Goal: Feedback & Contribution: Contribute content

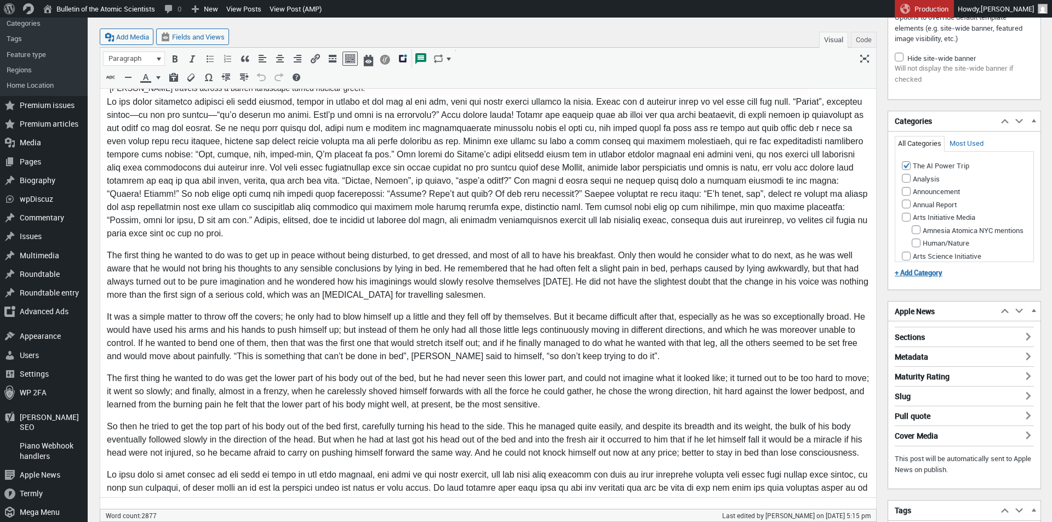
scroll to position [1743, 0]
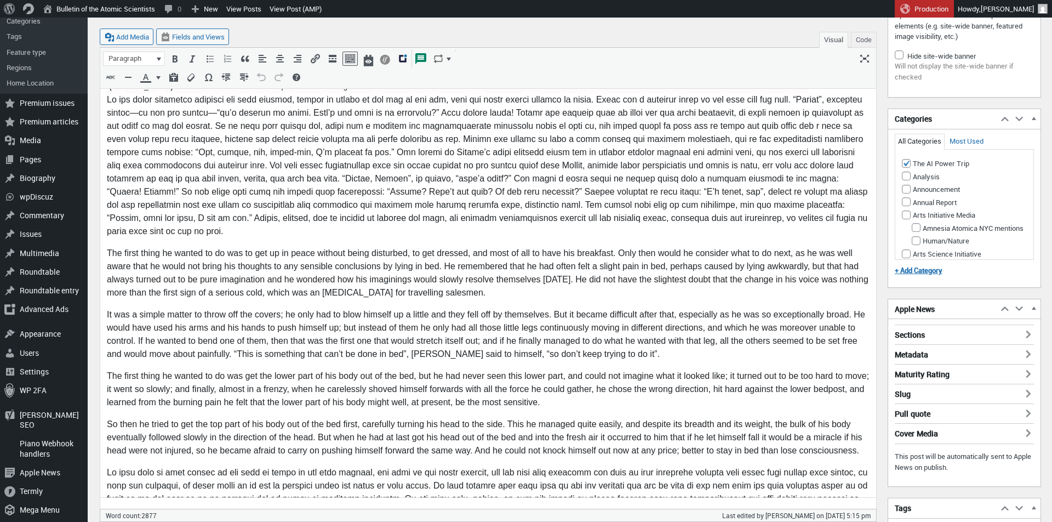
click at [628, 339] on p "It was a simple matter to throw off the covers; he only had to blow himself up …" at bounding box center [488, 334] width 763 height 53
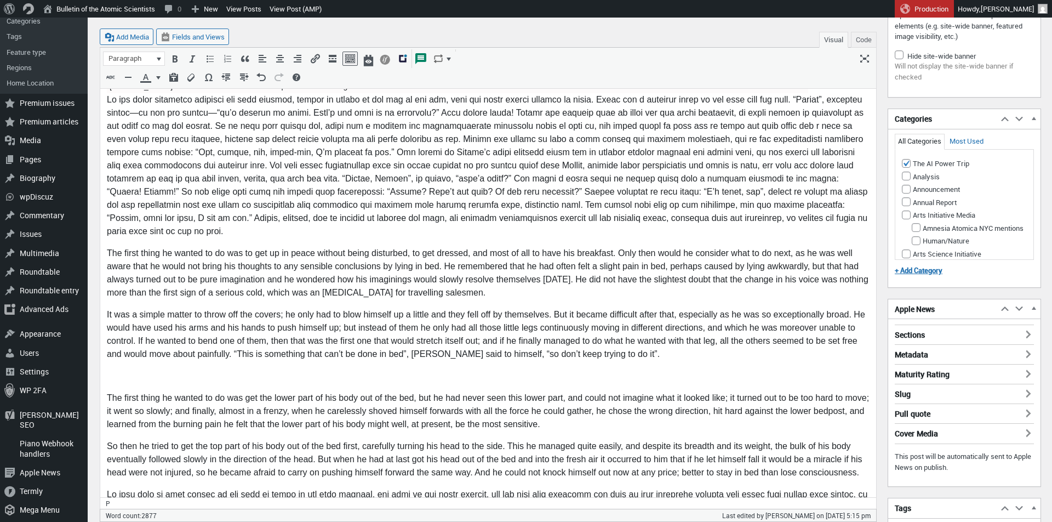
scroll to position [1765, 0]
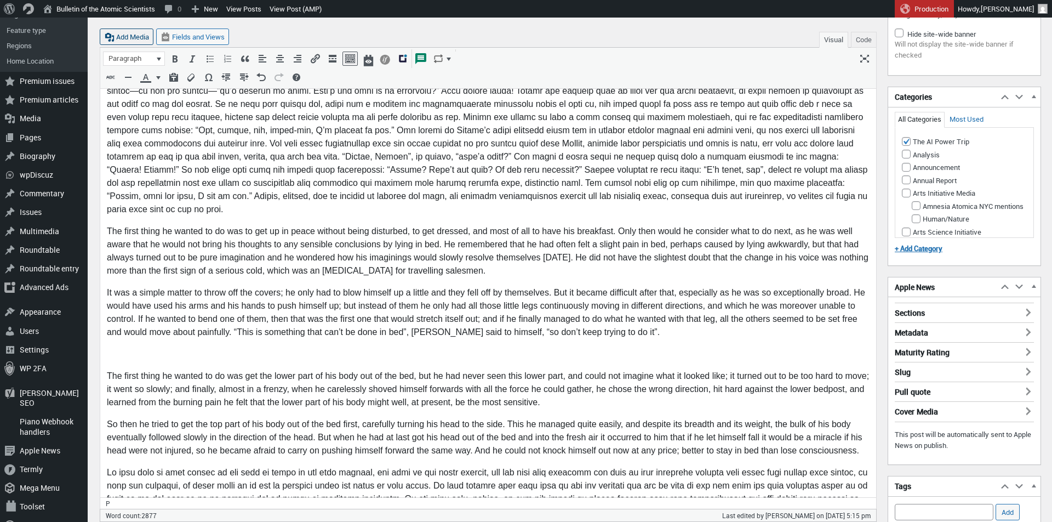
click at [124, 40] on button "Add Media" at bounding box center [127, 36] width 54 height 16
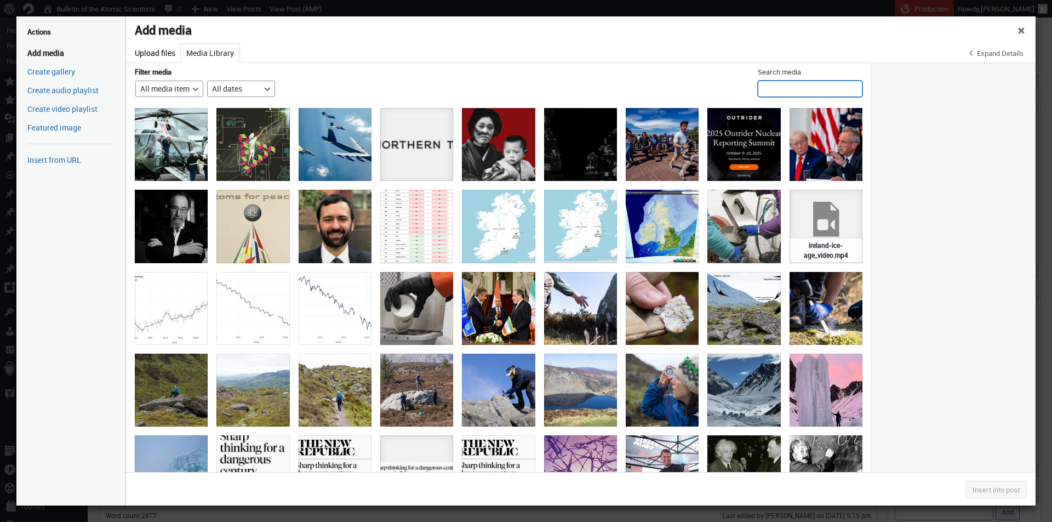
click at [773, 87] on input "Search media" at bounding box center [810, 89] width 105 height 16
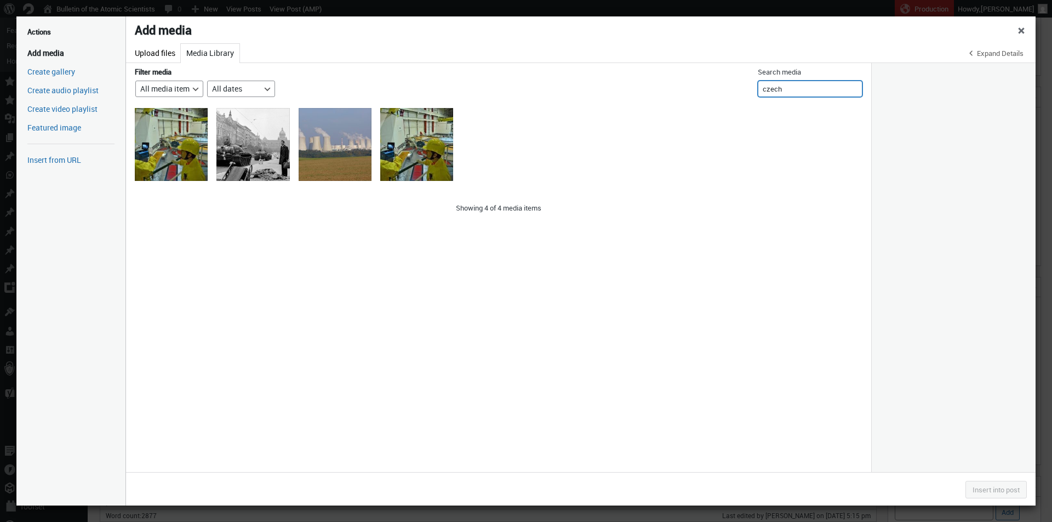
type input "czech"
click at [249, 135] on div "Office worker and tank Prague 68" at bounding box center [252, 144] width 73 height 73
select select "file"
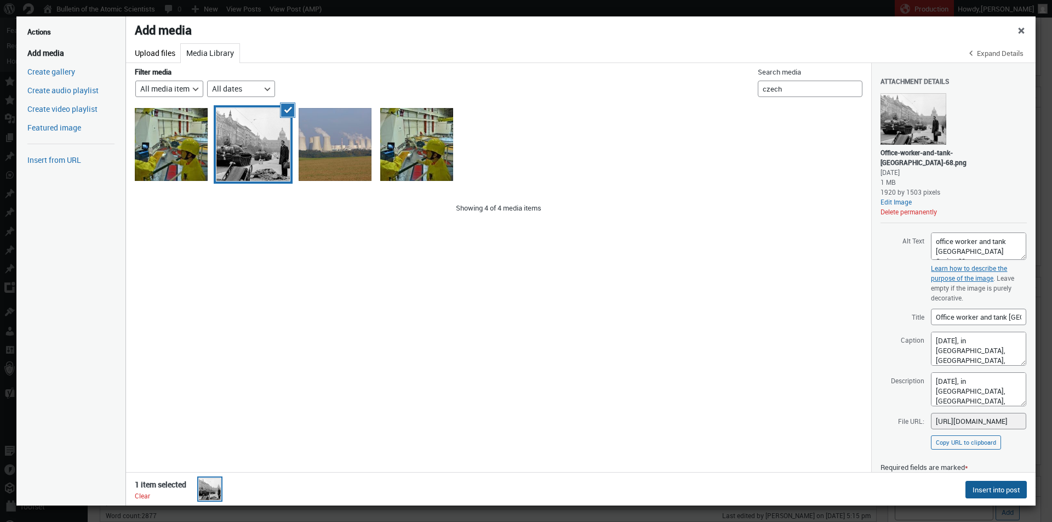
click at [983, 487] on button "Insert into post" at bounding box center [995, 490] width 61 height 18
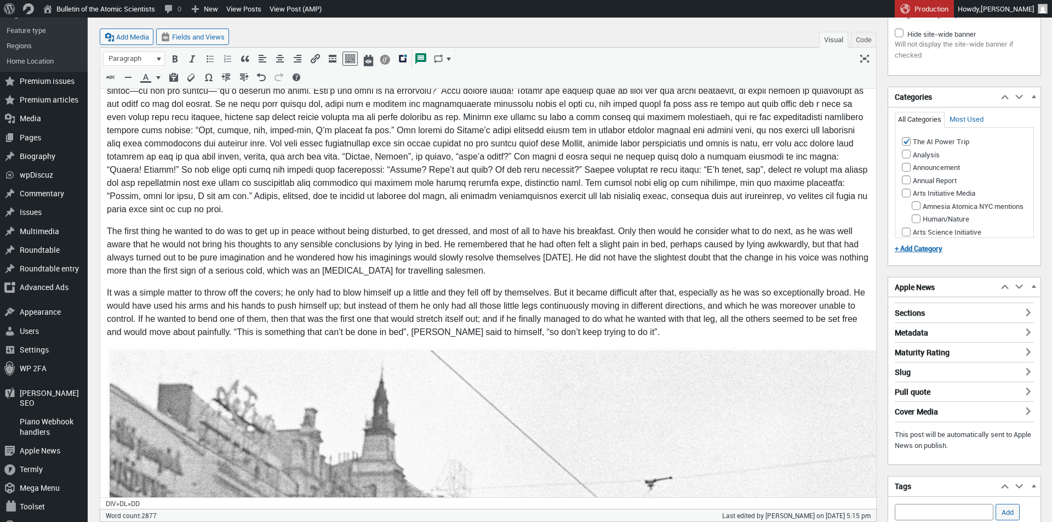
click at [516, 315] on icon "Edit" at bounding box center [514, 318] width 11 height 11
select select "full"
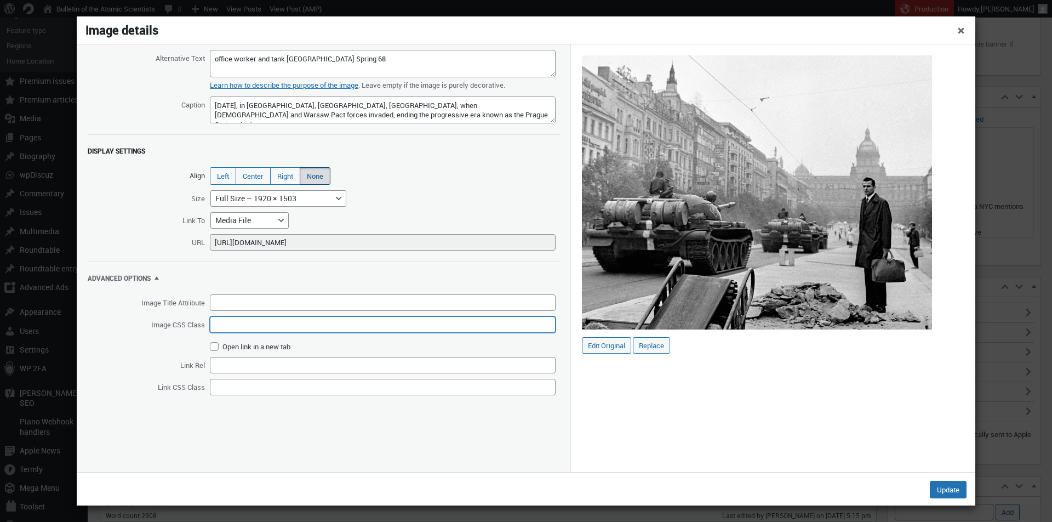
click at [261, 321] on input "Image CSS Class" at bounding box center [383, 324] width 346 height 16
type input "extra-large-image"
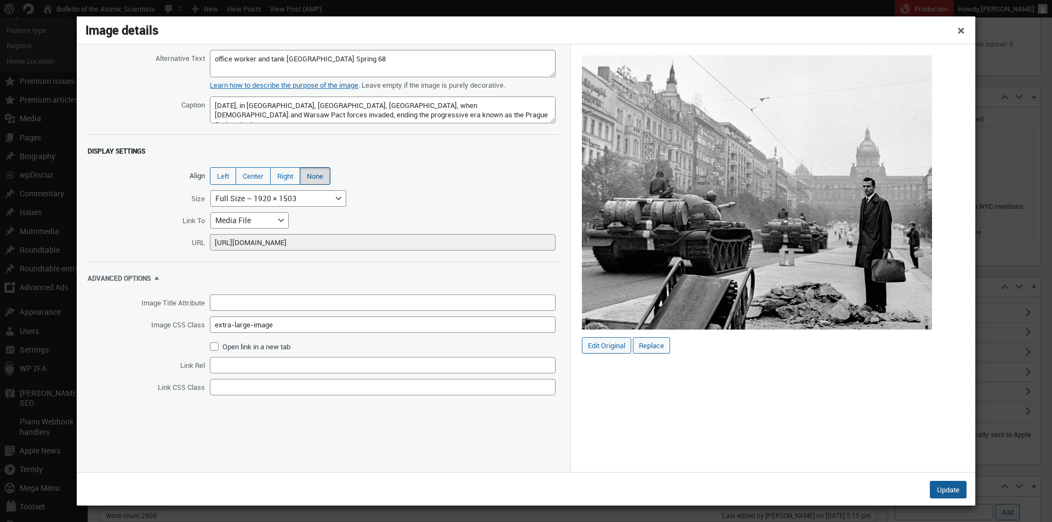
click at [947, 488] on button "Update" at bounding box center [948, 490] width 37 height 18
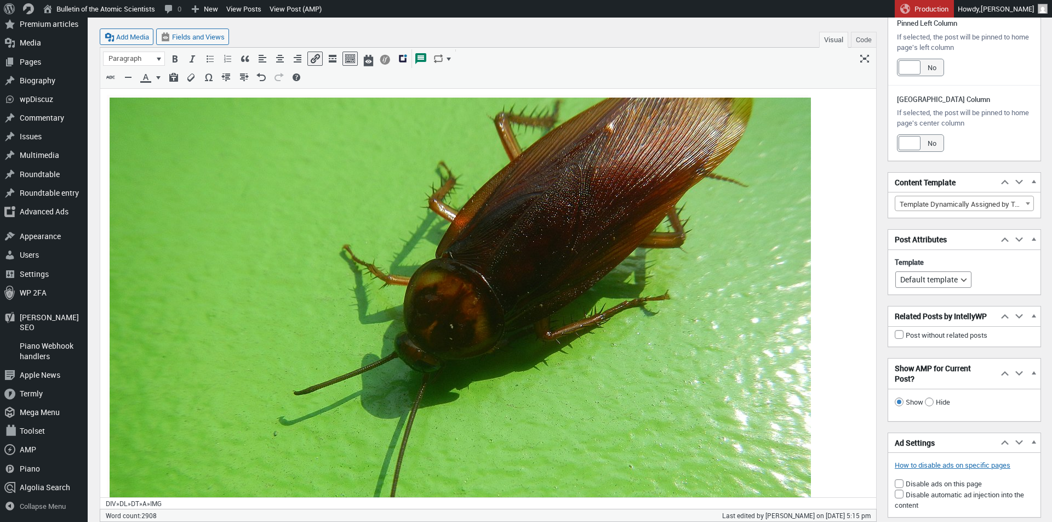
scroll to position [1226, 0]
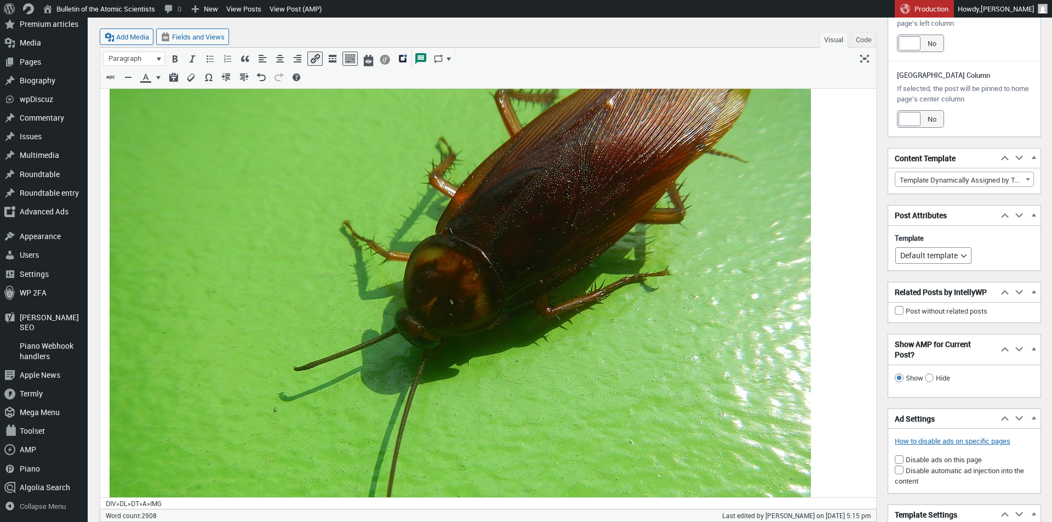
click at [496, 280] on img at bounding box center [460, 336] width 701 height 526
click at [484, 104] on icon "Edit" at bounding box center [486, 101] width 11 height 11
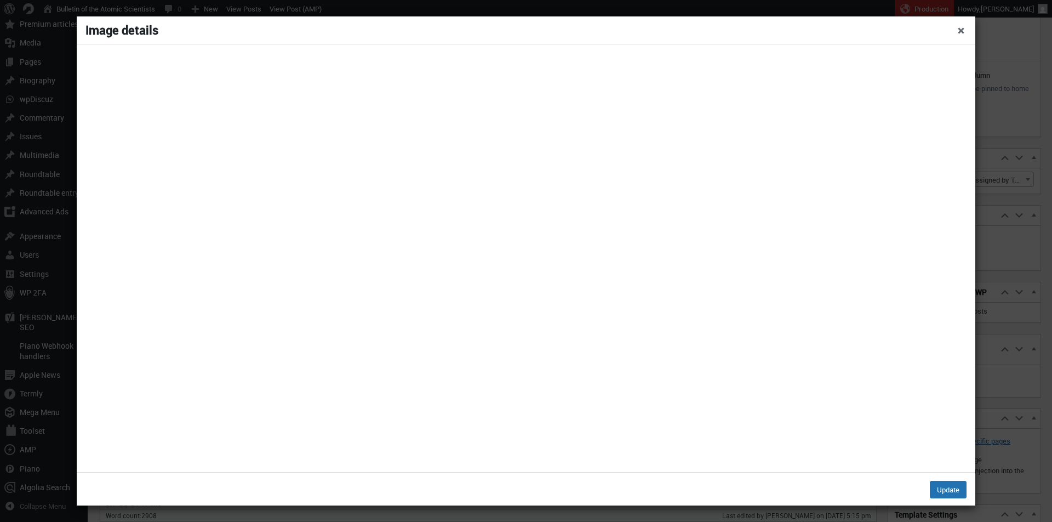
select select "full"
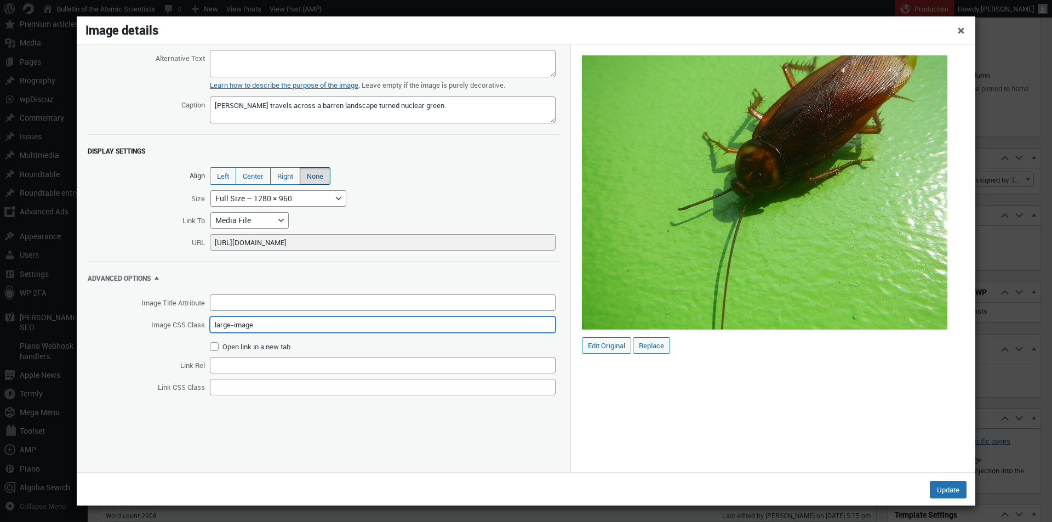
click at [220, 319] on input "large-image" at bounding box center [383, 324] width 346 height 16
type input "medium-image"
click at [943, 490] on button "Update" at bounding box center [948, 490] width 37 height 18
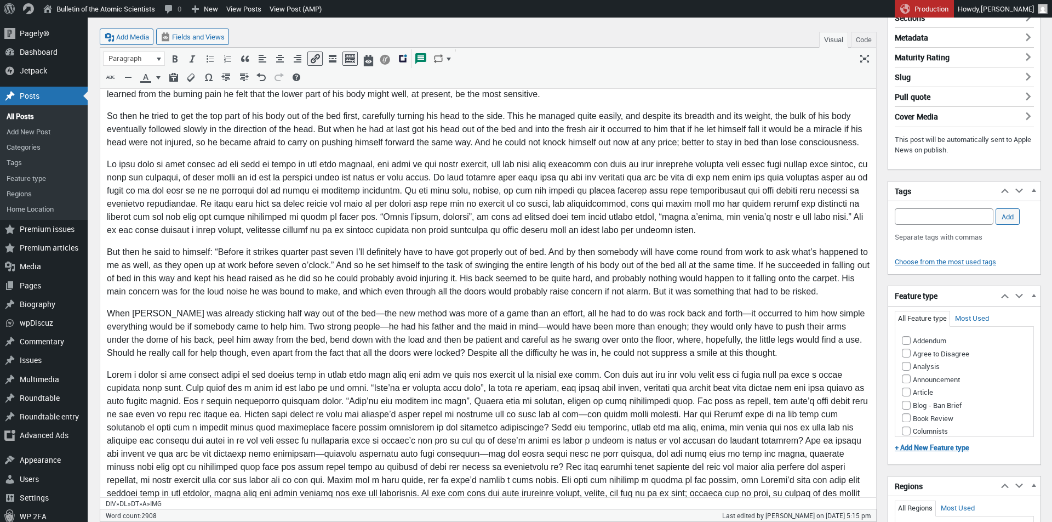
scroll to position [2889, 0]
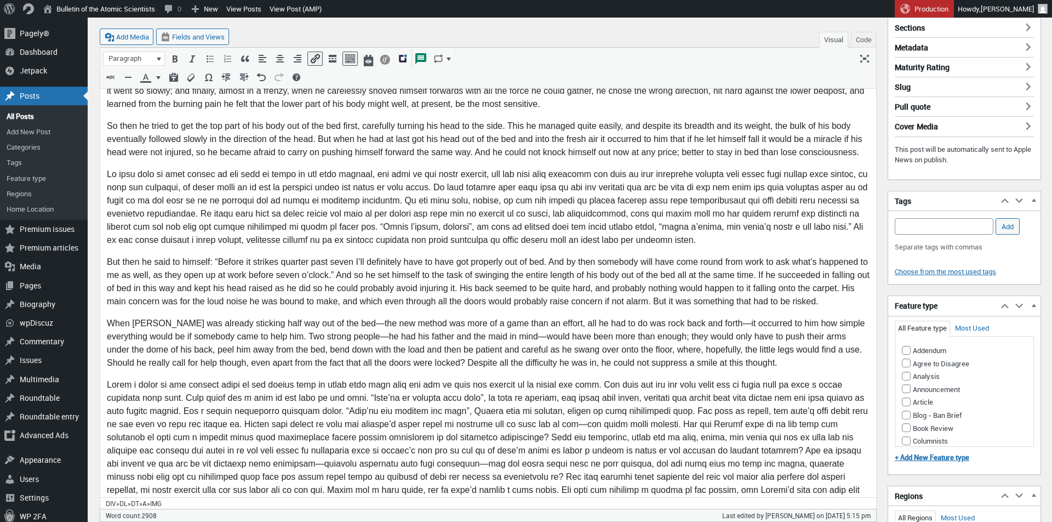
click at [726, 341] on p "When Gregor was already sticking half way out of the bed—the new method was mor…" at bounding box center [488, 343] width 763 height 53
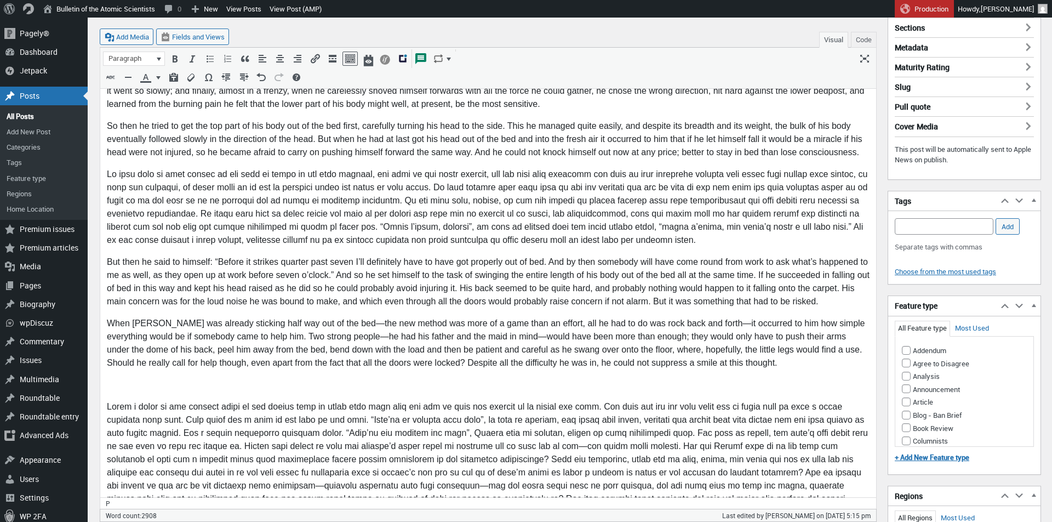
scroll to position [2910, 0]
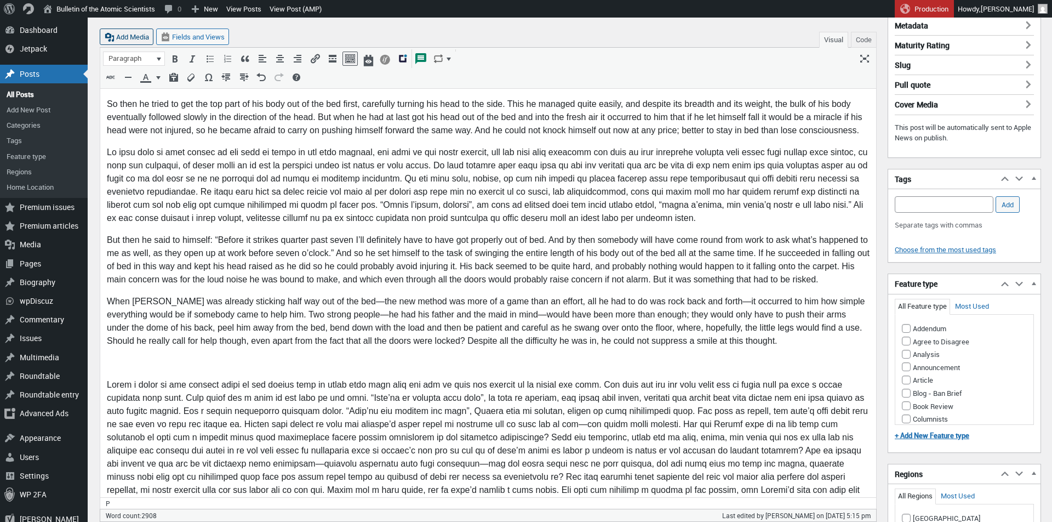
click at [134, 39] on button "Add Media" at bounding box center [127, 36] width 54 height 16
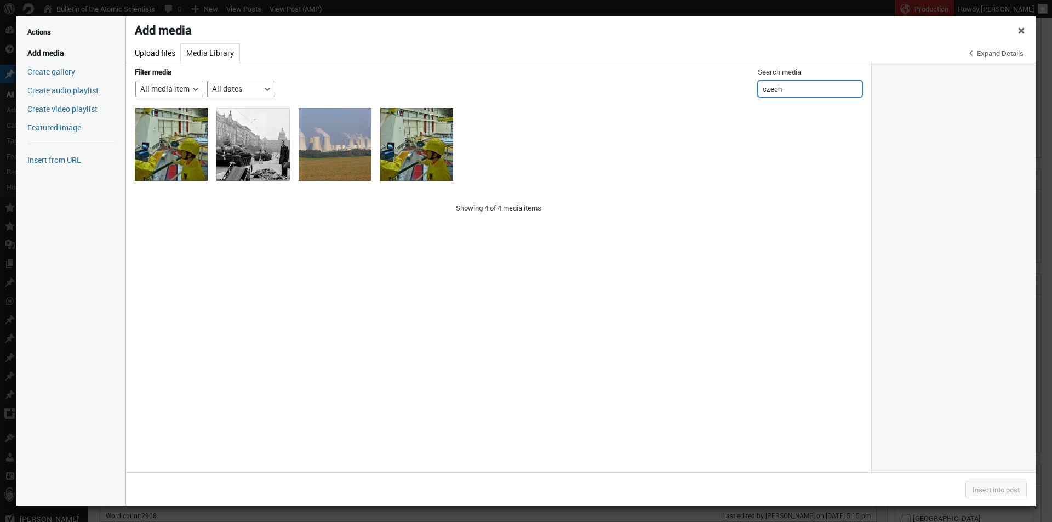
click at [804, 91] on input "czech" at bounding box center [810, 89] width 105 height 16
type input "beetle"
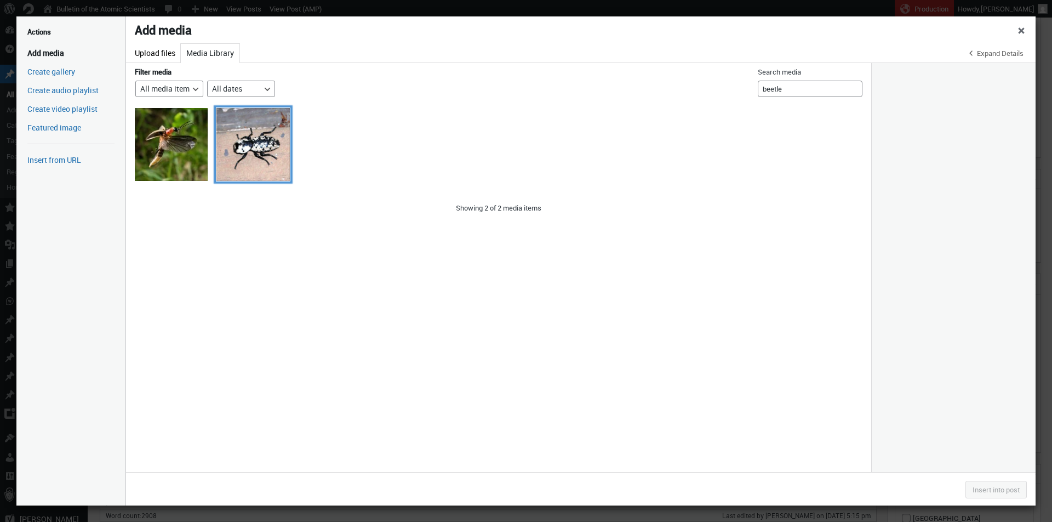
click at [257, 139] on div "Ironclad_Beetle_Sqwertz_ CC_BY_SA_4.0" at bounding box center [252, 144] width 73 height 73
select select "file"
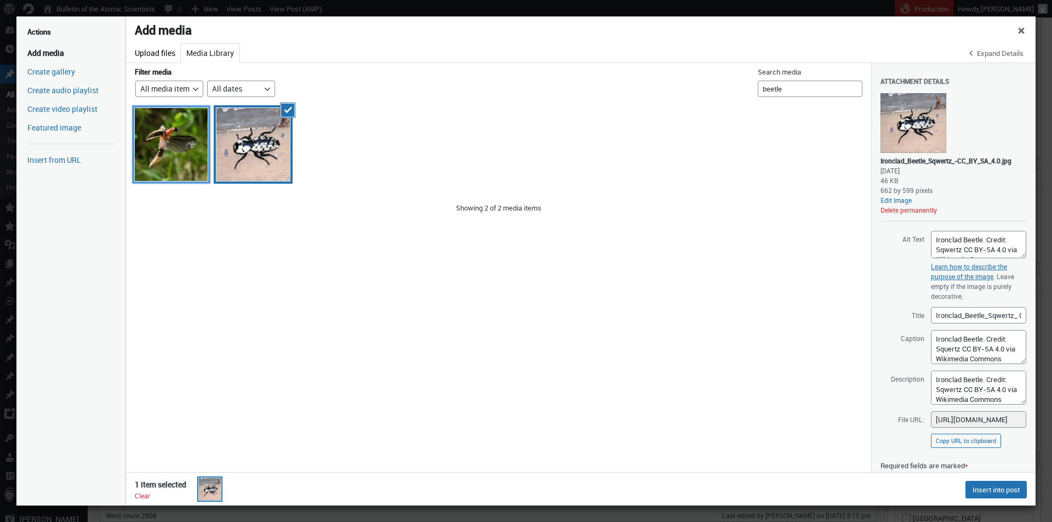
click at [190, 150] on div "Big_Dipper_firefly_flickr" at bounding box center [171, 144] width 73 height 73
select select "file"
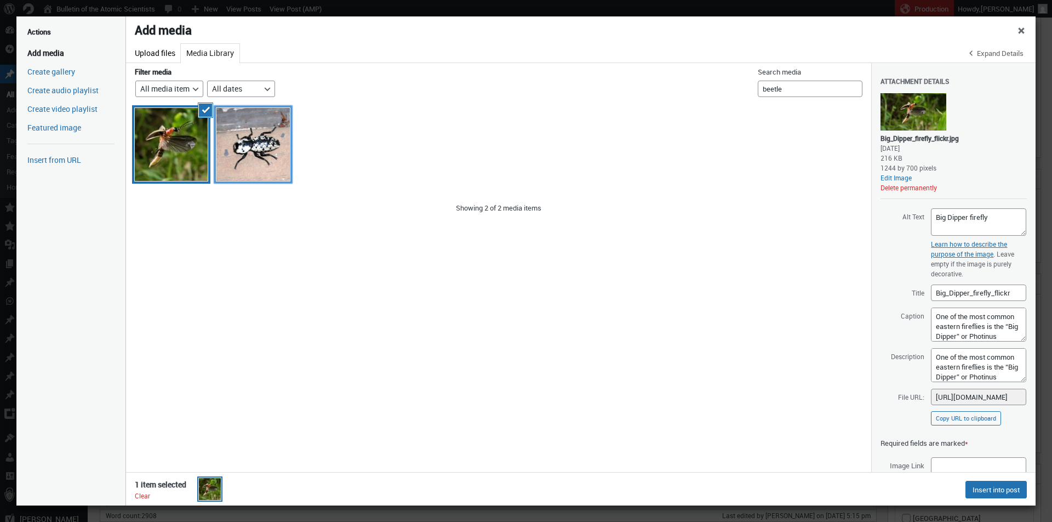
click at [266, 161] on div "Ironclad_Beetle_Sqwertz_ CC_BY_SA_4.0" at bounding box center [252, 144] width 73 height 73
select select "file"
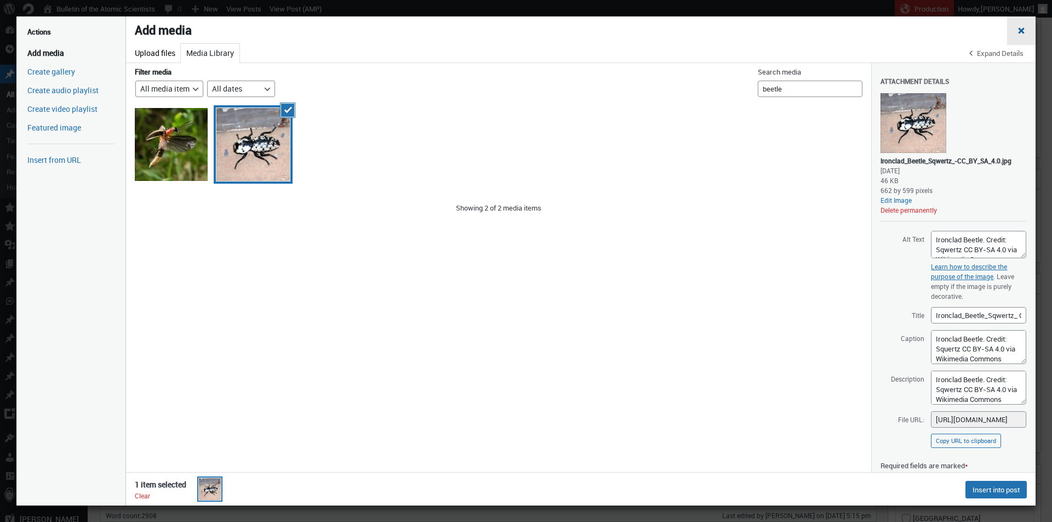
click at [1022, 31] on span "Close dialog" at bounding box center [1021, 29] width 11 height 9
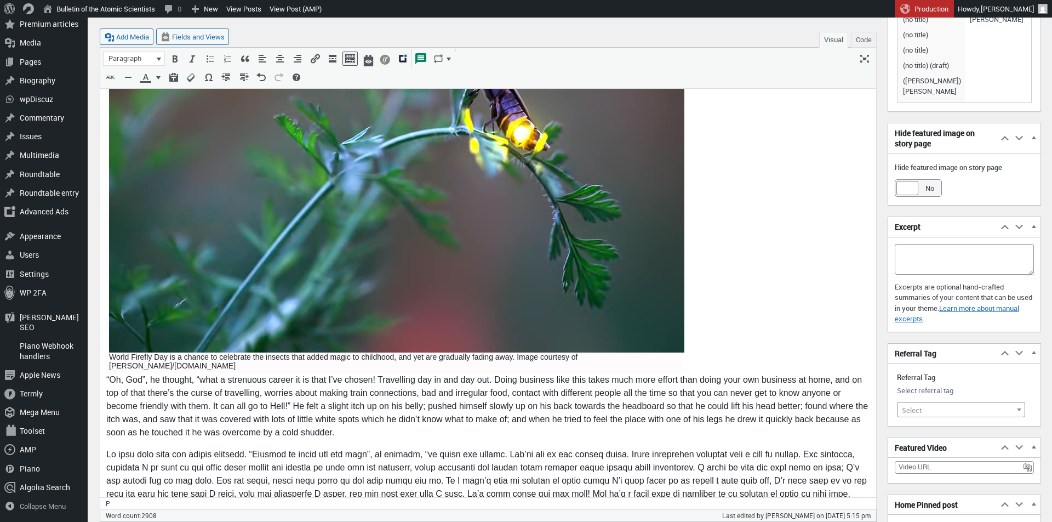
scroll to position [691, 0]
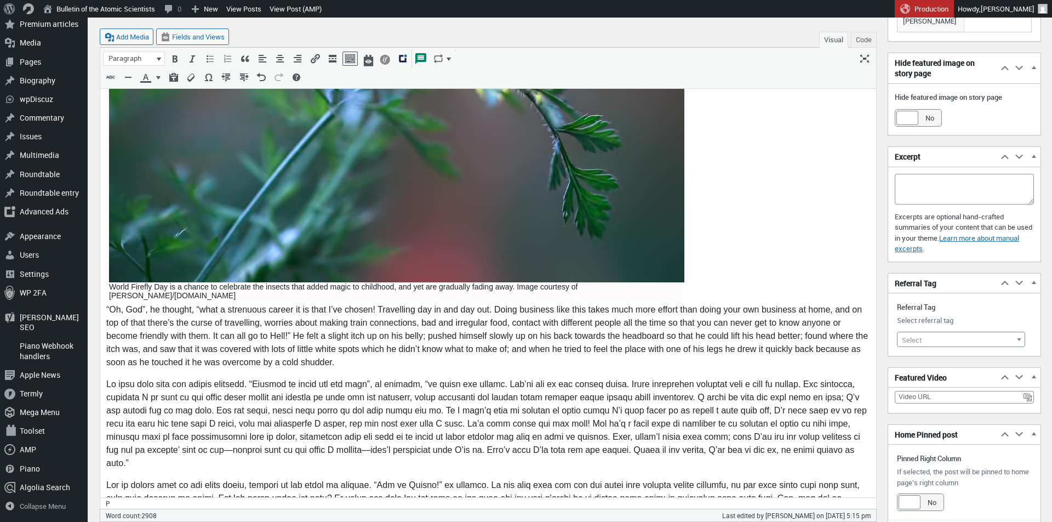
click at [540, 190] on img at bounding box center [396, 91] width 575 height 384
click at [866, 45] on button "Code" at bounding box center [864, 40] width 26 height 16
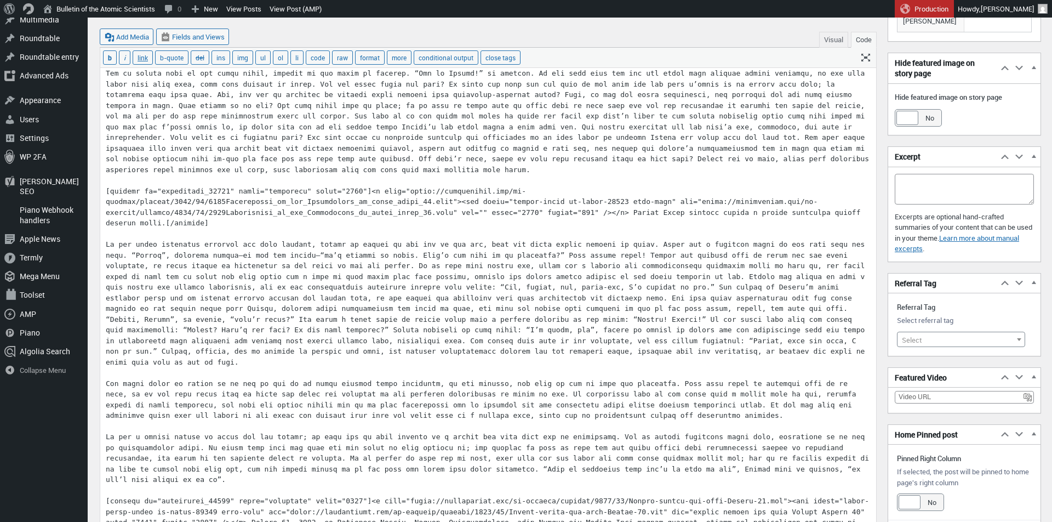
scroll to position [331, 0]
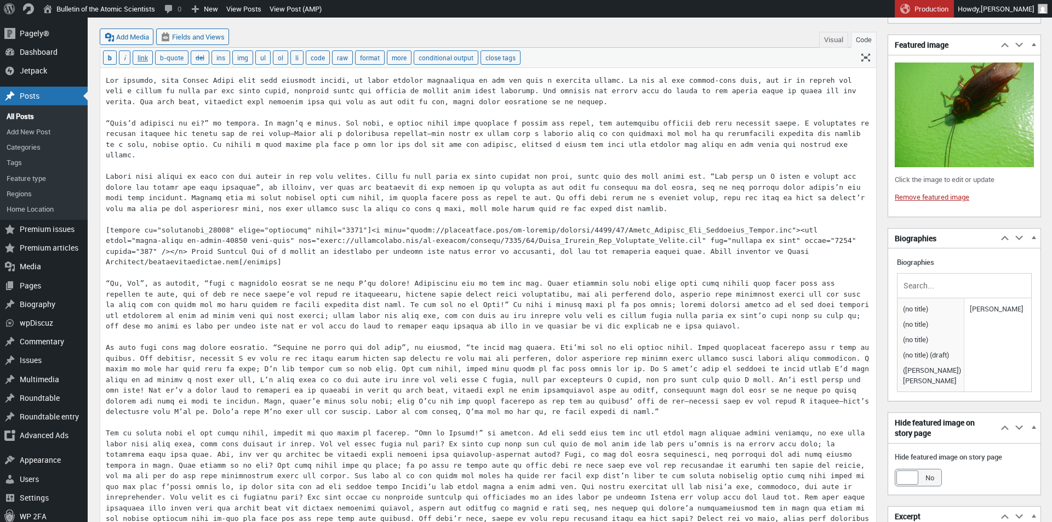
drag, startPoint x: 290, startPoint y: 254, endPoint x: 93, endPoint y: 225, distance: 198.8
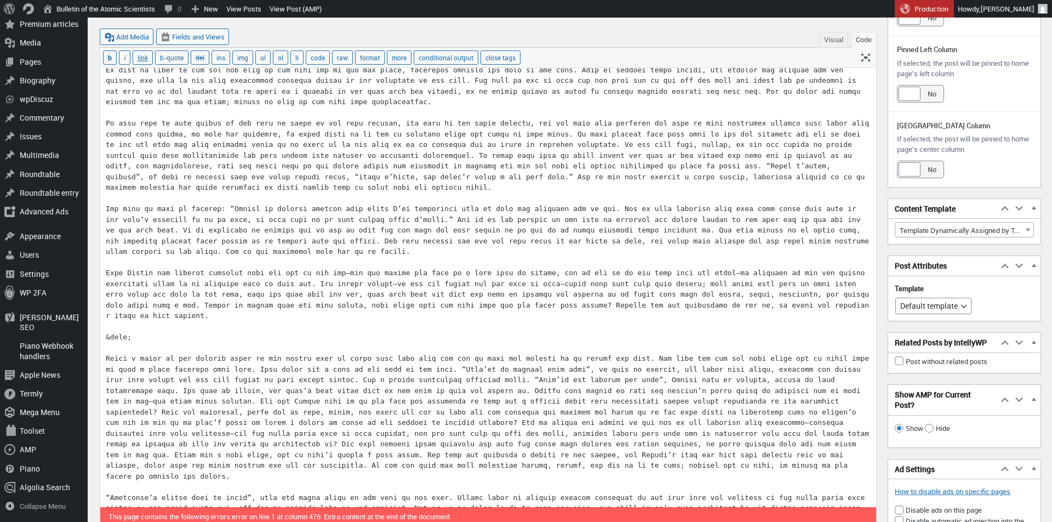
scroll to position [1197, 0]
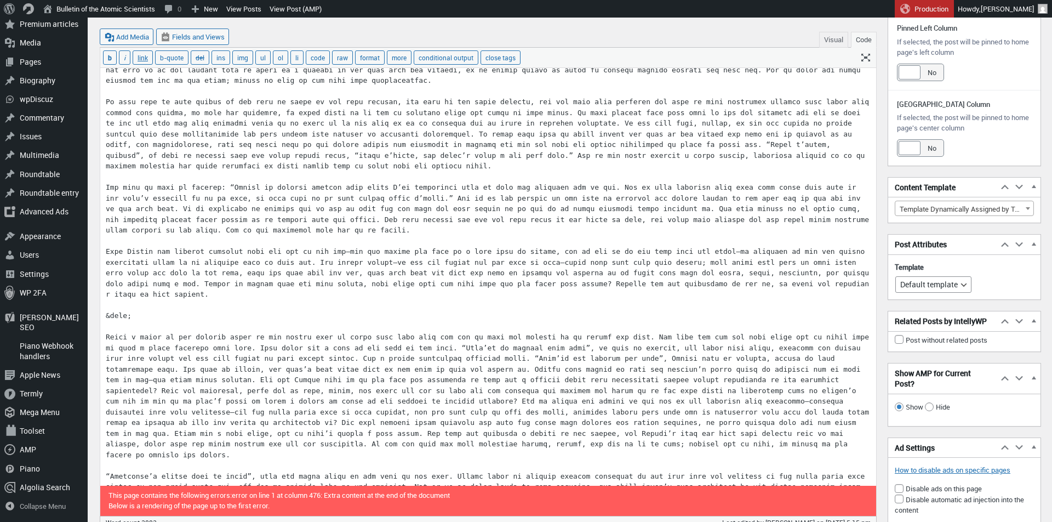
paste textarea "[caption id="attachment_85559" align="alignnone" width="1050"]<a href="https://…"
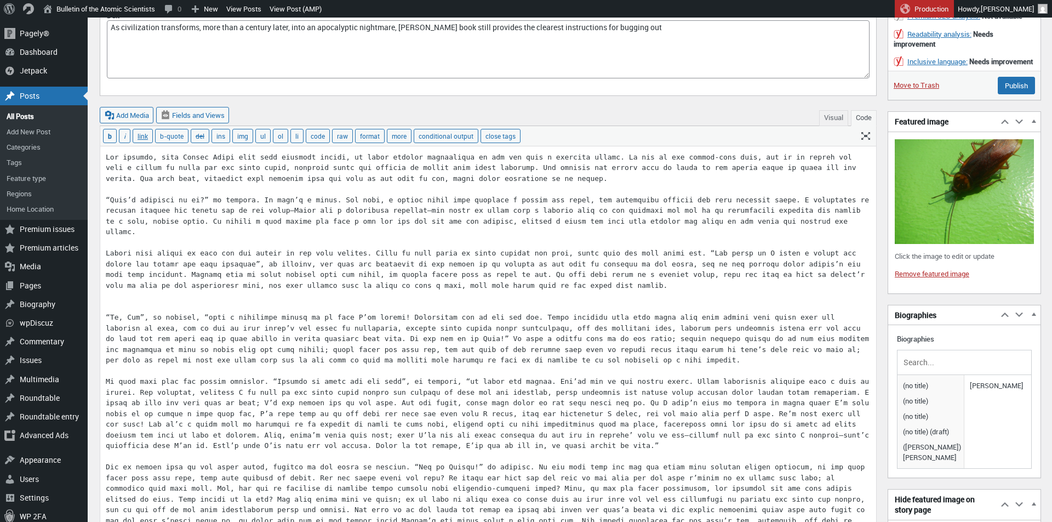
scroll to position [185, 0]
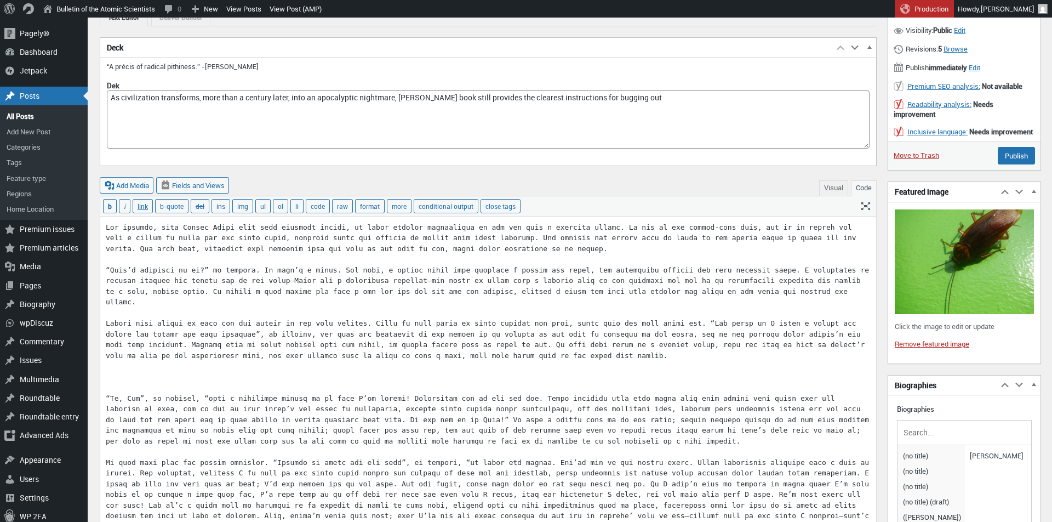
type textarea "One morning, when Gregor Samsa woke from troubled dreams, he found himself tran…"
click at [827, 182] on button "Visual" at bounding box center [833, 188] width 29 height 16
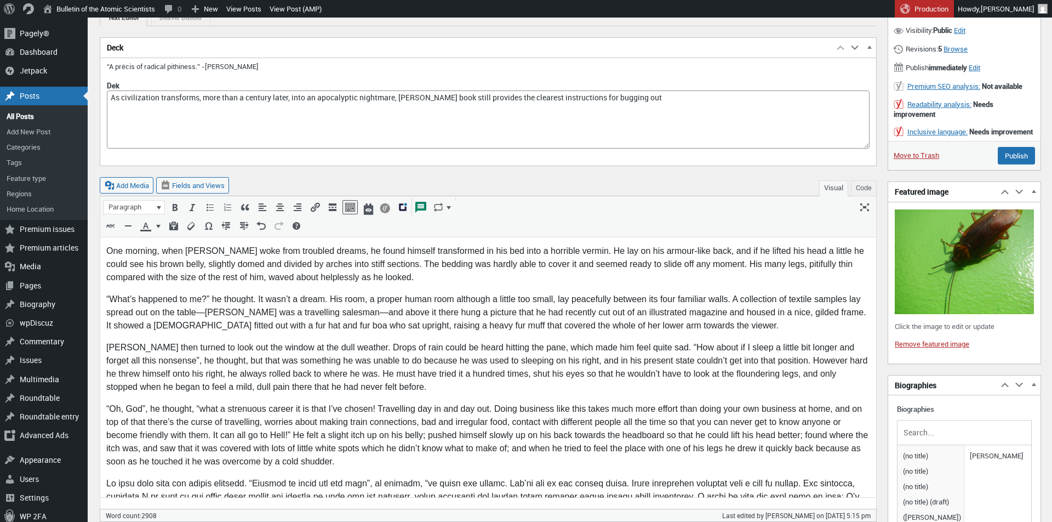
scroll to position [330, 0]
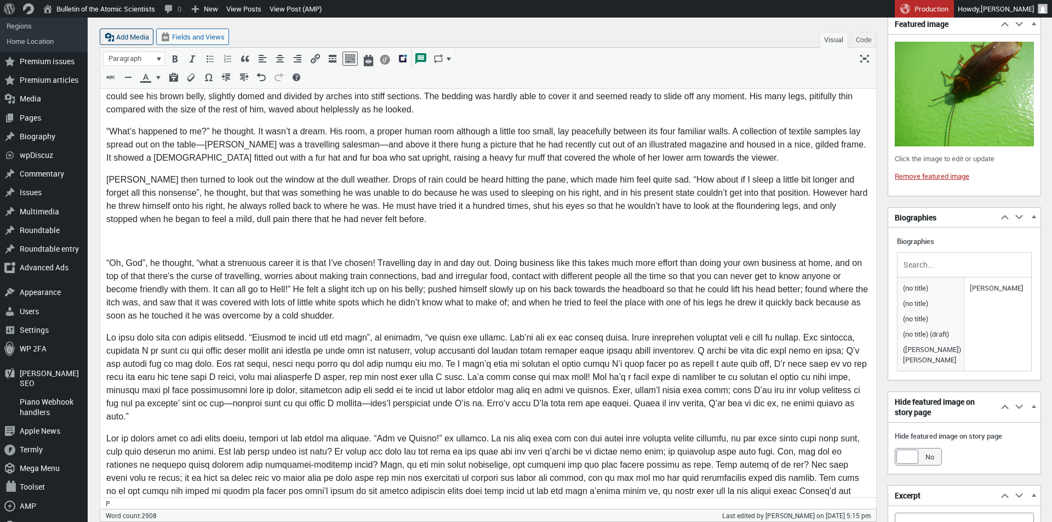
click at [142, 32] on button "Add Media" at bounding box center [127, 36] width 54 height 16
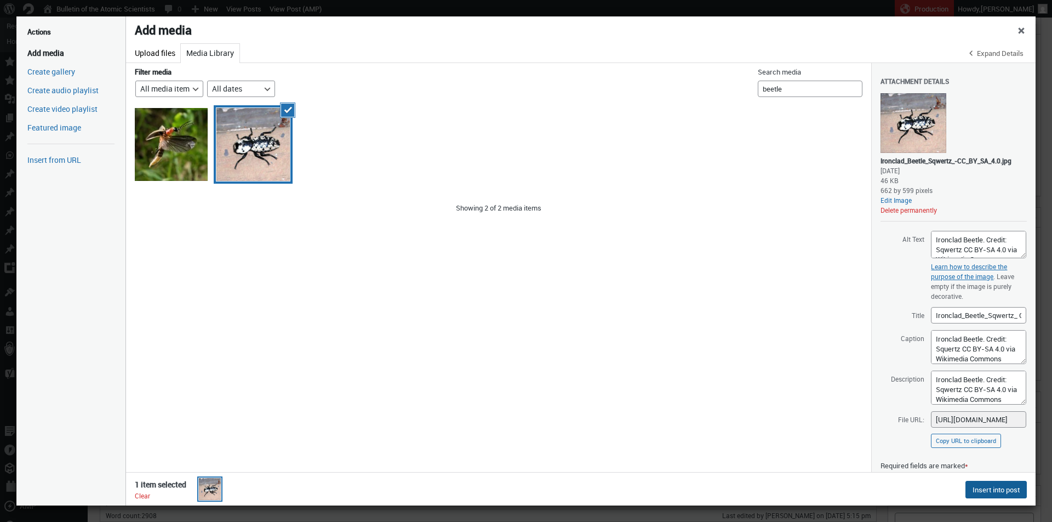
click at [991, 484] on button "Insert into post" at bounding box center [995, 490] width 61 height 18
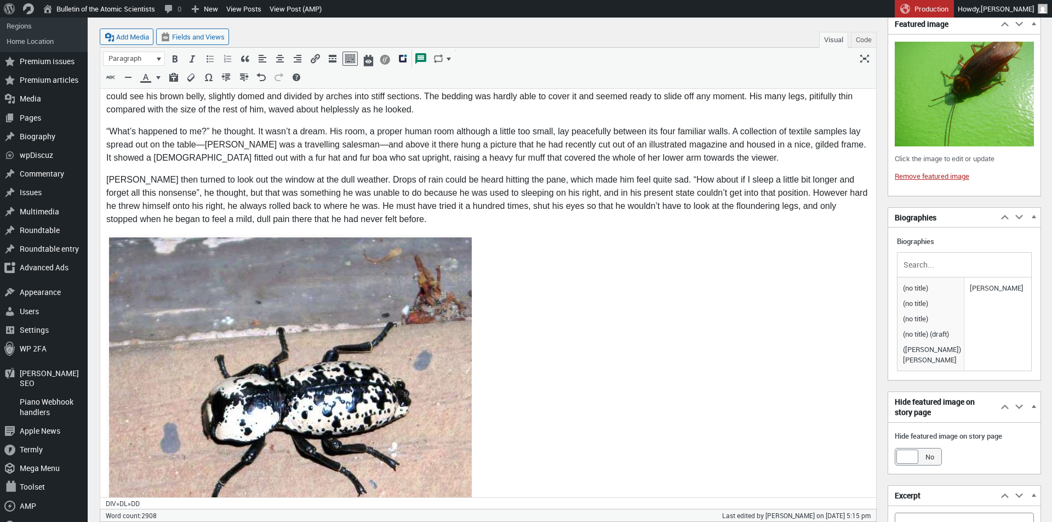
click at [369, 350] on img at bounding box center [290, 401] width 363 height 328
click at [318, 220] on icon "Edit" at bounding box center [316, 219] width 11 height 11
select select "full"
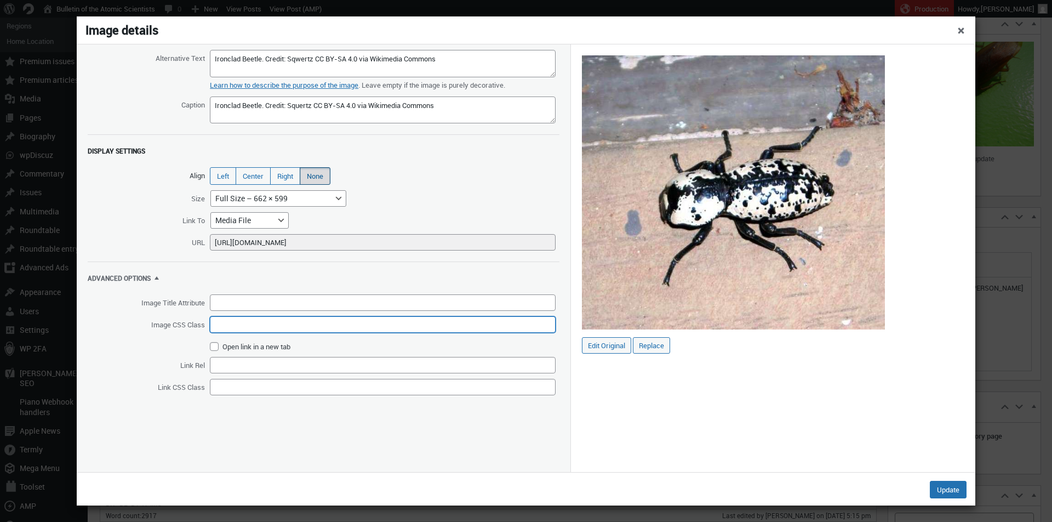
click at [254, 323] on input "Image CSS Class" at bounding box center [383, 324] width 346 height 16
type input "small-image"
click at [944, 486] on button "Update" at bounding box center [948, 490] width 37 height 18
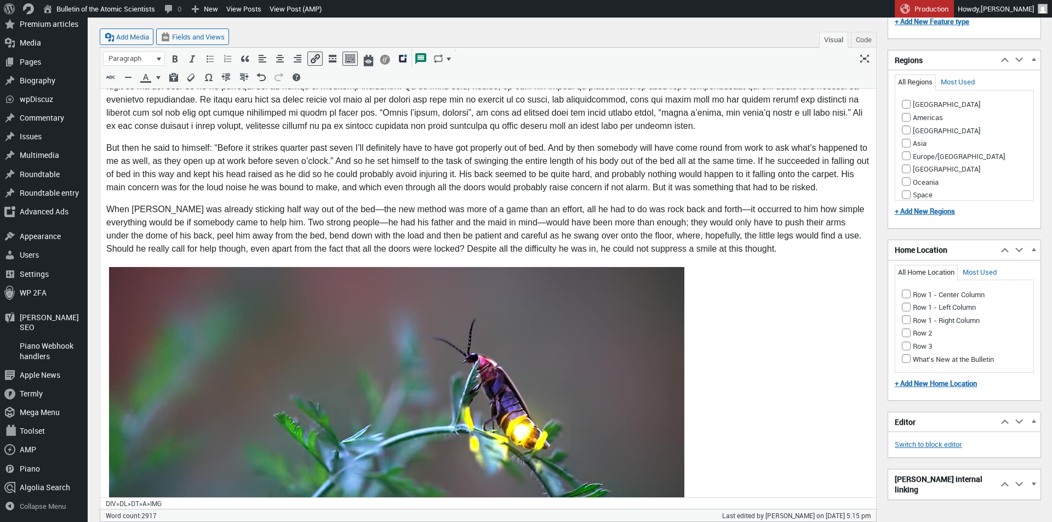
scroll to position [3013, 0]
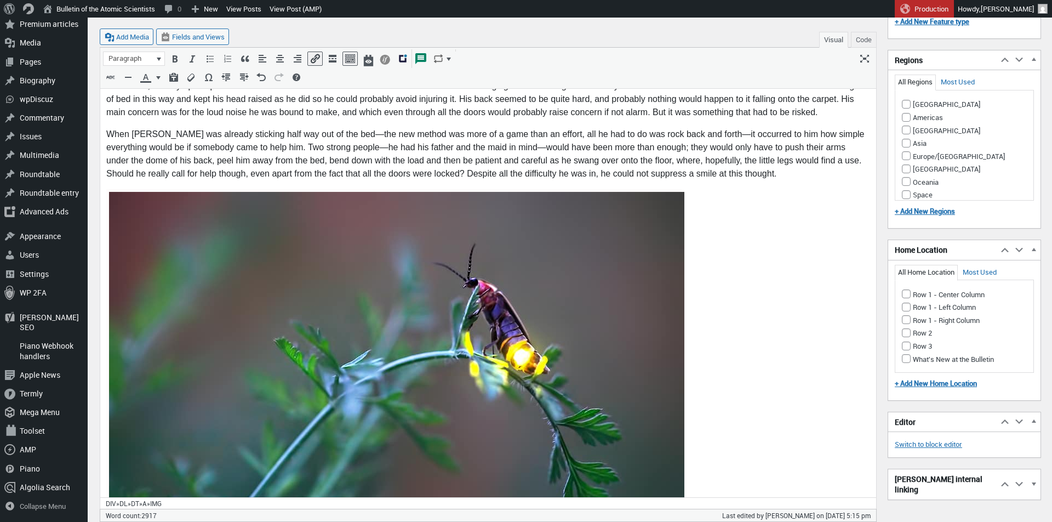
click at [327, 225] on img at bounding box center [396, 384] width 575 height 384
click at [425, 160] on icon "Edit" at bounding box center [422, 160] width 11 height 11
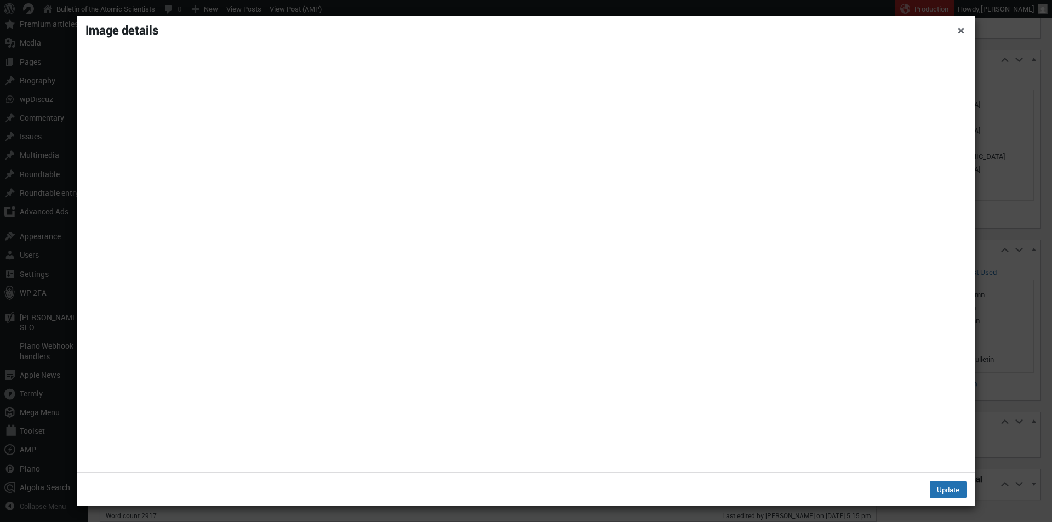
select select "full"
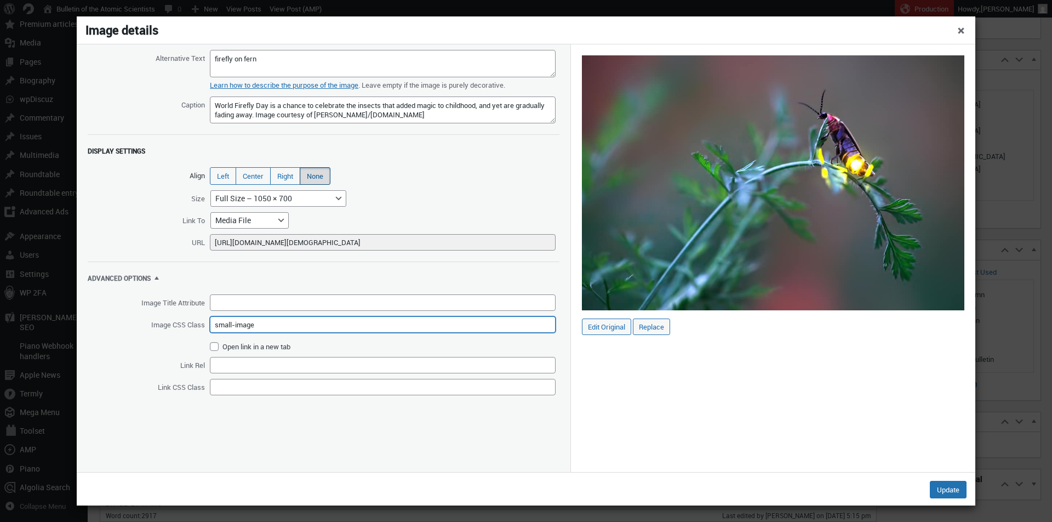
click at [218, 327] on input "small-image" at bounding box center [383, 324] width 346 height 16
type input "medium-image"
click at [945, 486] on button "Update" at bounding box center [948, 490] width 37 height 18
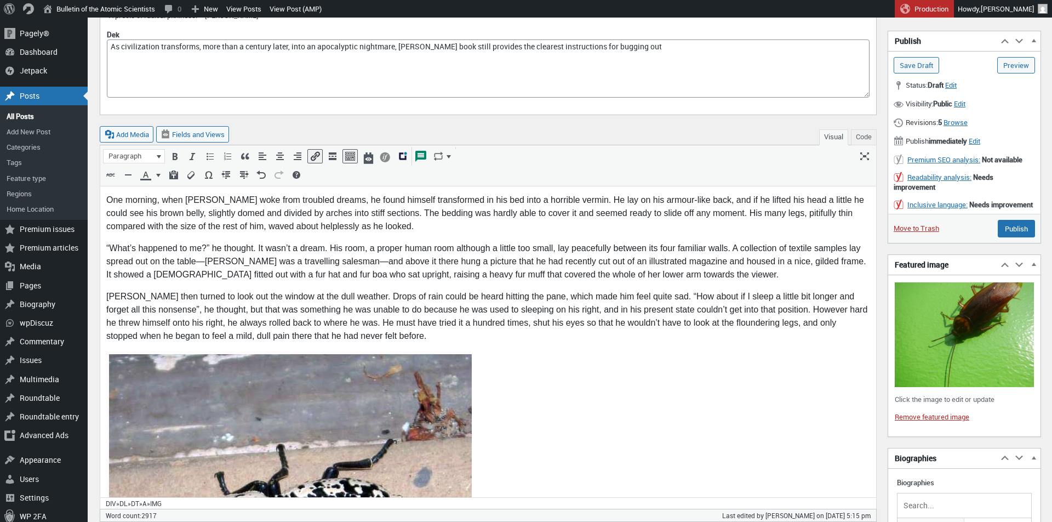
scroll to position [186, 0]
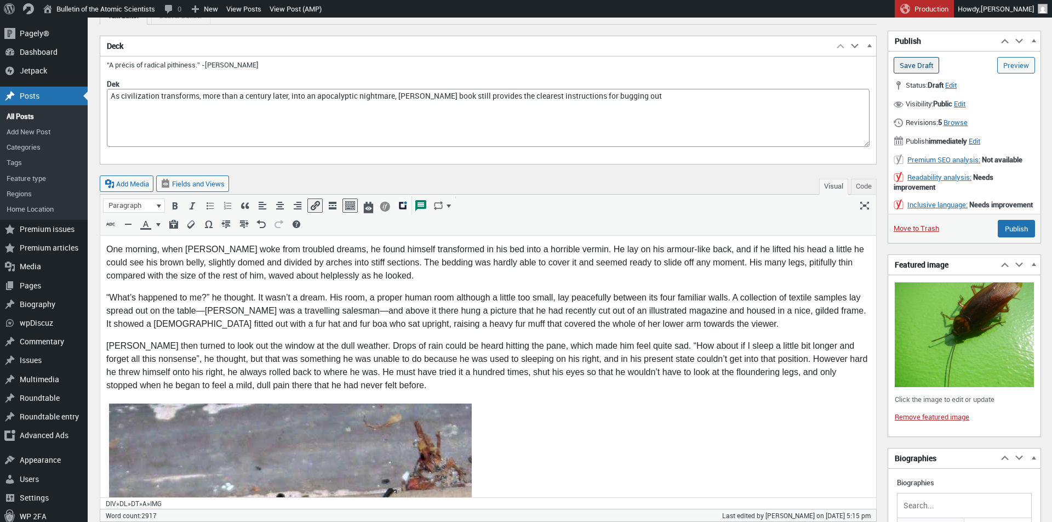
click at [924, 60] on input "Save Draft" at bounding box center [916, 65] width 45 height 16
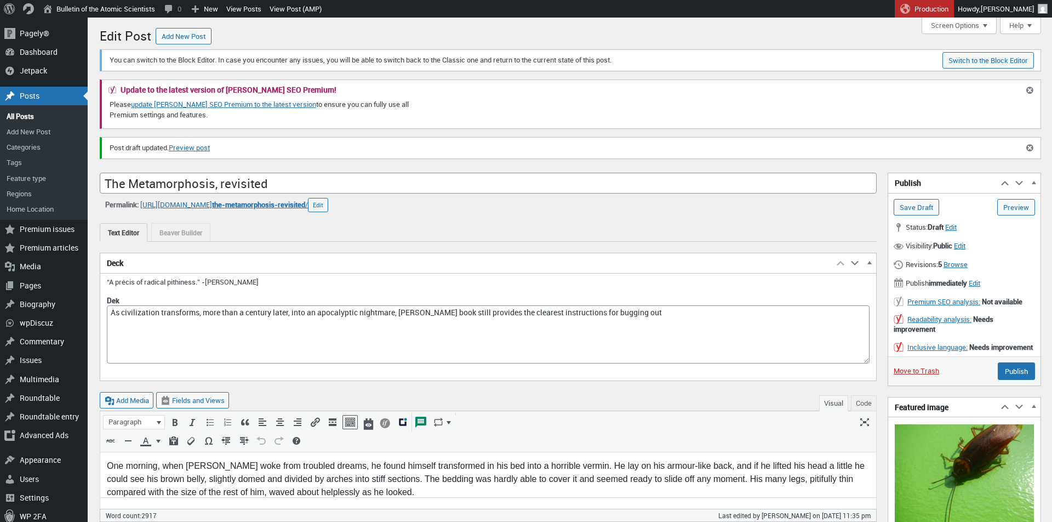
scroll to position [8, 0]
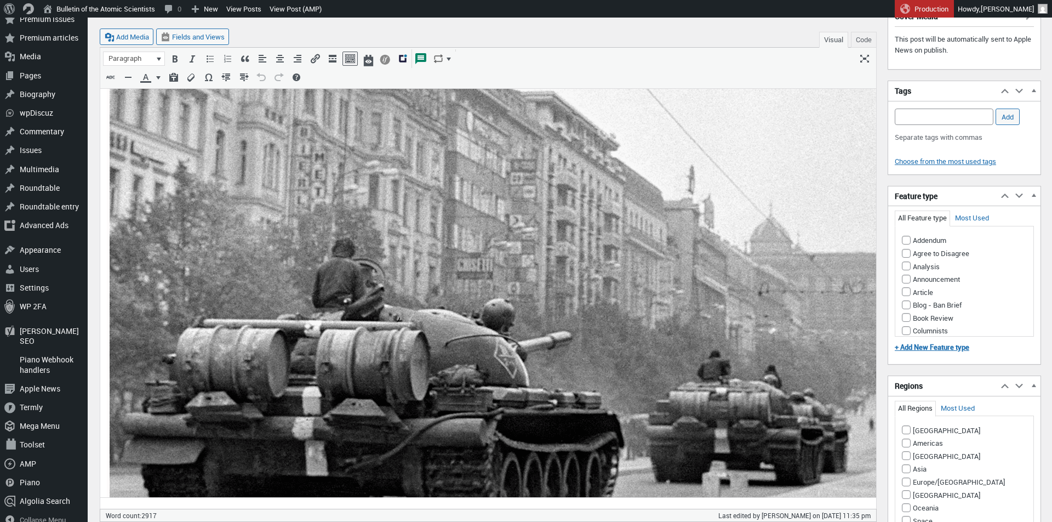
scroll to position [2038, 0]
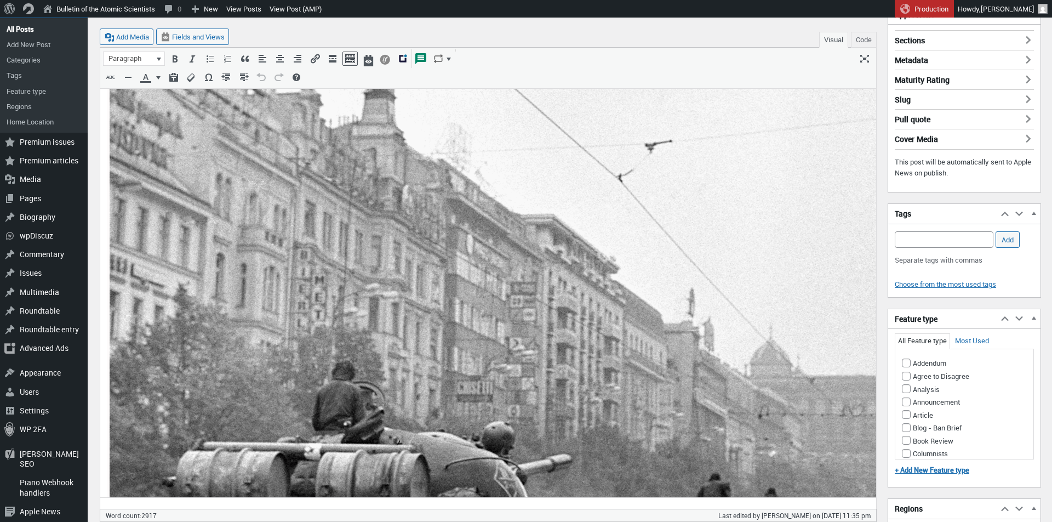
click at [381, 282] on img at bounding box center [636, 425] width 1052 height 823
click at [507, 102] on button "Edit" at bounding box center [514, 101] width 14 height 13
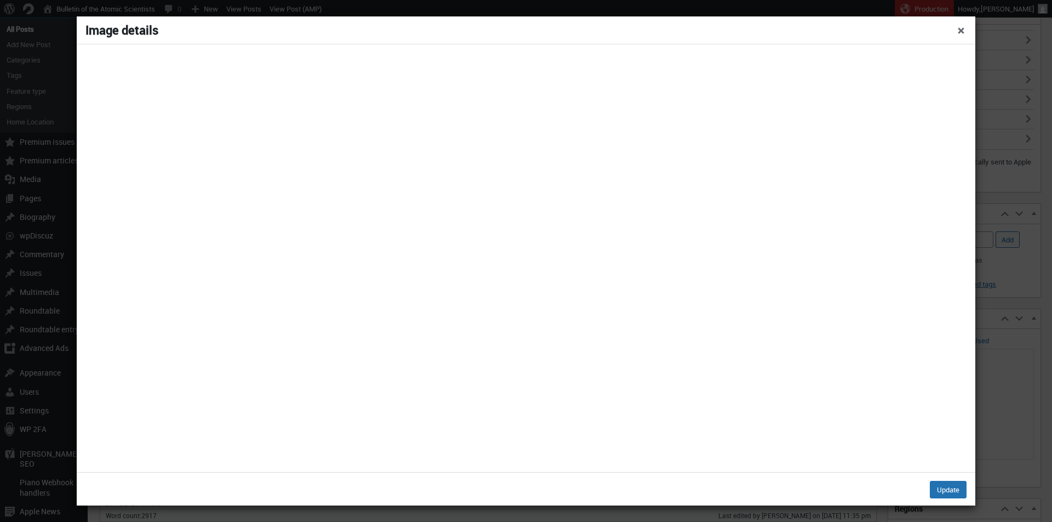
select select "full"
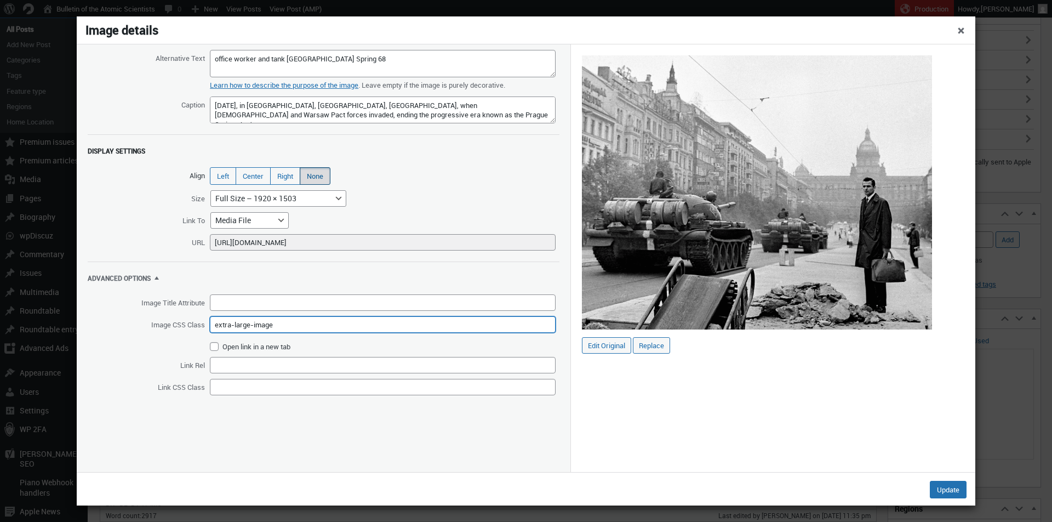
click at [227, 325] on input "extra-large-image" at bounding box center [383, 324] width 346 height 16
type input "large-image"
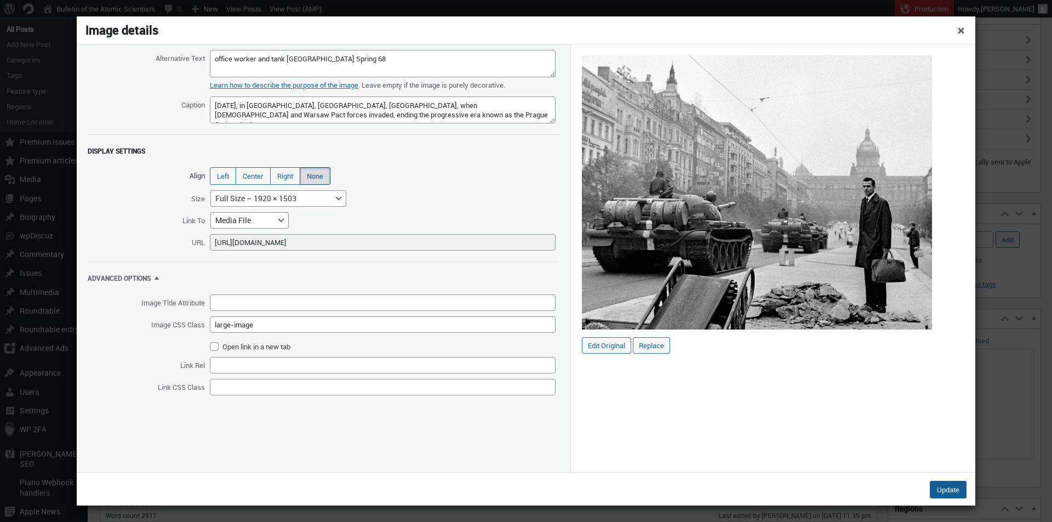
click at [944, 494] on button "Update" at bounding box center [948, 490] width 37 height 18
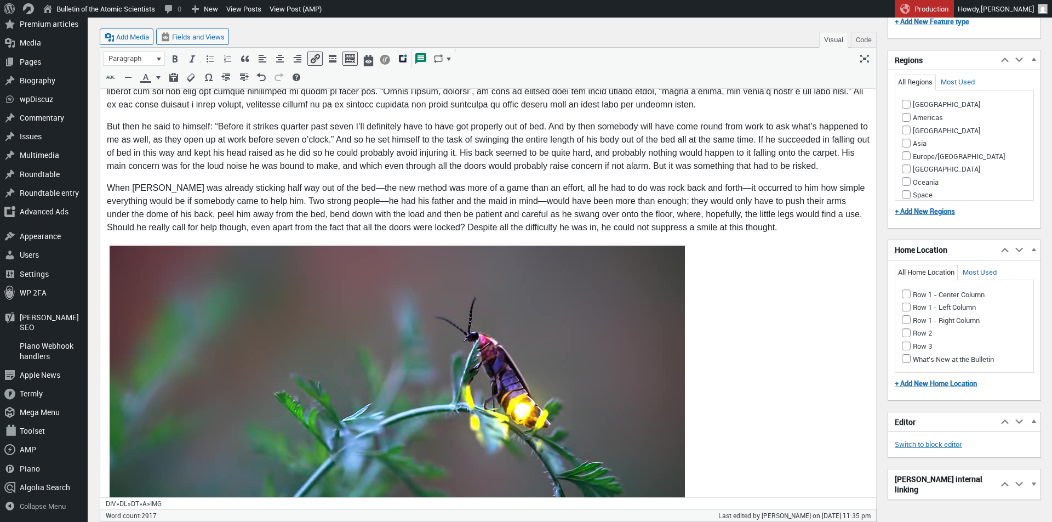
scroll to position [3034, 0]
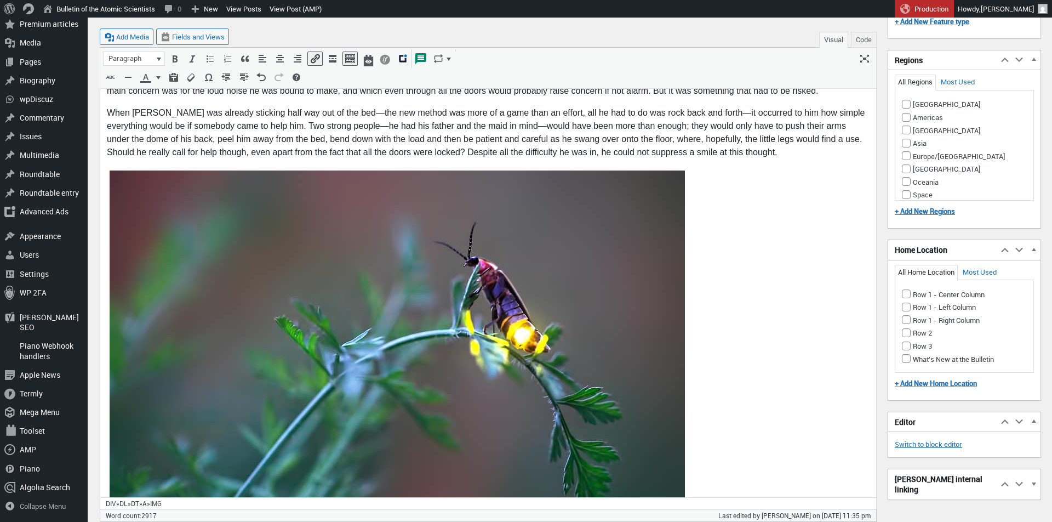
click at [421, 305] on img at bounding box center [397, 362] width 575 height 384
click at [430, 136] on button "Edit" at bounding box center [423, 139] width 14 height 13
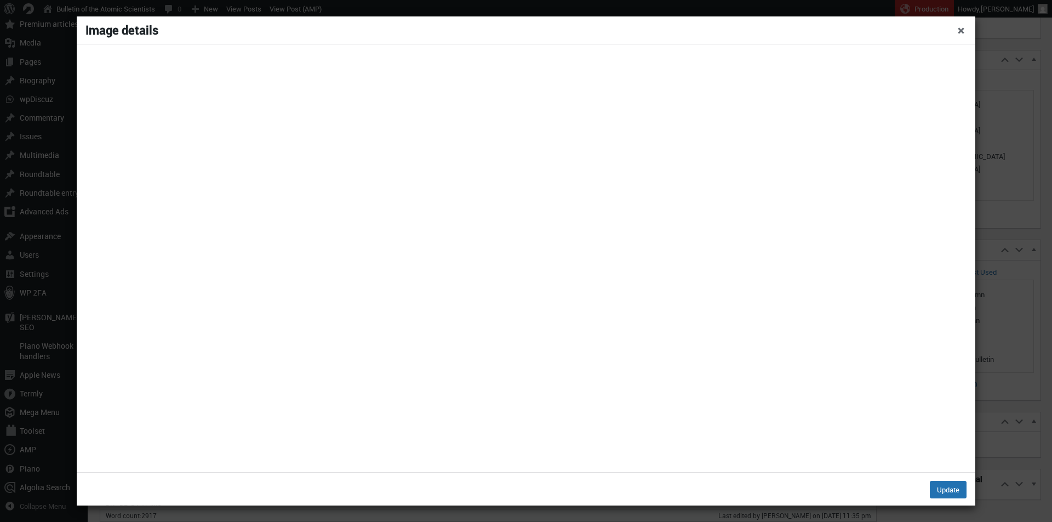
select select "full"
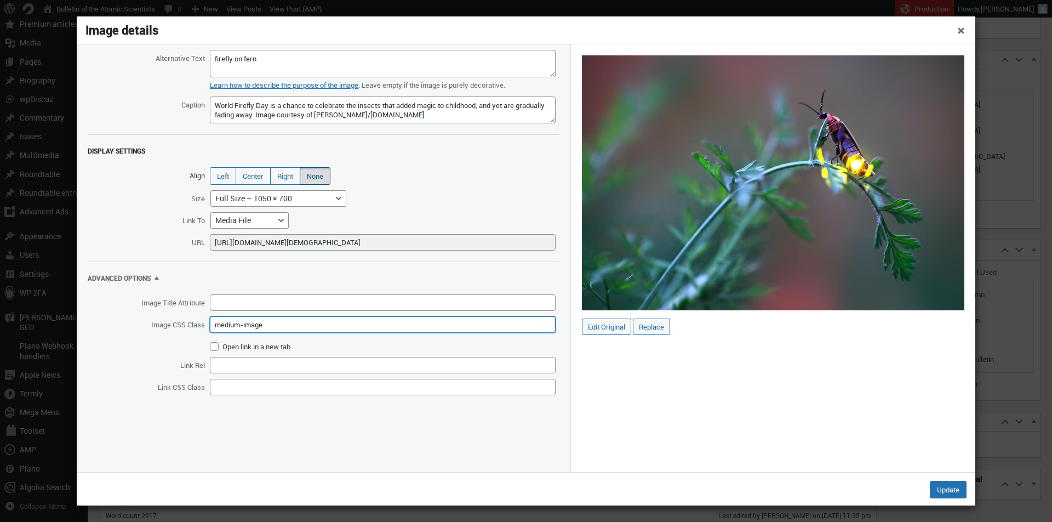
click at [300, 324] on input "medium-image" at bounding box center [383, 324] width 346 height 16
paste input "extra-large"
type input "extra-large-image"
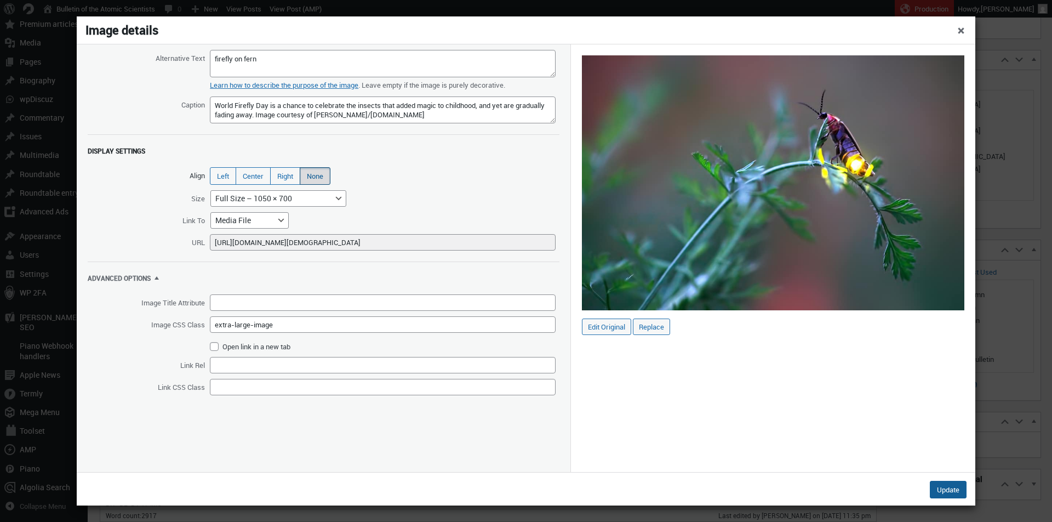
click at [944, 487] on button "Update" at bounding box center [948, 490] width 37 height 18
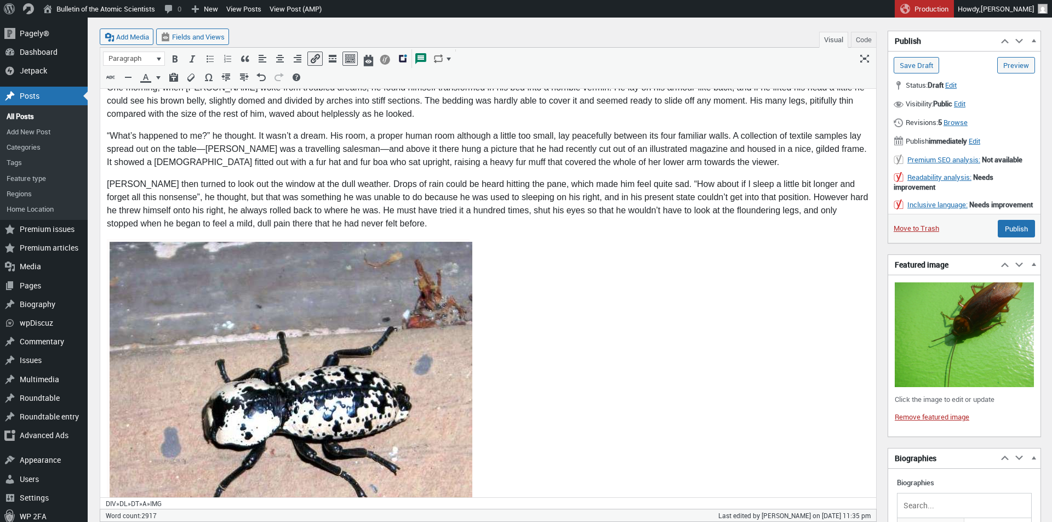
scroll to position [321, 0]
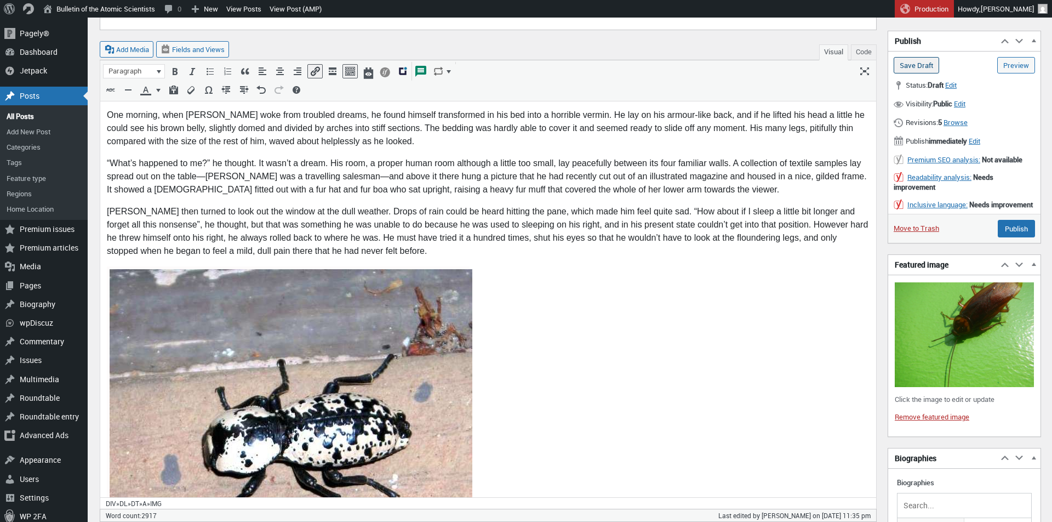
click at [907, 62] on input "Save Draft" at bounding box center [916, 65] width 45 height 16
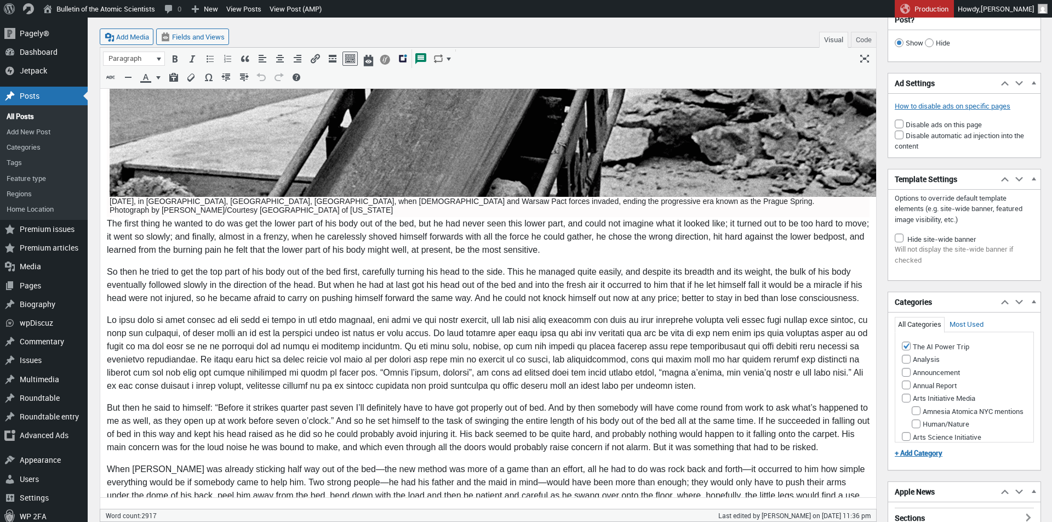
scroll to position [2703, 0]
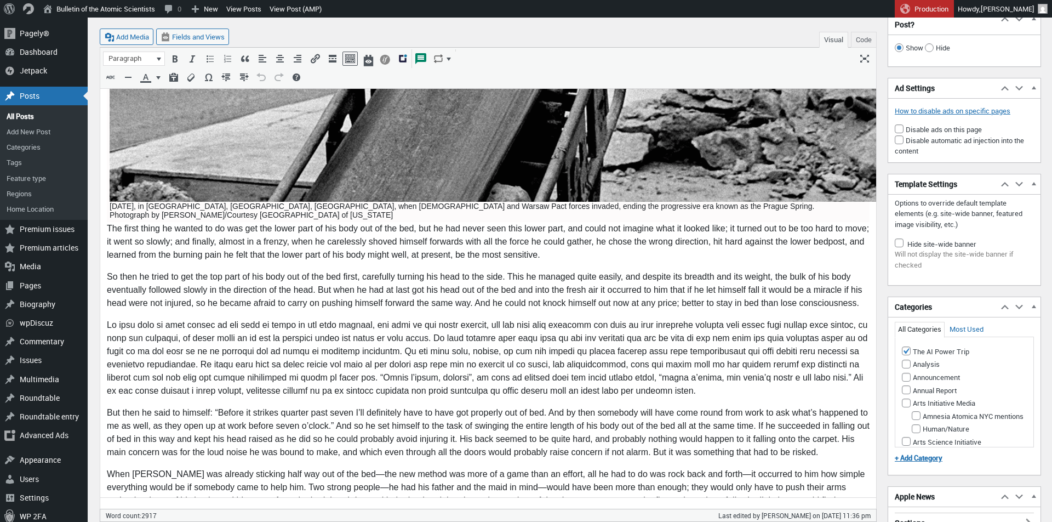
click at [868, 290] on p "So then he tried to get the top part of his body out of the bed first, carefull…" at bounding box center [488, 290] width 763 height 39
click at [783, 377] on p at bounding box center [488, 358] width 763 height 79
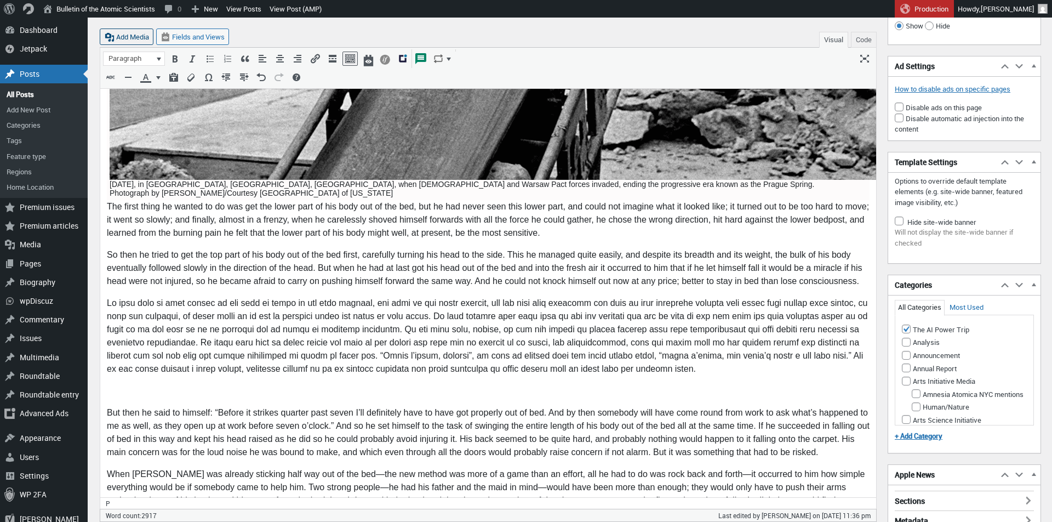
click at [130, 36] on button "Add Media" at bounding box center [127, 36] width 54 height 16
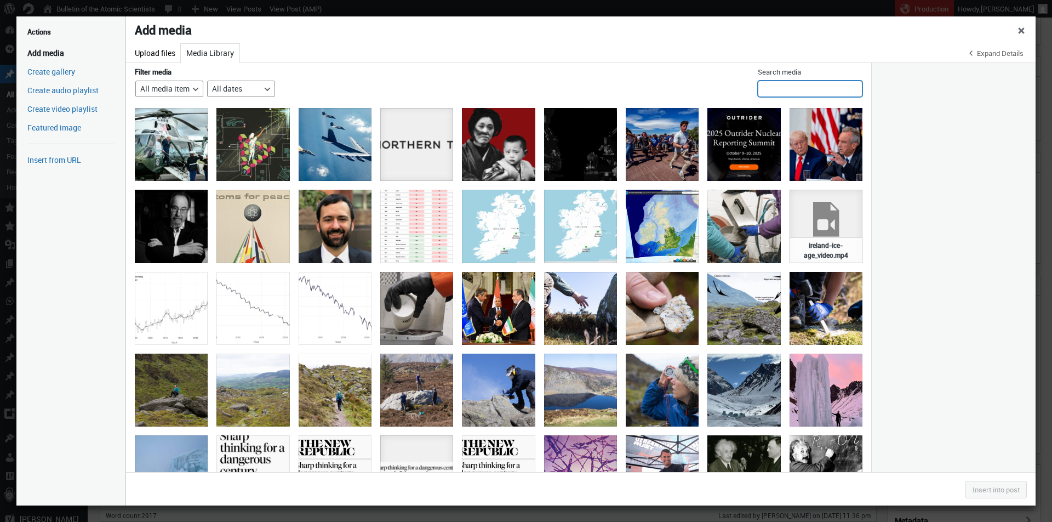
click at [799, 84] on input "Search media" at bounding box center [810, 89] width 105 height 16
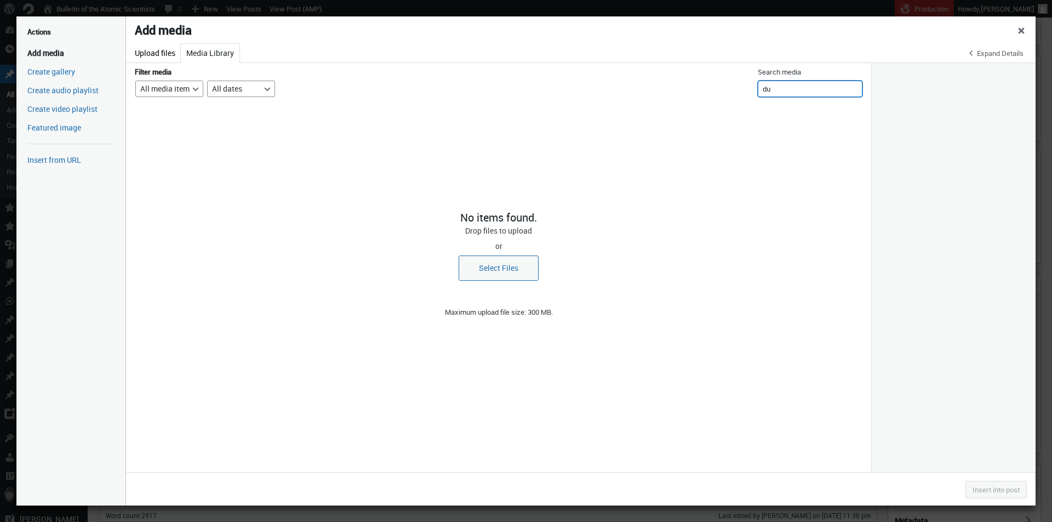
type input "d"
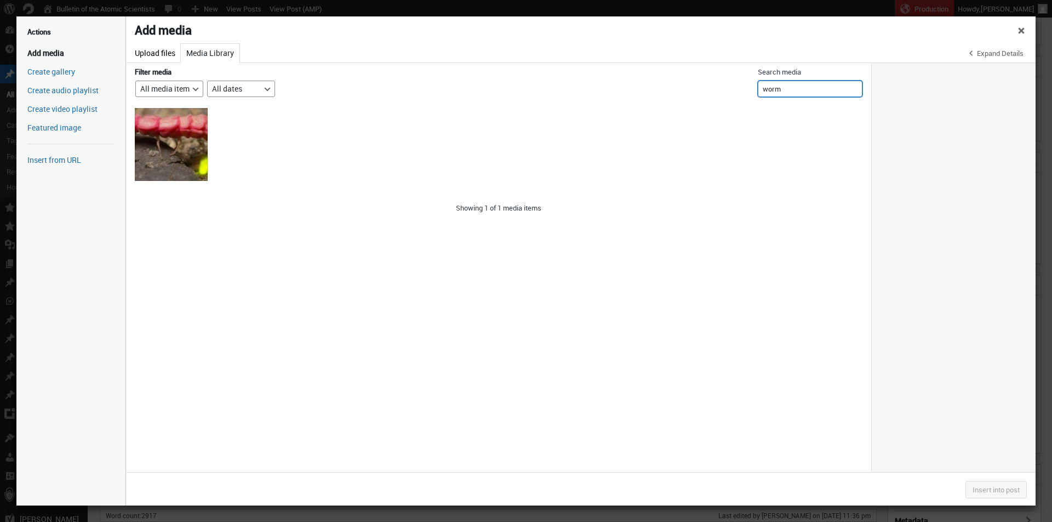
type input "worm"
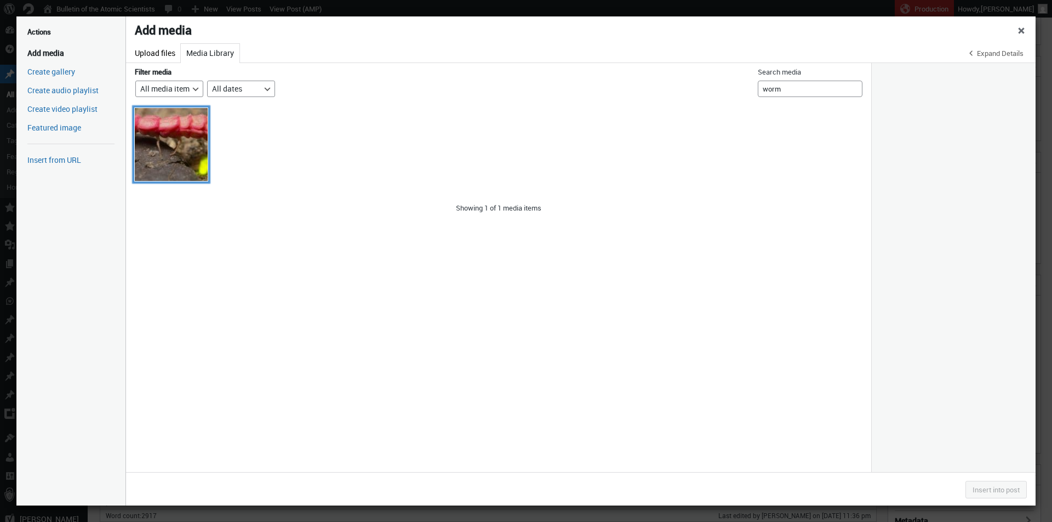
click at [175, 154] on div "California_pink_glow-worm__Flickr" at bounding box center [171, 144] width 73 height 73
select select "file"
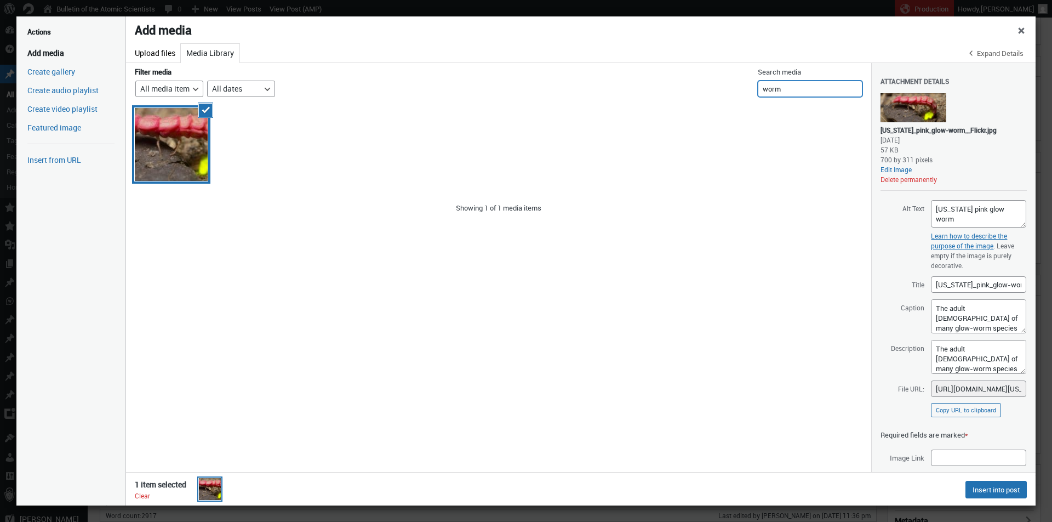
click at [799, 93] on input "worm" at bounding box center [810, 89] width 105 height 16
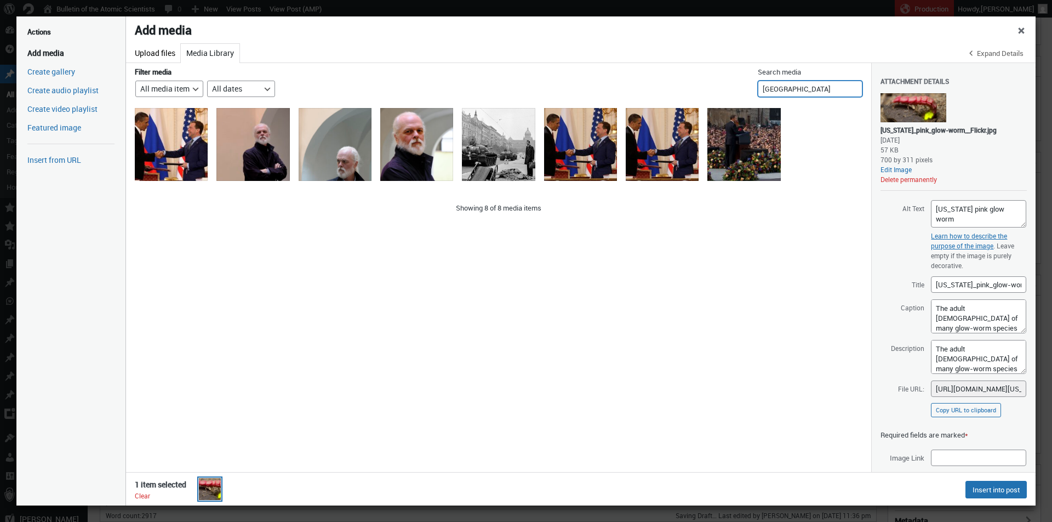
type input "Prague"
drag, startPoint x: 791, startPoint y: 93, endPoint x: 759, endPoint y: 143, distance: 59.3
click at [759, 143] on div "obama_prague2_uitsnede.jpg" at bounding box center [743, 144] width 73 height 73
select select "file"
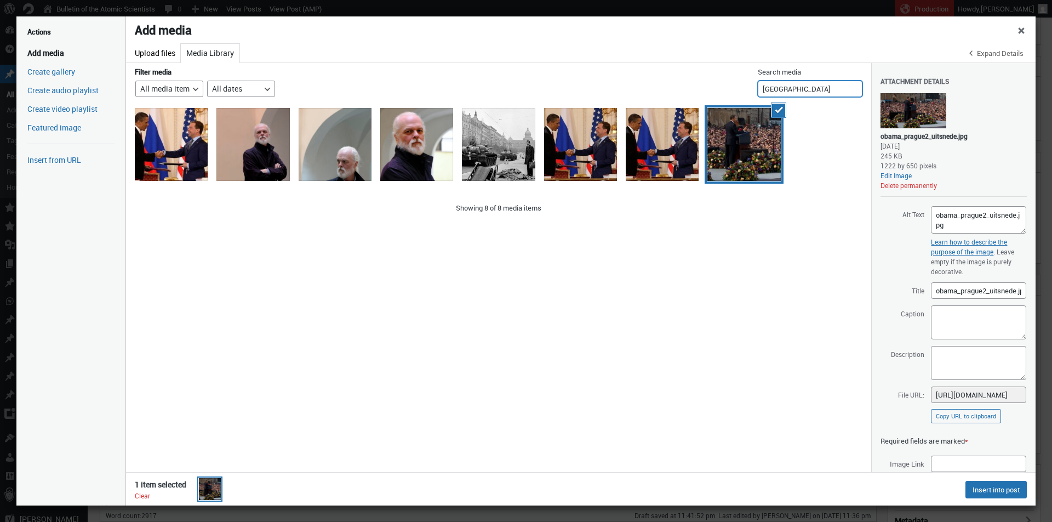
click at [804, 90] on input "Prague" at bounding box center [810, 89] width 105 height 16
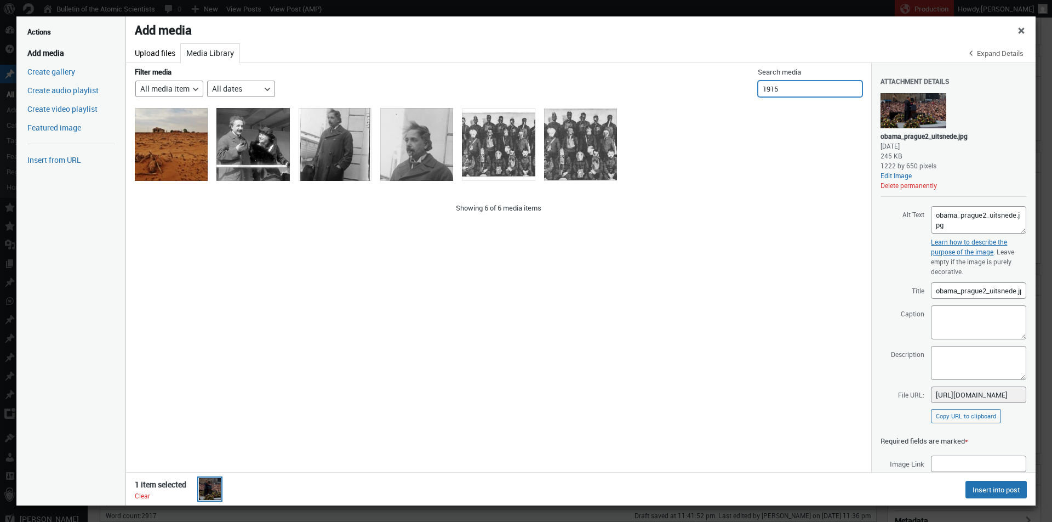
type input "1915"
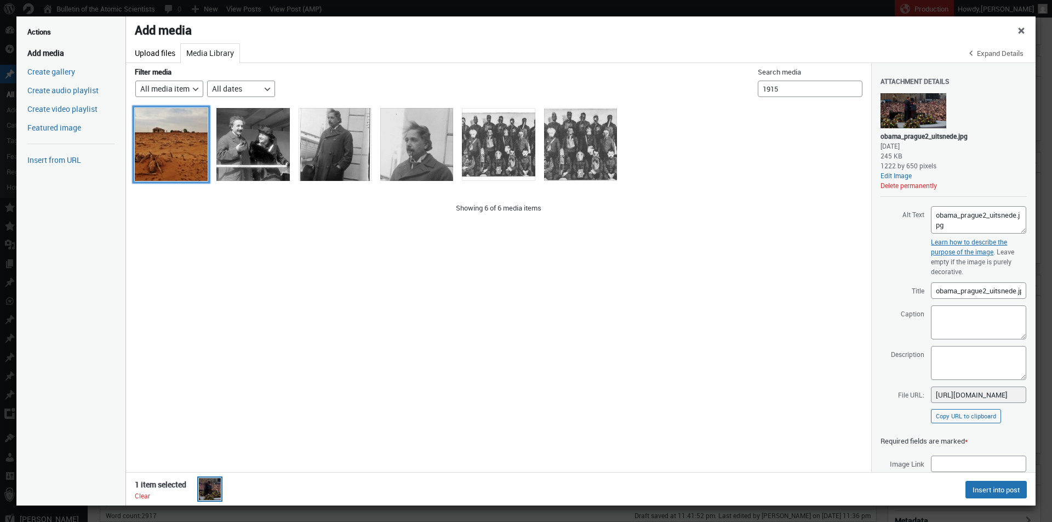
click at [182, 163] on div "19156090314_fa8e6227aa_o" at bounding box center [171, 144] width 73 height 73
select select "file"
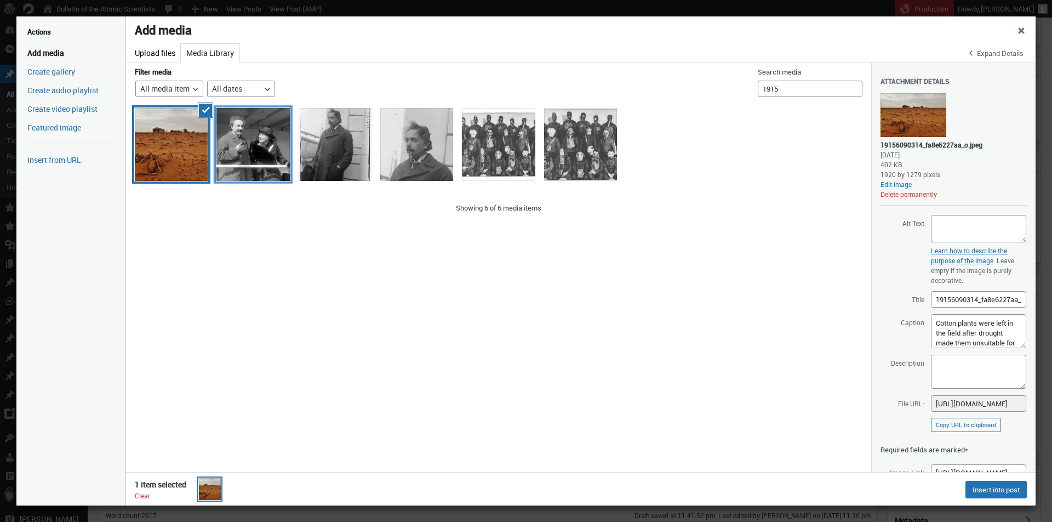
click at [259, 156] on div "Einstein_Albert_Elsa_LOC_32096u" at bounding box center [252, 144] width 73 height 73
select select "file"
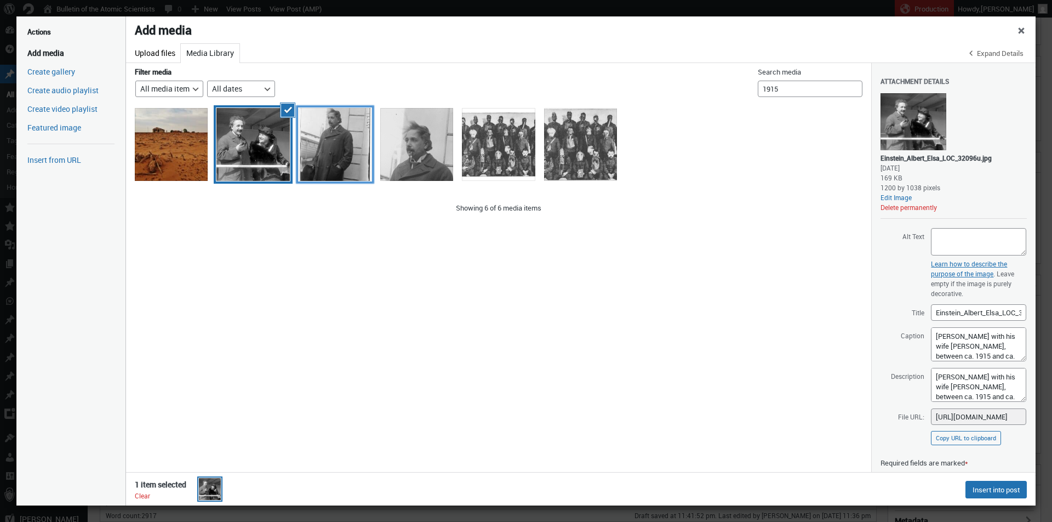
click at [340, 156] on div "Albert Einstein circa 1915-1920" at bounding box center [335, 144] width 73 height 73
select select "file"
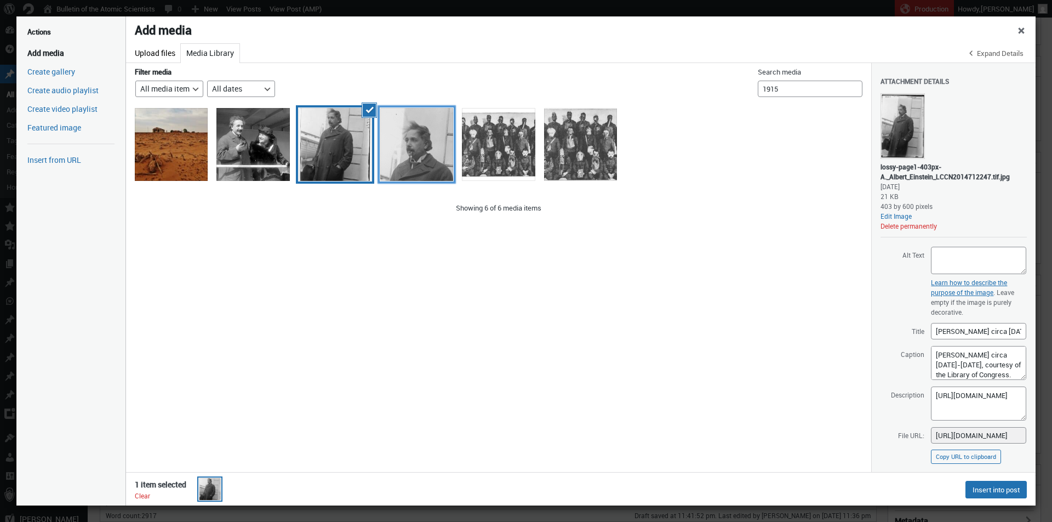
click at [438, 146] on div "1915-1920 Albert Einstein" at bounding box center [416, 144] width 73 height 73
select select "file"
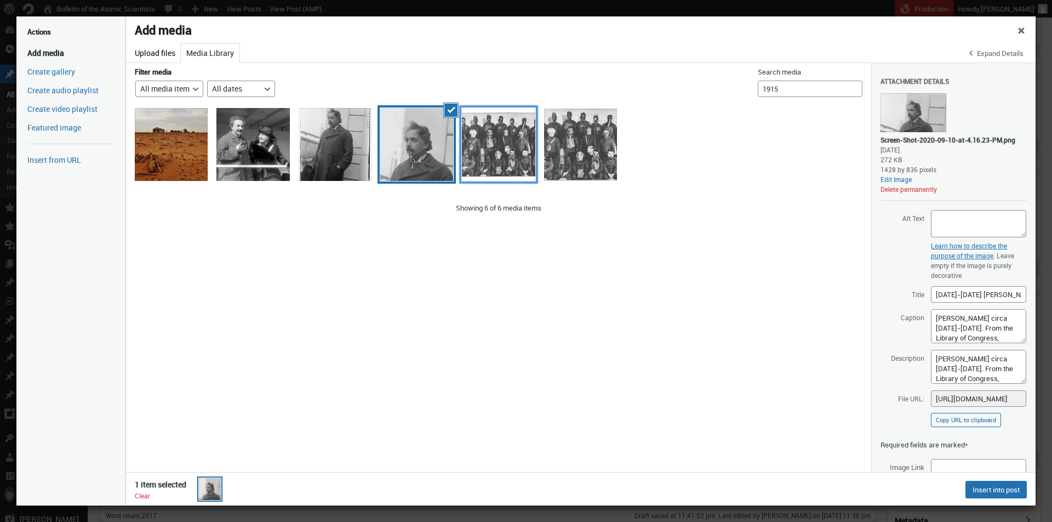
click at [511, 150] on div "Various_gas_masks_WWI_resize.jpg" at bounding box center [498, 144] width 73 height 73
select select "file"
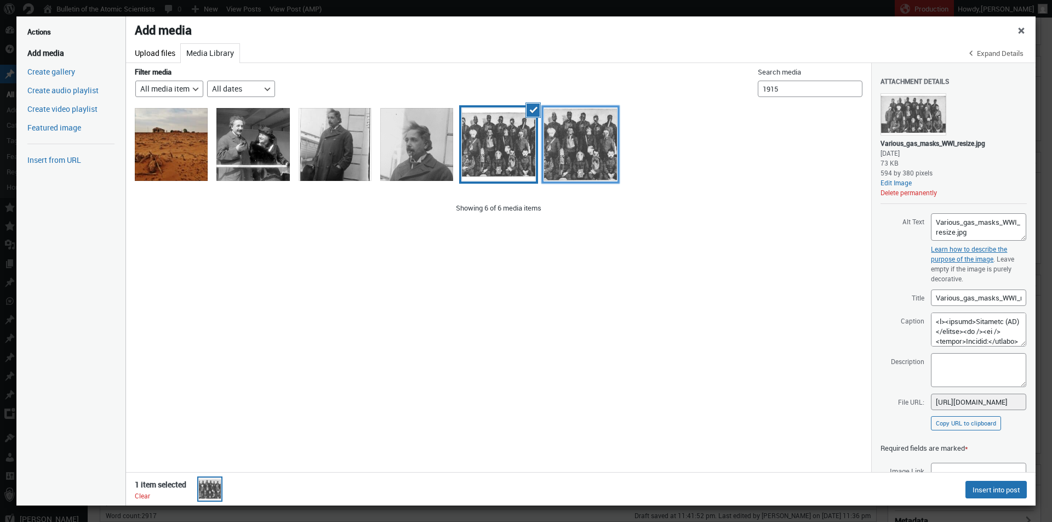
click at [574, 151] on div "Various_gas_masks_WWI.jpg" at bounding box center [580, 144] width 73 height 73
select select "file"
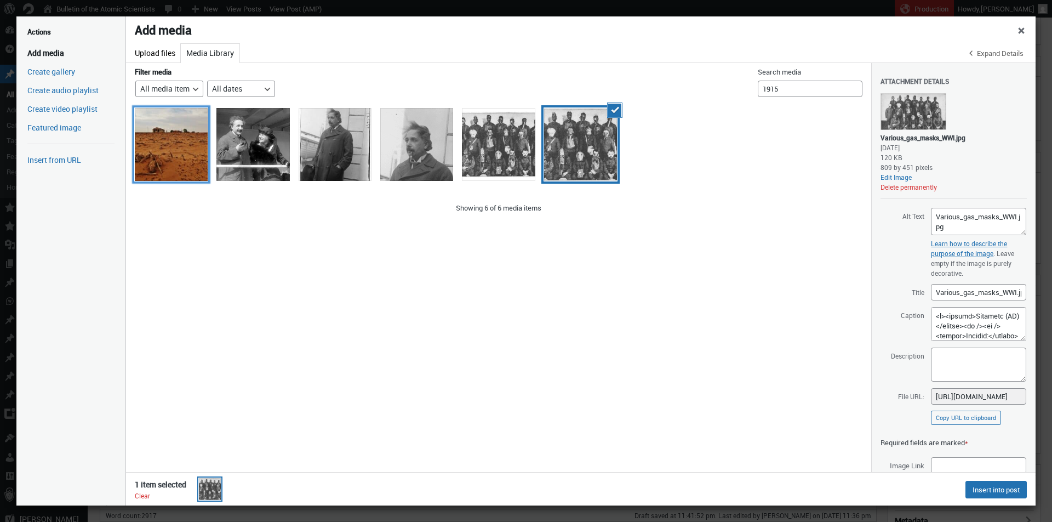
click at [209, 157] on li "Deselect" at bounding box center [171, 145] width 82 height 82
select select "file"
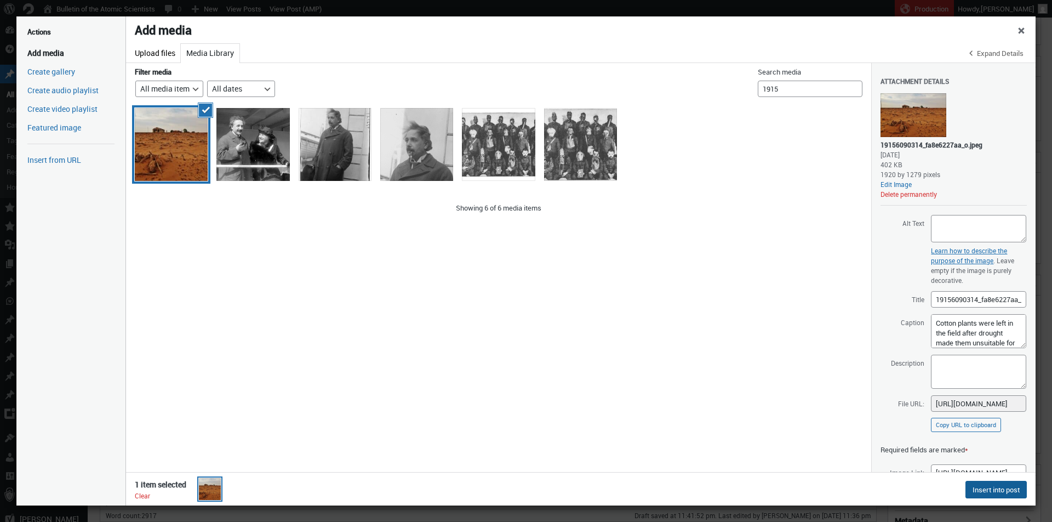
click at [988, 482] on button "Insert into post" at bounding box center [995, 490] width 61 height 18
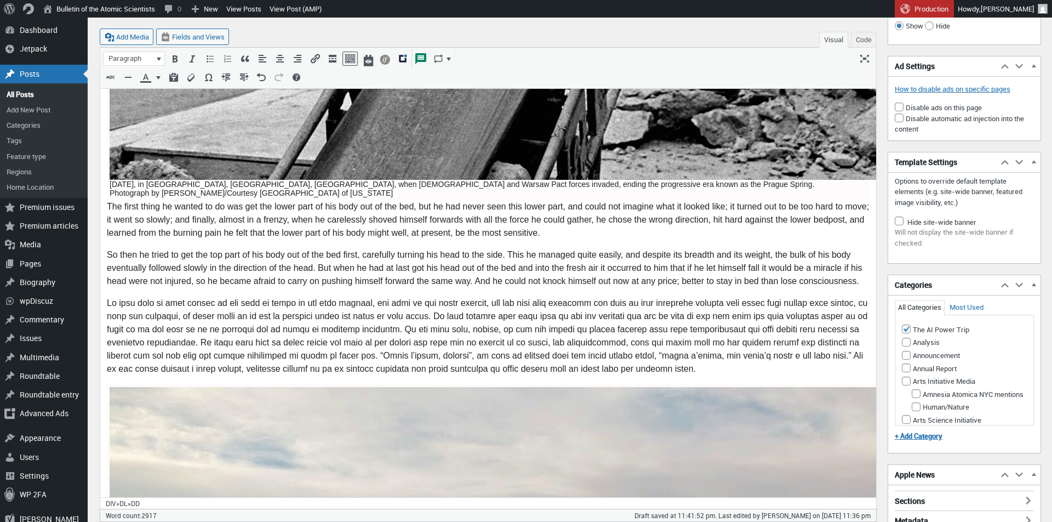
click at [513, 357] on icon "Edit" at bounding box center [514, 355] width 11 height 11
select select "full"
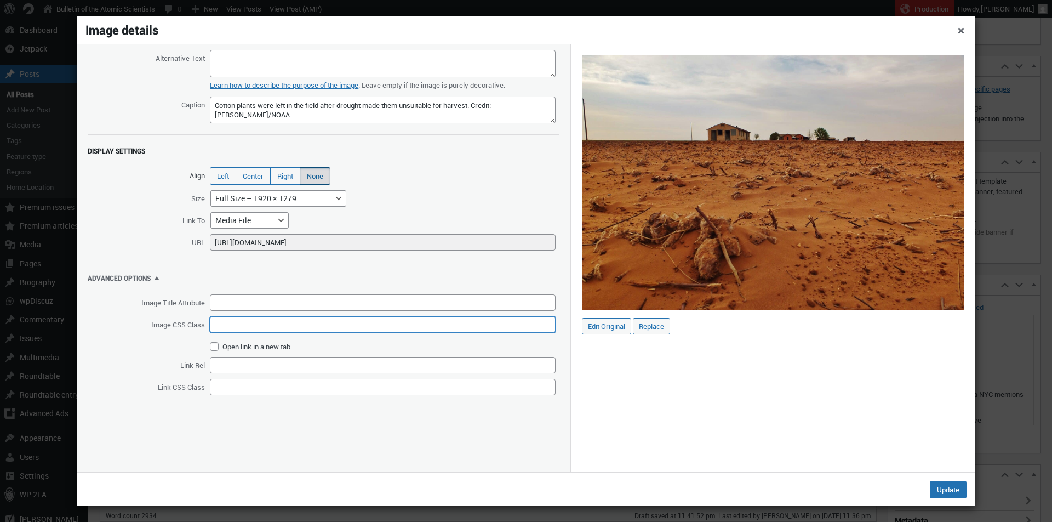
click at [236, 323] on input "Image CSS Class" at bounding box center [383, 324] width 346 height 16
type input "full-width-image"
click at [945, 485] on button "Update" at bounding box center [948, 490] width 37 height 18
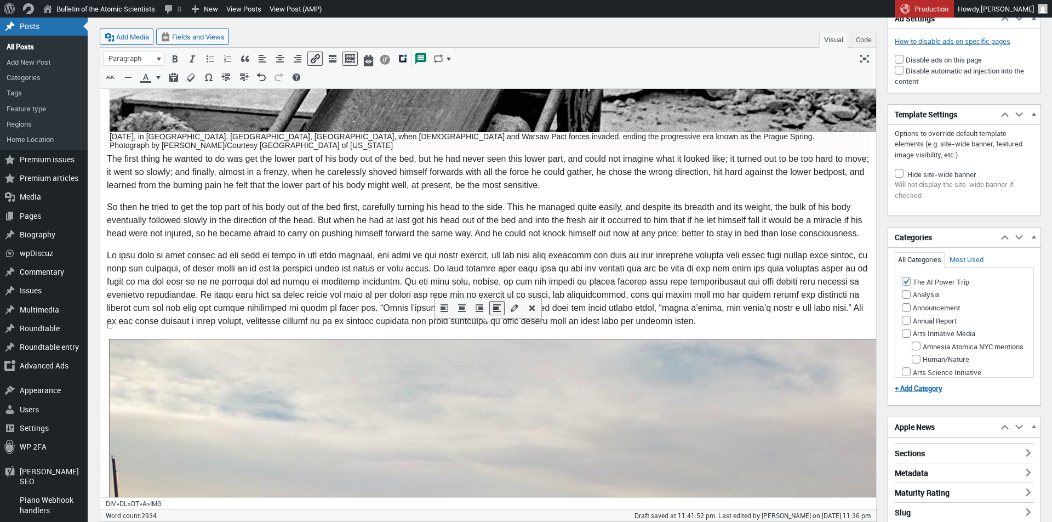
scroll to position [2809, 0]
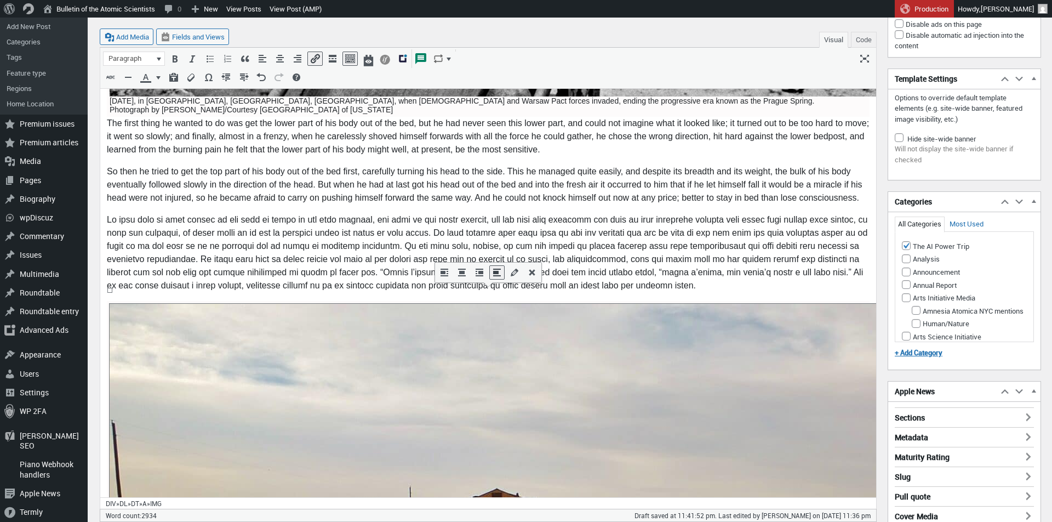
click at [870, 37] on button "Code" at bounding box center [864, 40] width 26 height 16
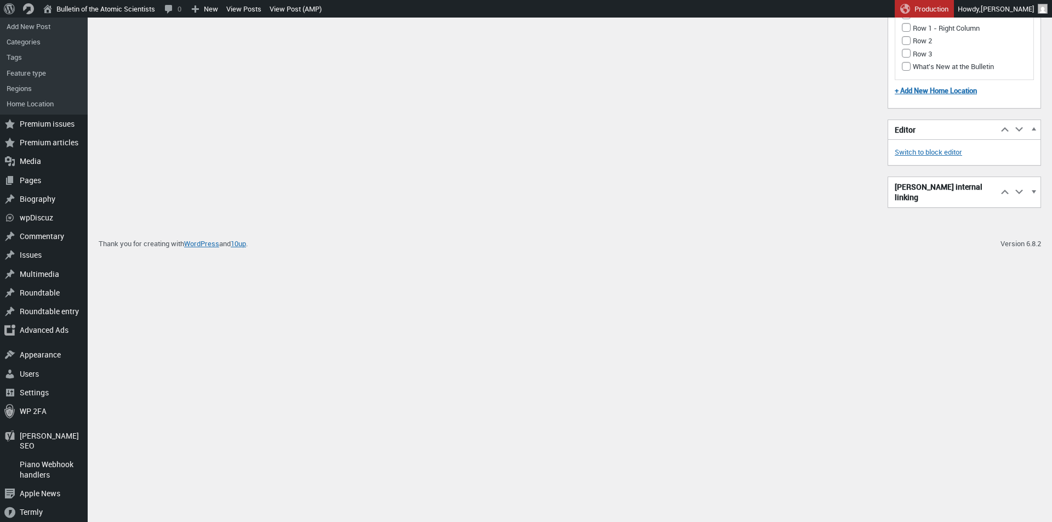
scroll to position [1159, 0]
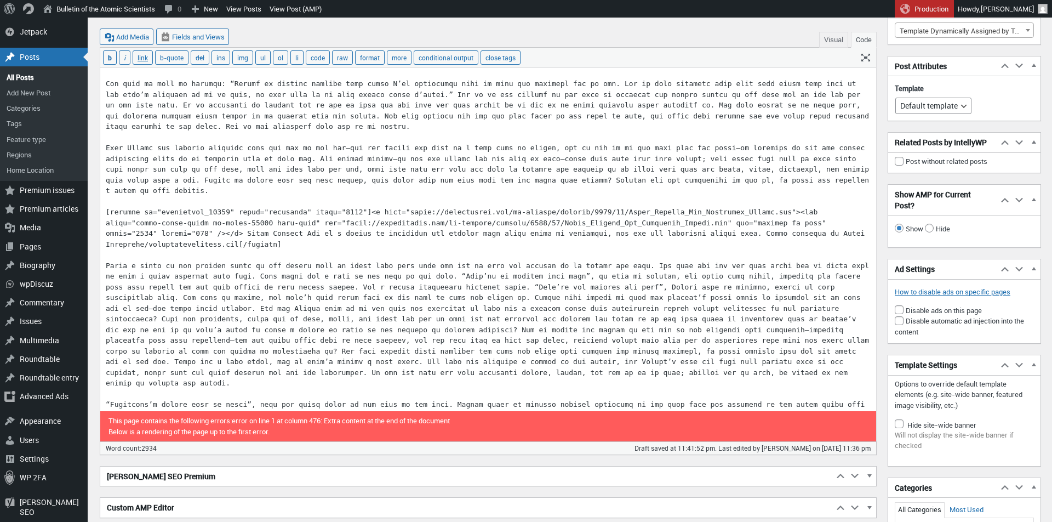
scroll to position [1391, 0]
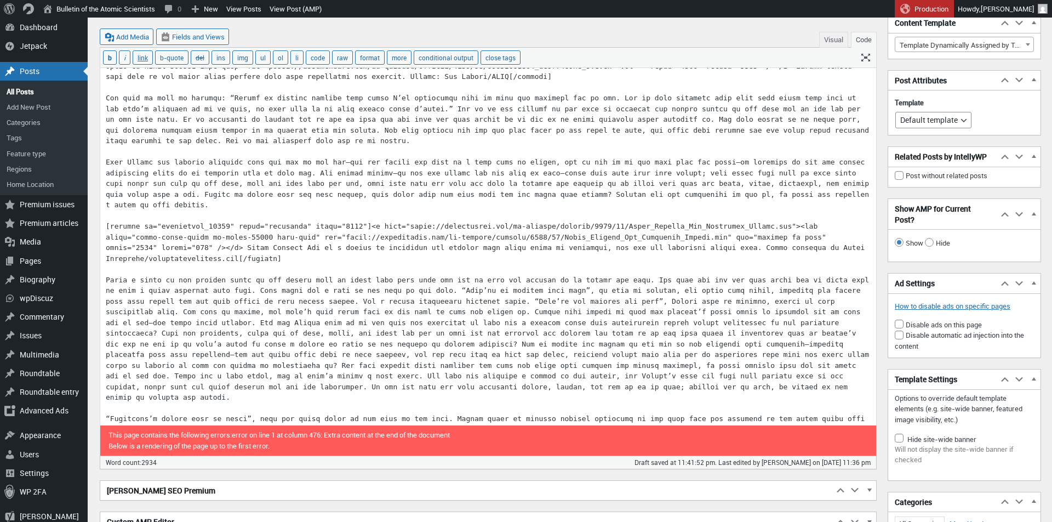
paste textarea "[caption id="attachment_101848" align="alignnone" width="1920"]<a href="https:/…"
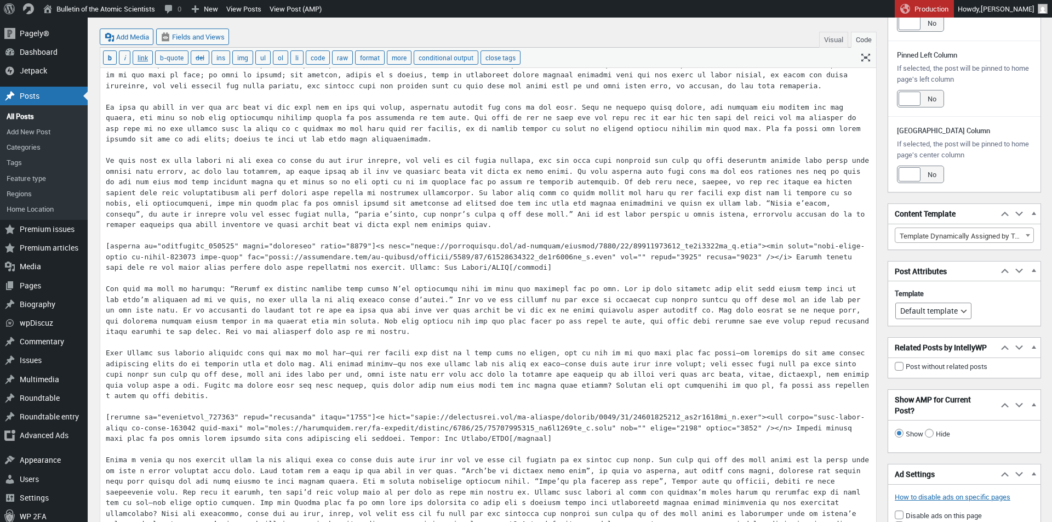
scroll to position [1153, 0]
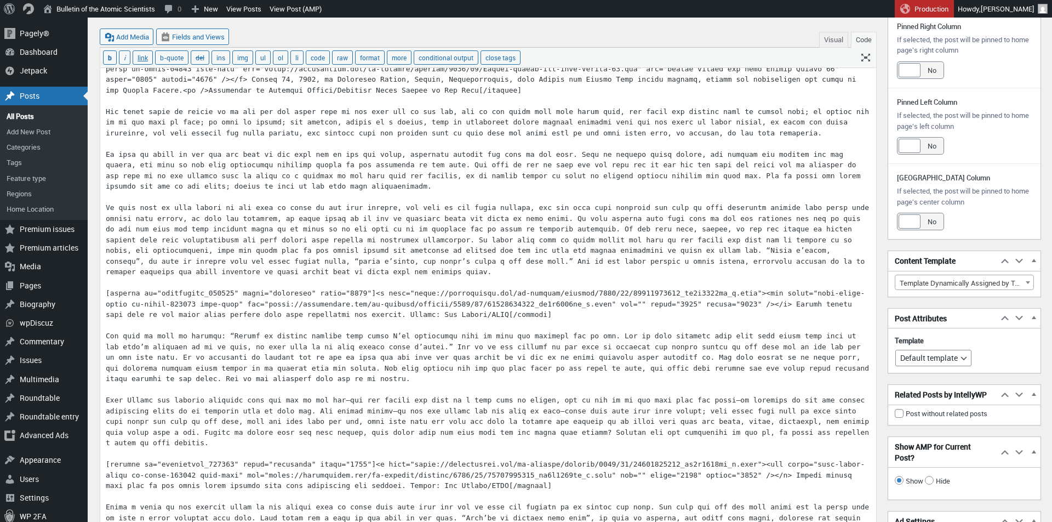
paste textarea "85559" align="alignnone" width="1050"]<a href="https://thebulletin.org/wp-conte…"
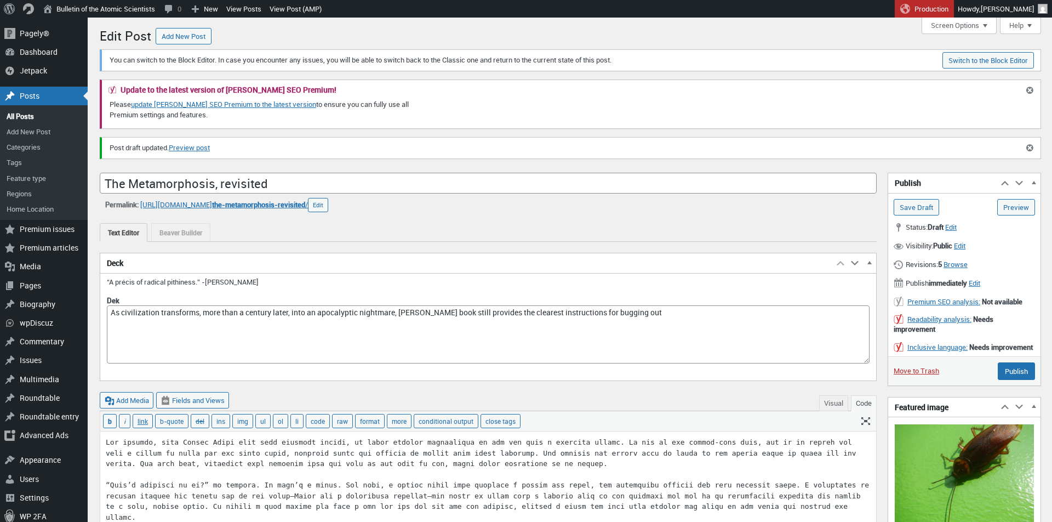
scroll to position [0, 0]
type textarea "One morning, when Gregor Samsa woke from troubled dreams, he found himself tran…"
click at [924, 207] on input "Save Draft" at bounding box center [916, 207] width 45 height 16
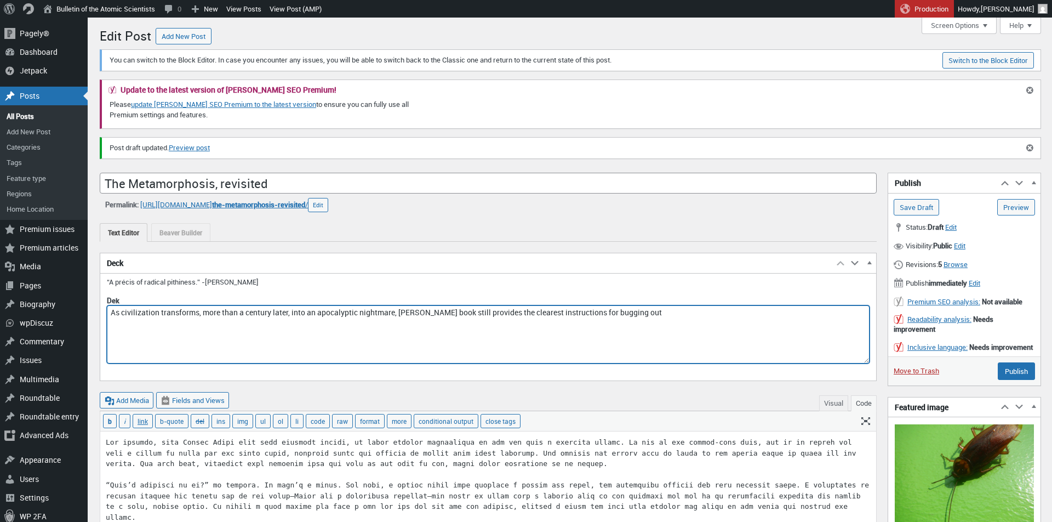
click at [197, 310] on textarea "As civilization transforms, more than a century later, into an apocalyptic nigh…" at bounding box center [488, 334] width 763 height 58
type textarea "As Western civilization continues its catastrophic decline, [PERSON_NAME] book …"
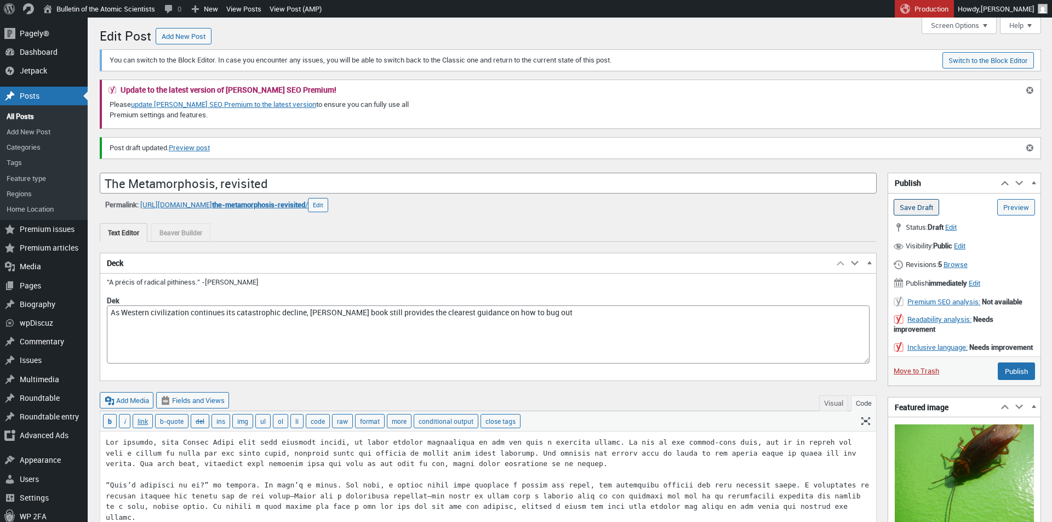
click at [915, 201] on input "Save Draft" at bounding box center [916, 207] width 45 height 16
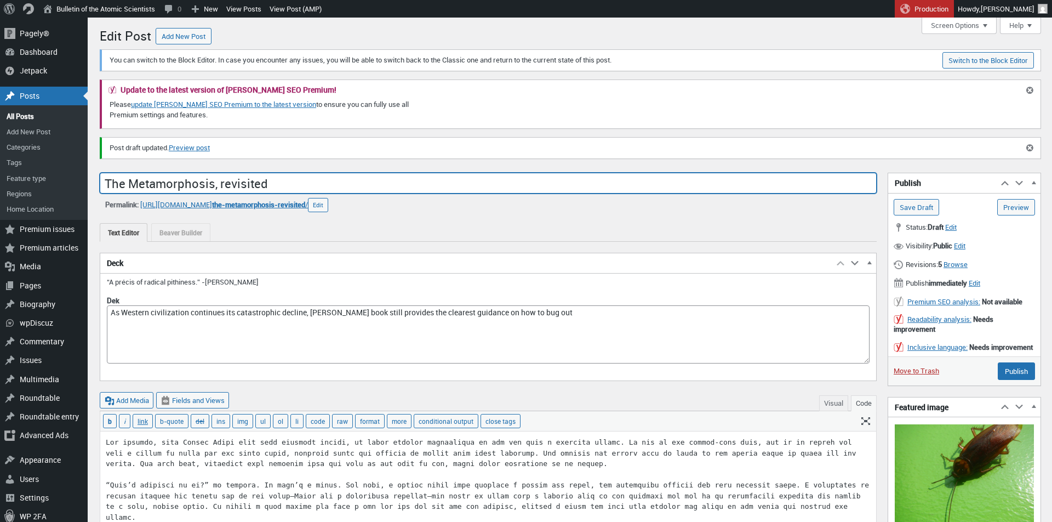
drag, startPoint x: 131, startPoint y: 186, endPoint x: 157, endPoint y: 195, distance: 27.6
click at [131, 186] on input "The Metamorphosis, revisited" at bounding box center [488, 183] width 777 height 21
type input "MAGA and metamorphosis"
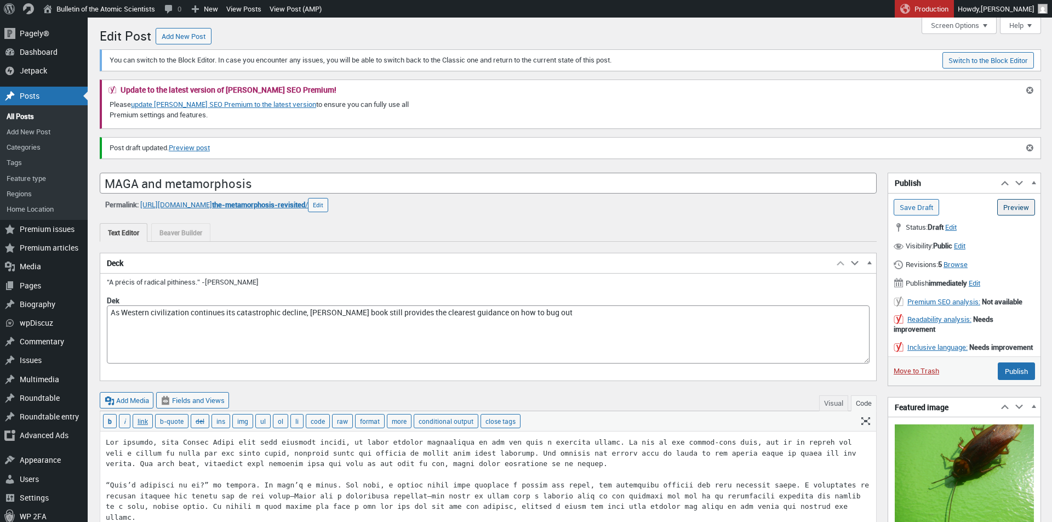
drag, startPoint x: 1028, startPoint y: 207, endPoint x: 1000, endPoint y: 209, distance: 28.1
click at [901, 208] on input "Save Draft" at bounding box center [916, 207] width 45 height 16
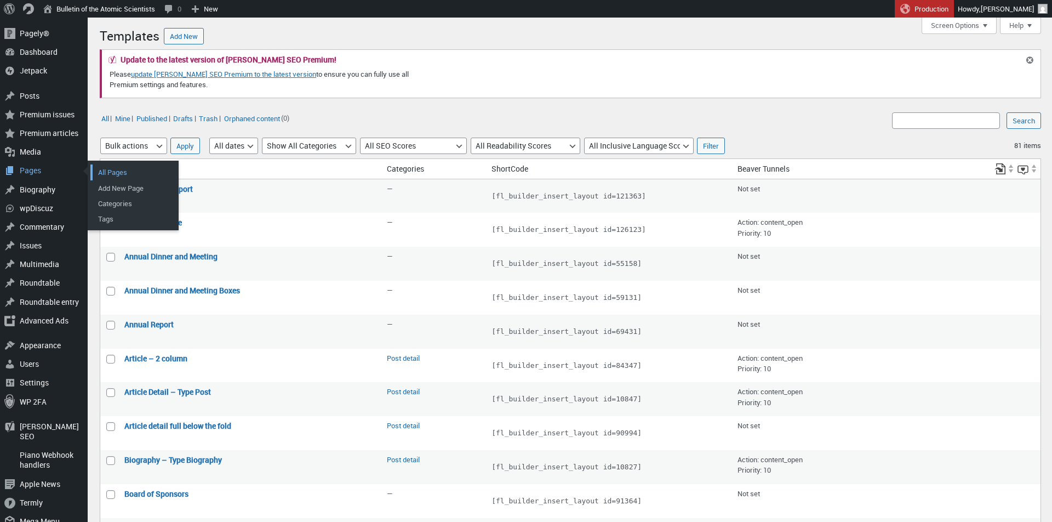
click at [108, 176] on link "All Pages" at bounding box center [134, 171] width 88 height 15
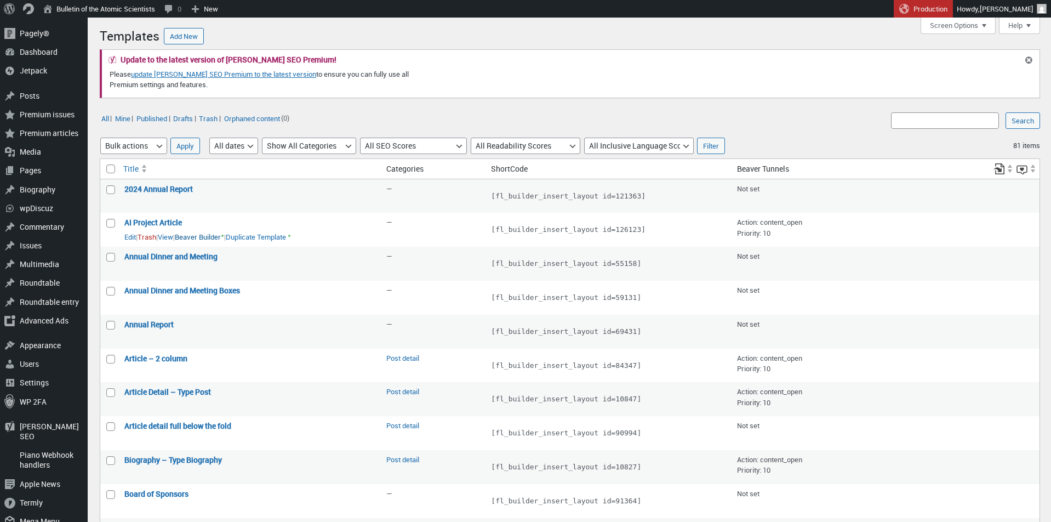
click at [211, 237] on link "Beaver Builder •" at bounding box center [199, 237] width 49 height 12
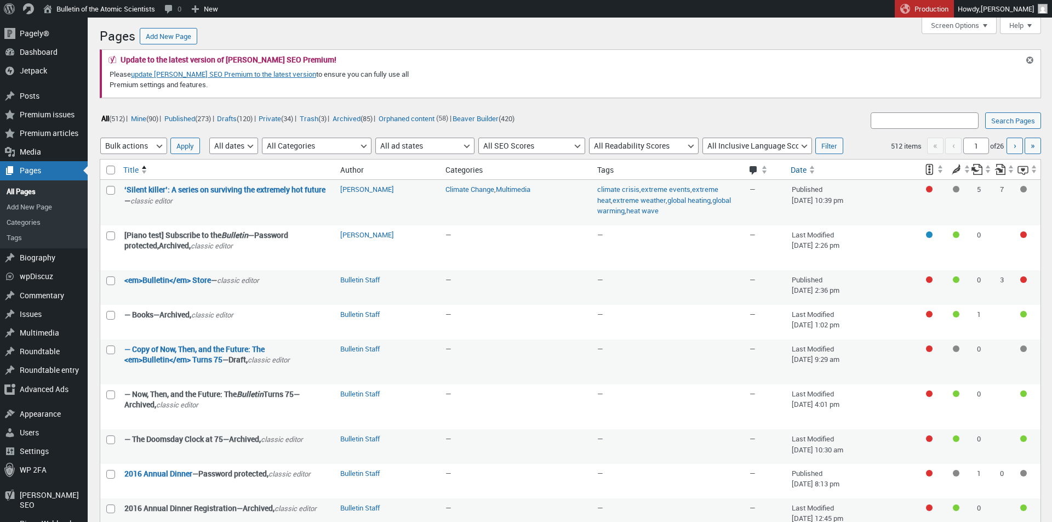
click at [816, 169] on span at bounding box center [812, 168] width 5 height 2
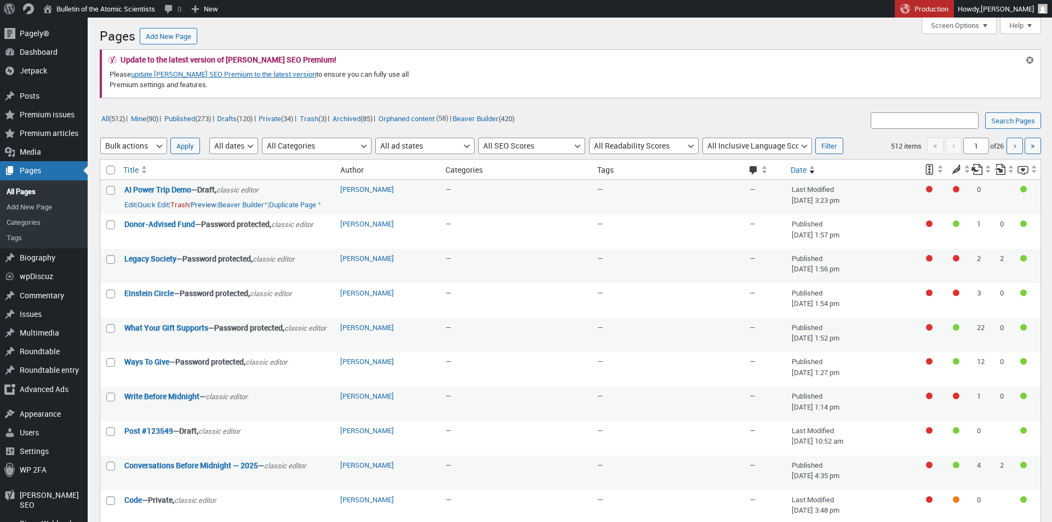
click at [213, 210] on link "Preview" at bounding box center [204, 204] width 26 height 11
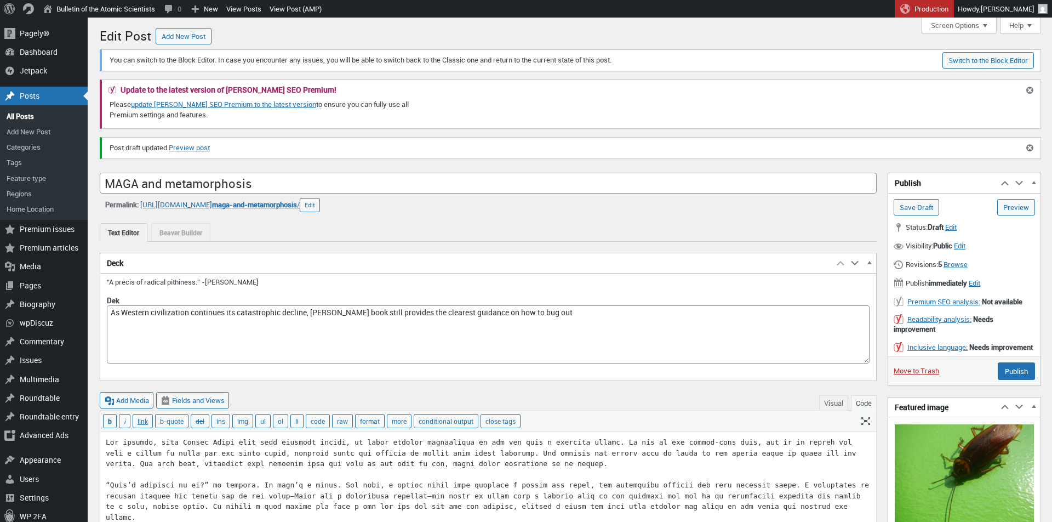
scroll to position [8, 0]
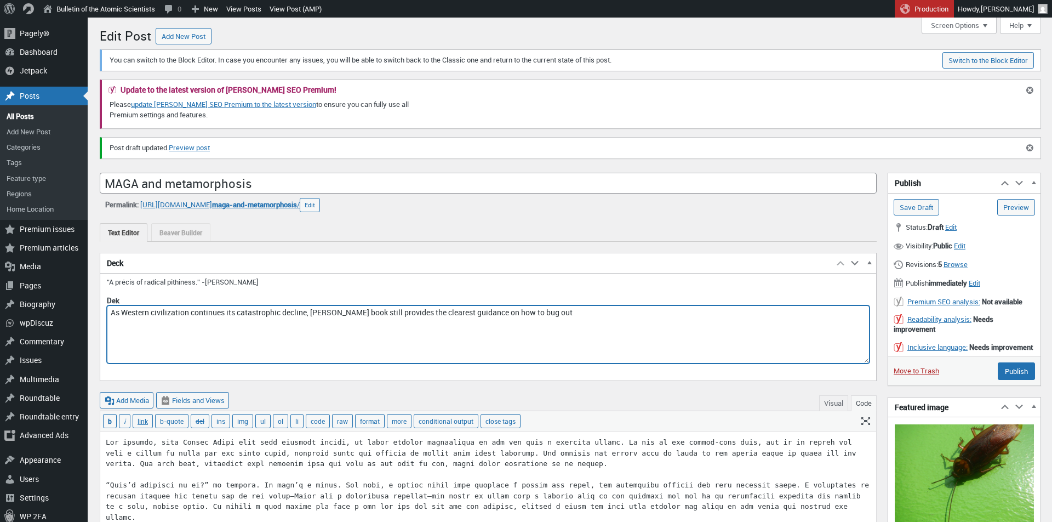
click at [371, 311] on textarea "As Western civilization continues its catastrophic decline, [PERSON_NAME] book …" at bounding box center [488, 334] width 763 height 58
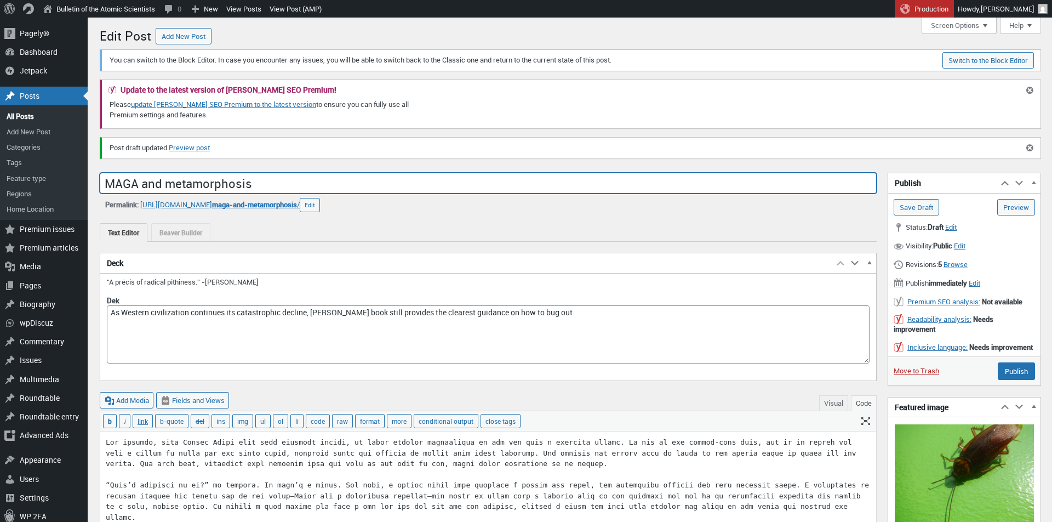
click at [175, 181] on input "MAGA and metamorphosis" at bounding box center [488, 183] width 777 height 21
type input "MAGA and <em>Metamorphosis</em>"
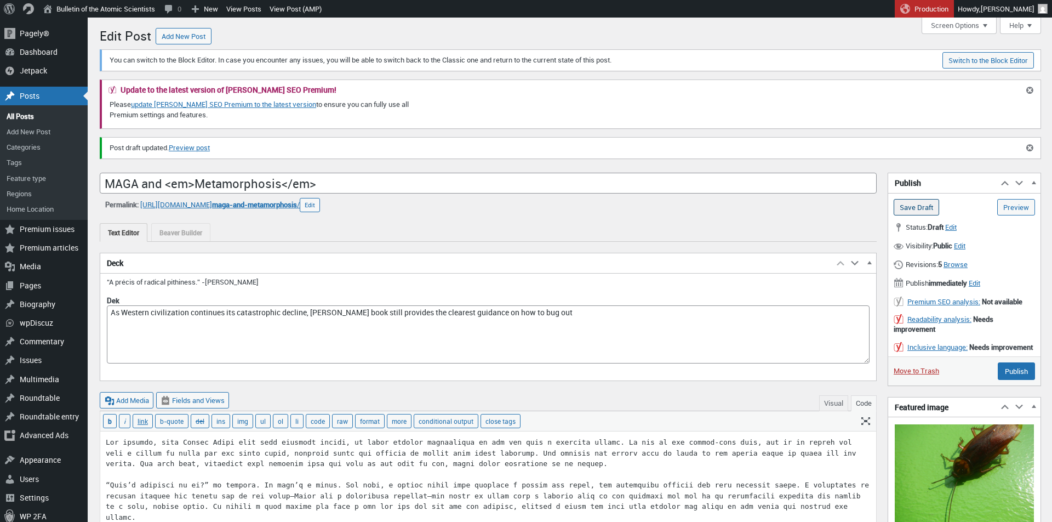
click at [928, 208] on input "Save Draft" at bounding box center [916, 207] width 45 height 16
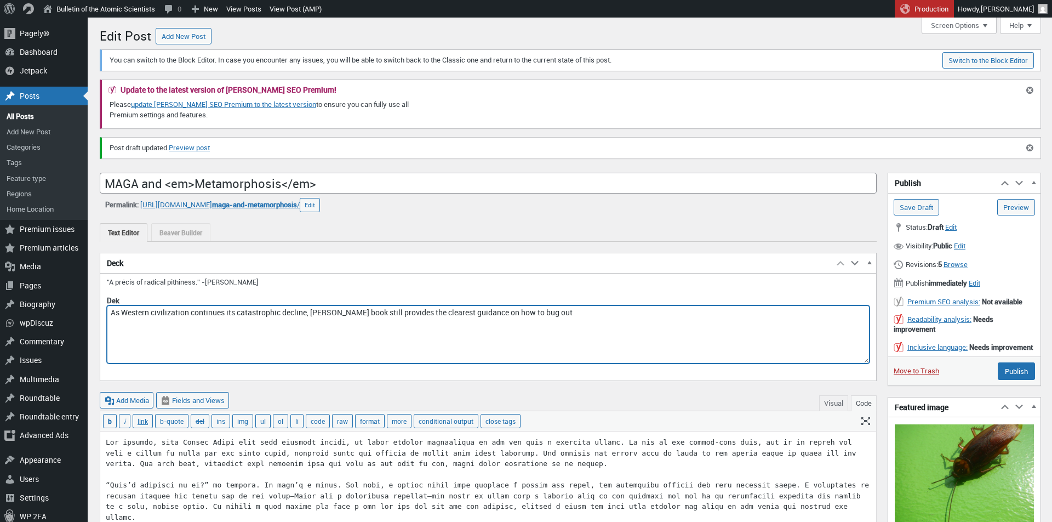
click at [400, 306] on textarea "As Western civilization continues its catastrophic decline, [PERSON_NAME] book …" at bounding box center [488, 334] width 763 height 58
type textarea "As Western civilization continues its catastrophic decline, [PERSON_NAME] still…"
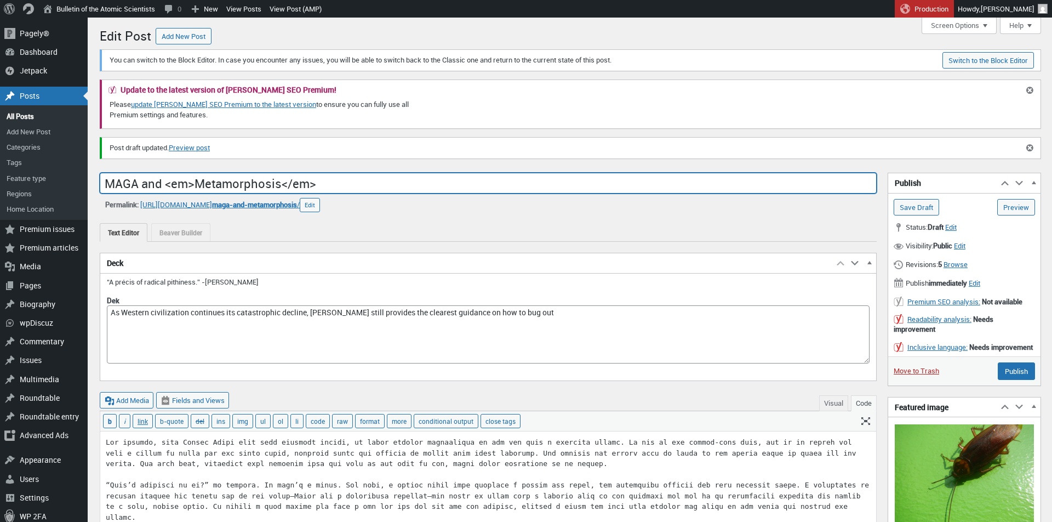
click at [195, 181] on input "MAGA and <em>Metamorphosis</em>" at bounding box center [488, 183] width 777 height 21
type input "MAGA and metamorphosis"
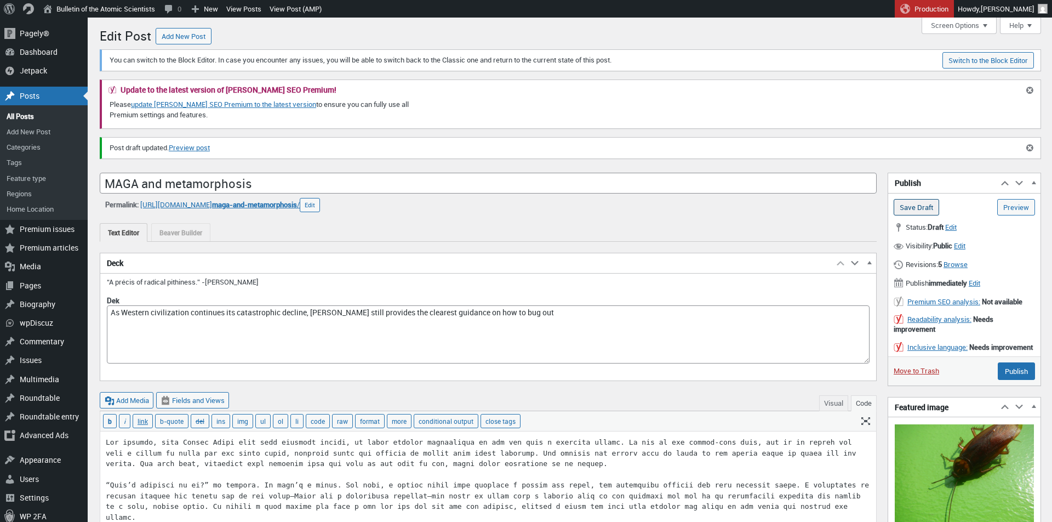
click at [919, 204] on input "Save Draft" at bounding box center [916, 207] width 45 height 16
click at [959, 441] on img at bounding box center [964, 476] width 139 height 105
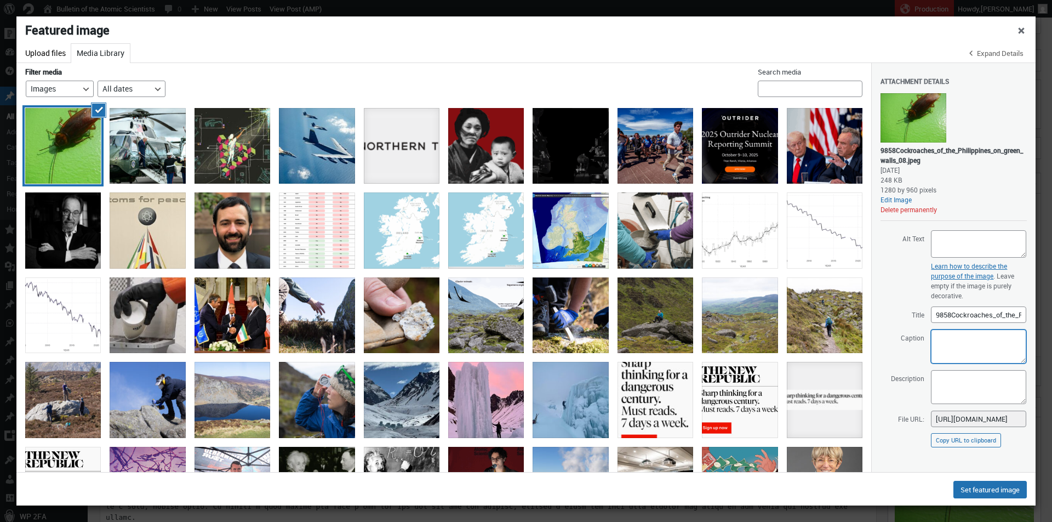
drag, startPoint x: 962, startPoint y: 342, endPoint x: 962, endPoint y: 326, distance: 16.4
click at [962, 342] on textarea "Caption" at bounding box center [978, 346] width 95 height 34
click at [975, 340] on textarea "Gregor Samsa" at bounding box center [978, 346] width 95 height 34
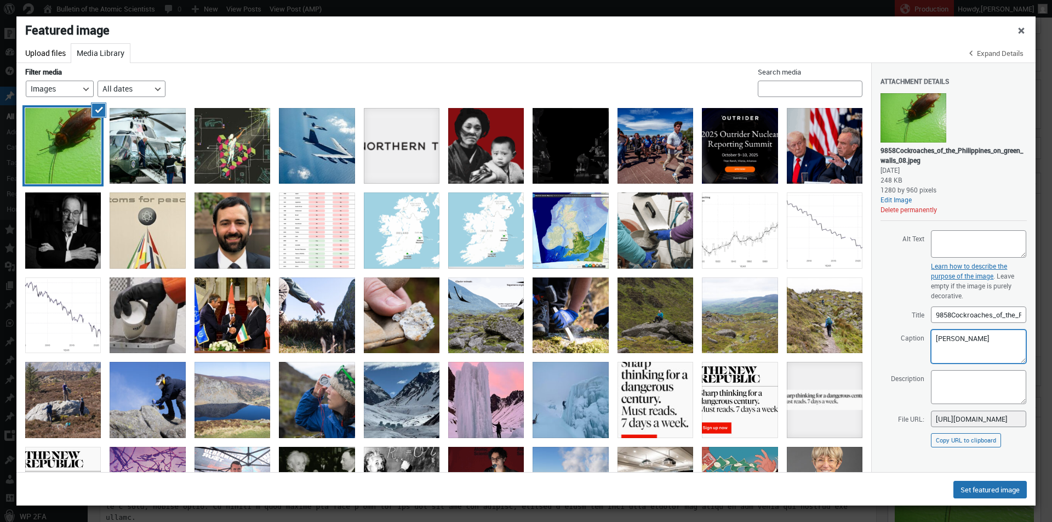
type textarea "="
type textarea "Cockroach"
drag, startPoint x: 899, startPoint y: 147, endPoint x: 924, endPoint y: 156, distance: 26.7
click at [924, 156] on div "9858Cockroaches_of_the_Philippines_on_green_walls_08.jpeg" at bounding box center [953, 155] width 146 height 20
click at [971, 174] on div "December 15, 2021" at bounding box center [953, 170] width 146 height 10
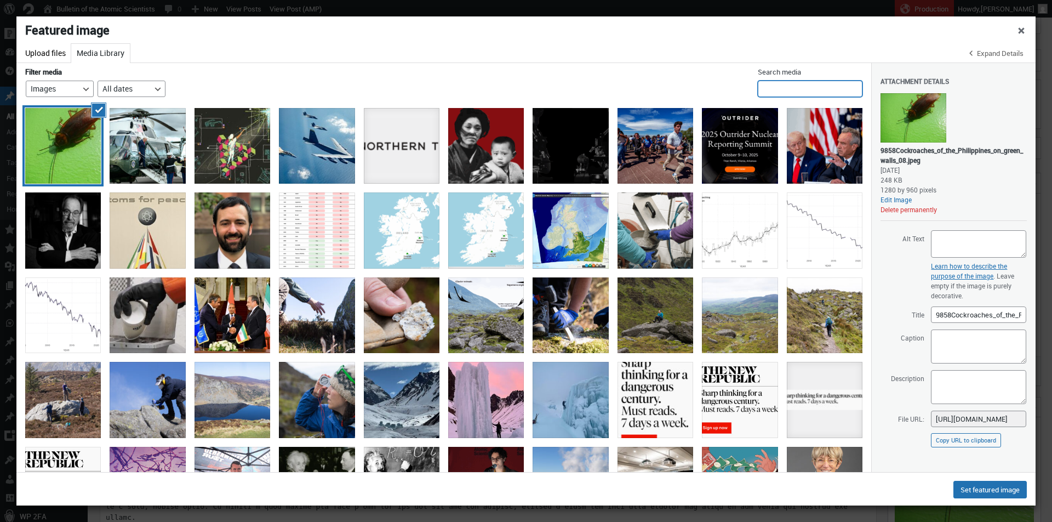
click at [814, 96] on input "Search media" at bounding box center [810, 89] width 105 height 16
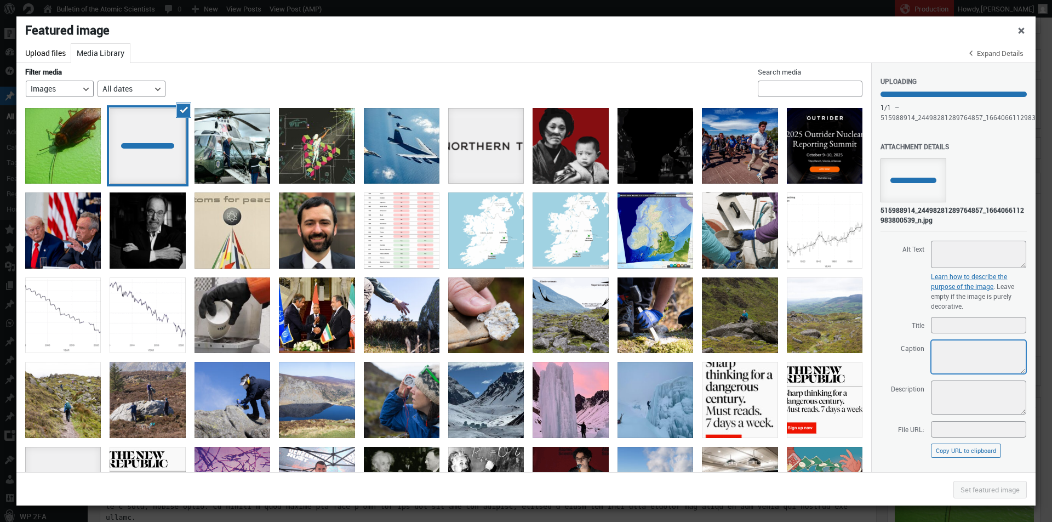
click at [964, 353] on textarea "Caption" at bounding box center [978, 357] width 95 height 34
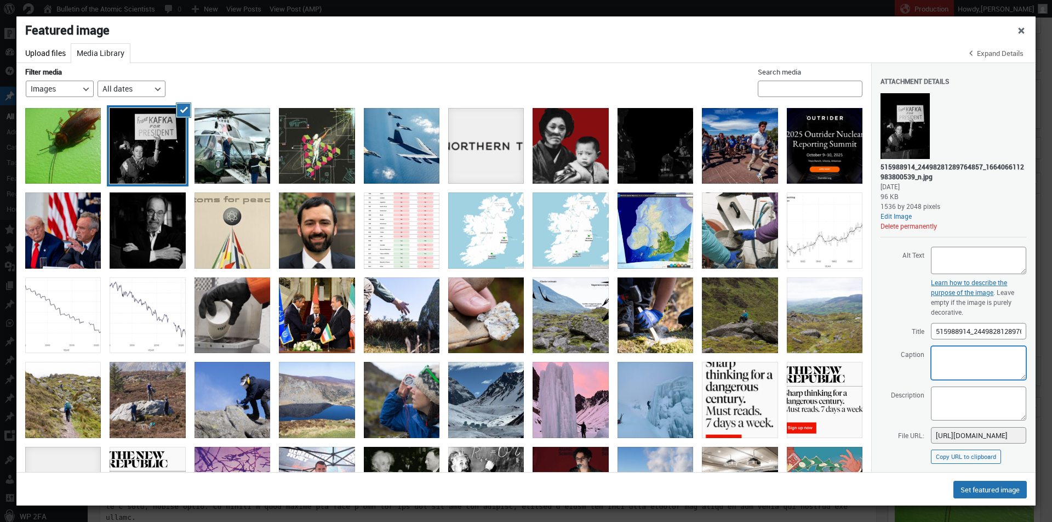
click at [951, 357] on textarea "Caption" at bounding box center [978, 363] width 95 height 34
paste textarea ""Franz Kafka for President" Demonstration against Hubert Humphrey, New York Cit…"
click at [975, 365] on textarea ""Franz Kafka for President" Demonstration against Hubert Humphrey, New York Cit…" at bounding box center [978, 363] width 95 height 34
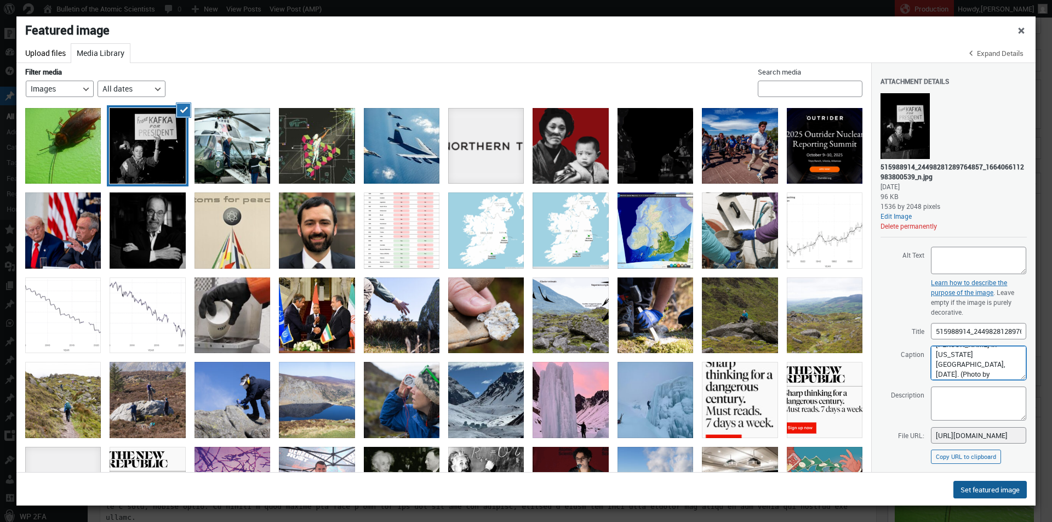
type textarea "A demonstration against Hubert Humphrey in New York City, October 9th, 1968. (P…"
click at [991, 491] on button "Set featured image" at bounding box center [989, 490] width 73 height 18
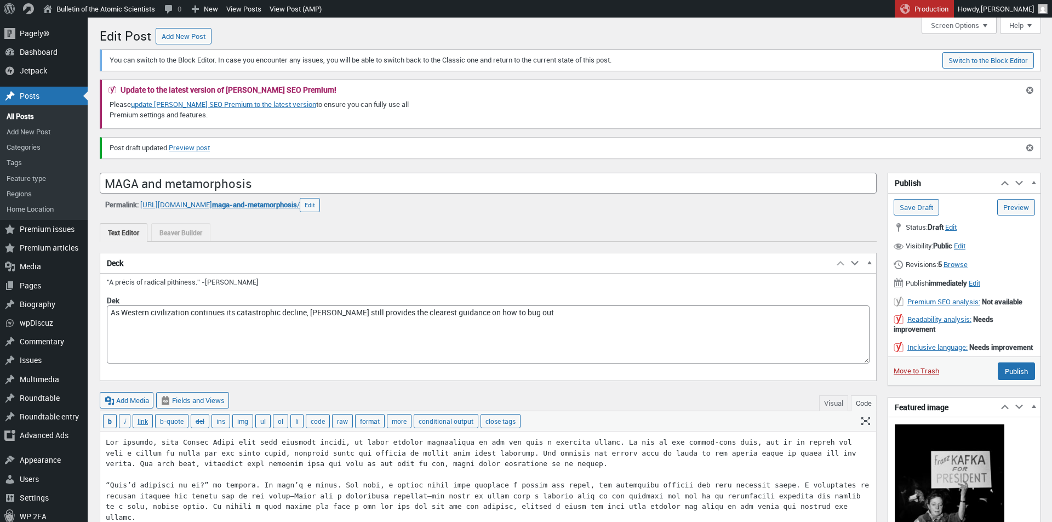
click at [907, 193] on div "Save Draft Preview (opens in a new tab)" at bounding box center [964, 204] width 152 height 22
click at [904, 205] on input "Save Draft" at bounding box center [916, 207] width 45 height 16
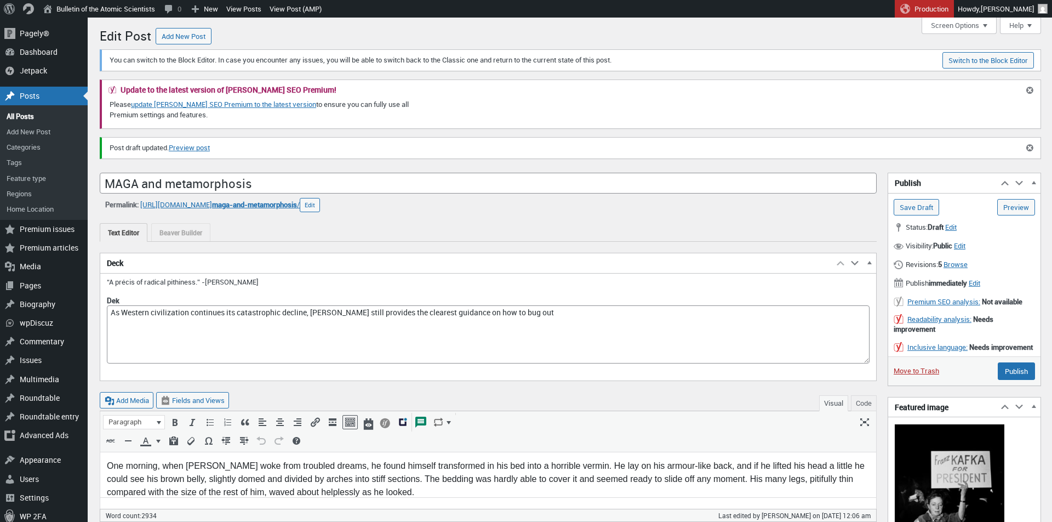
scroll to position [8, 0]
click at [940, 464] on img at bounding box center [950, 497] width 110 height 146
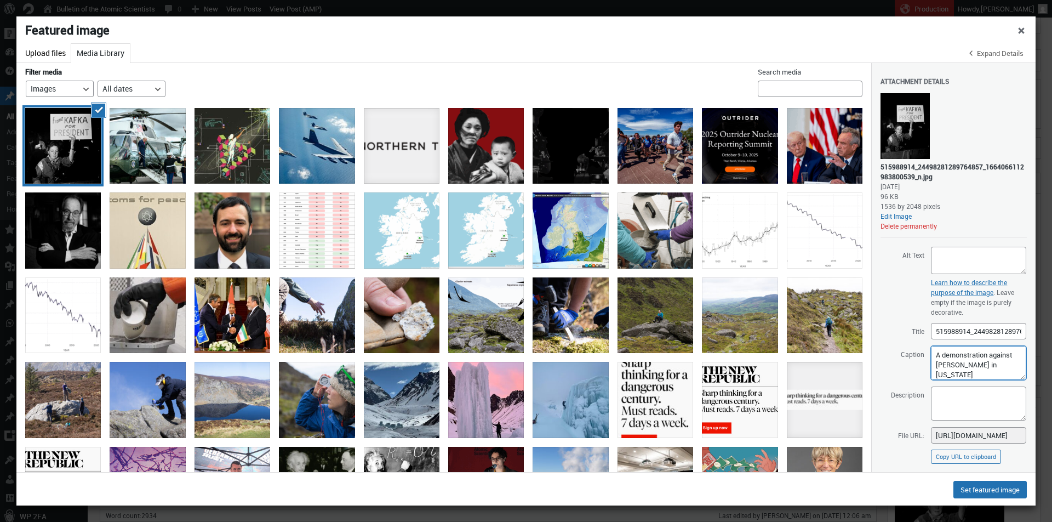
click at [994, 369] on textarea "A demonstration against Hubert Humphrey in New York City, October 9th, 1968. (P…" at bounding box center [978, 363] width 95 height 34
click at [917, 225] on button "Delete permanently" at bounding box center [908, 225] width 56 height 9
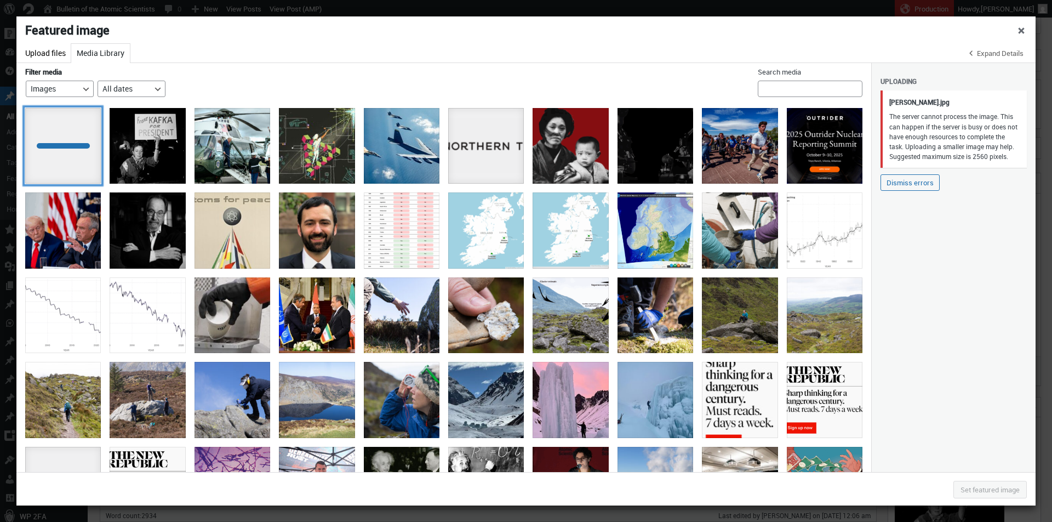
click at [86, 155] on div at bounding box center [63, 146] width 76 height 76
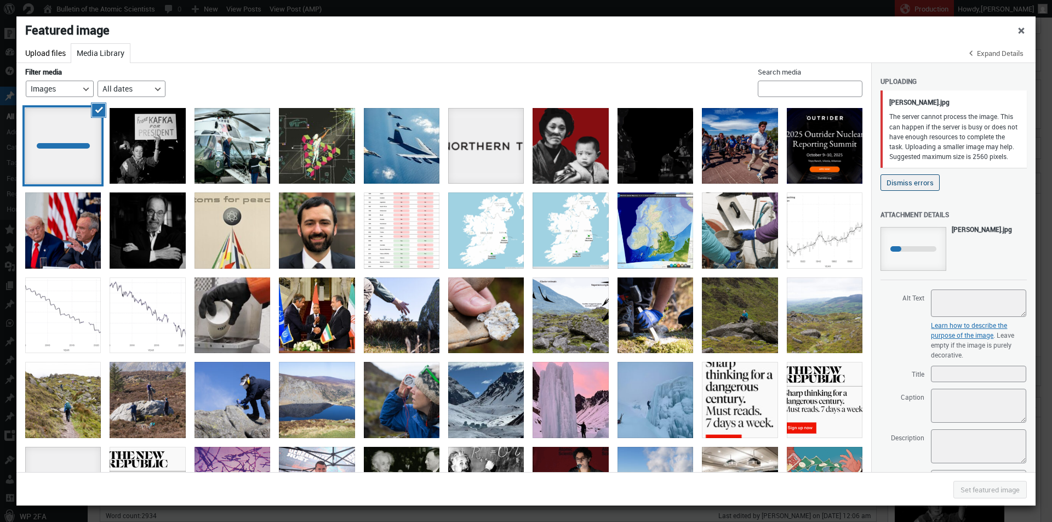
click at [909, 188] on button "Dismiss errors" at bounding box center [909, 182] width 59 height 16
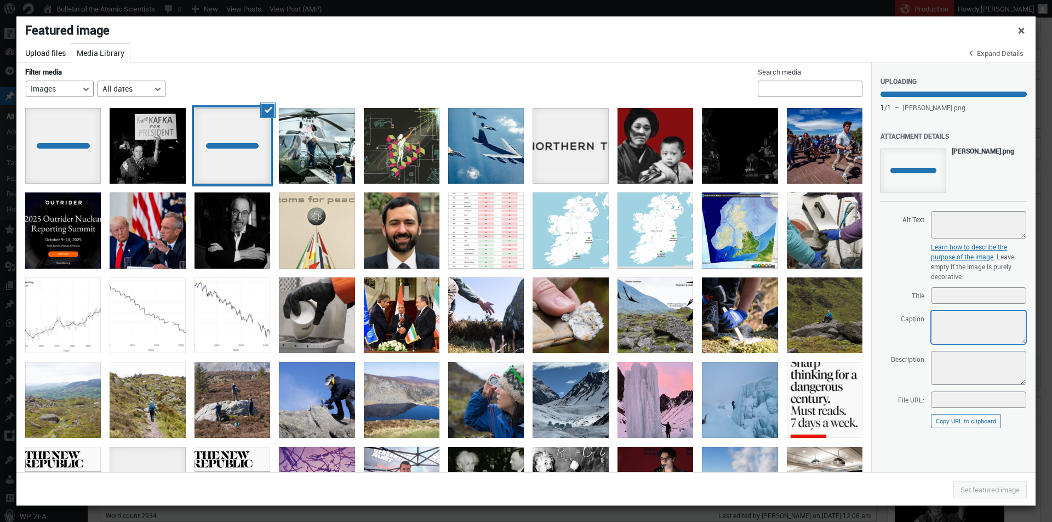
click at [940, 319] on textarea "Caption" at bounding box center [978, 327] width 95 height 34
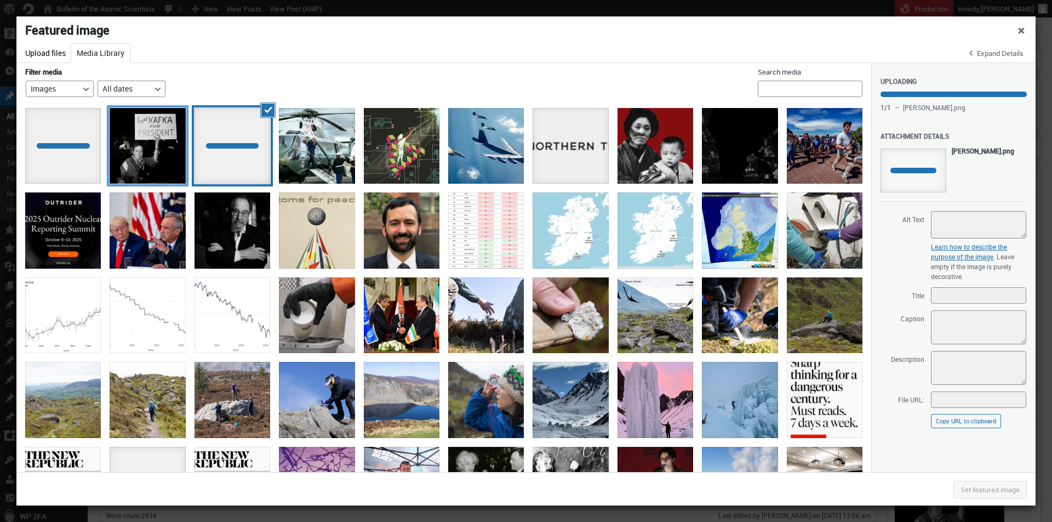
click at [169, 163] on div "515988914_24498281289764857_1664066112983800539_n" at bounding box center [148, 146] width 76 height 76
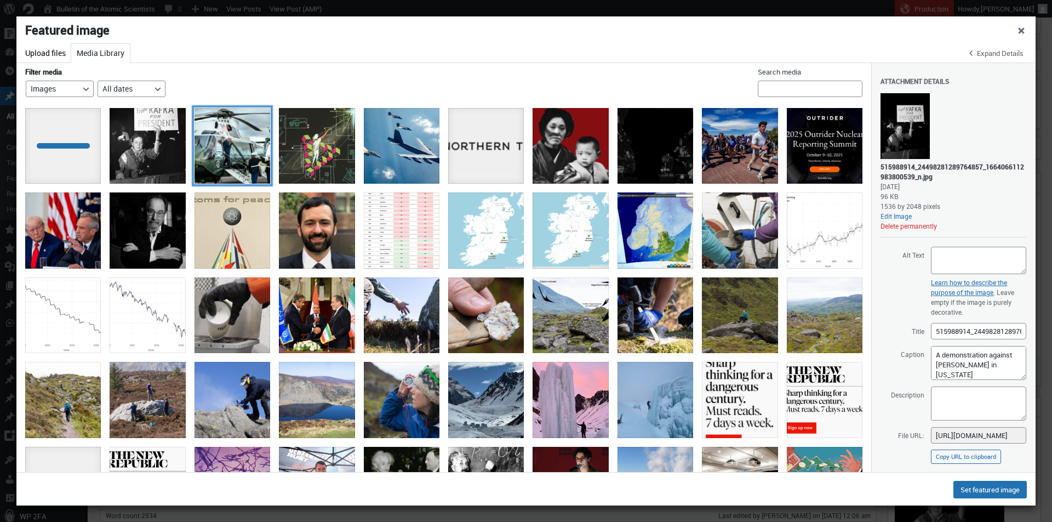
click at [236, 164] on div "trump" at bounding box center [233, 146] width 76 height 76
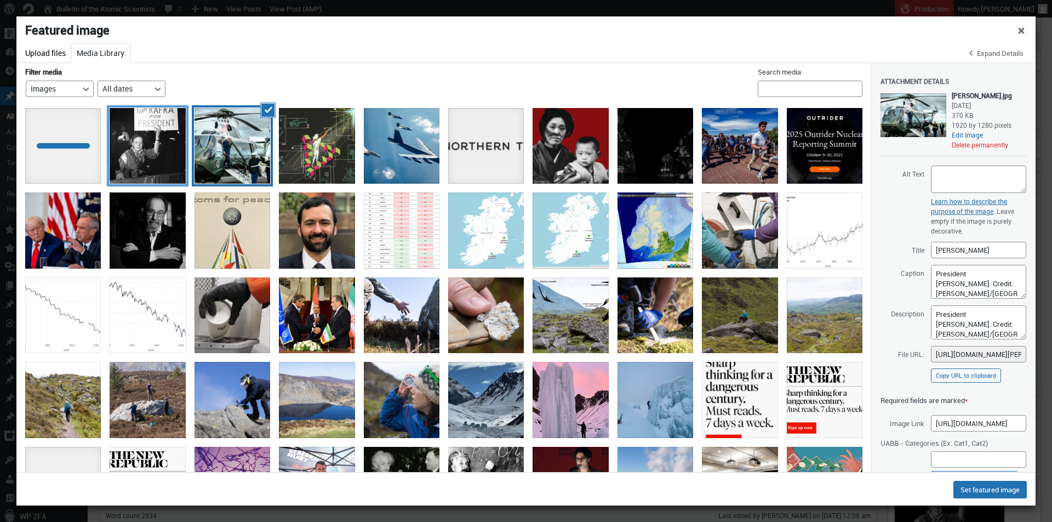
click at [164, 164] on div "kafka" at bounding box center [148, 146] width 76 height 76
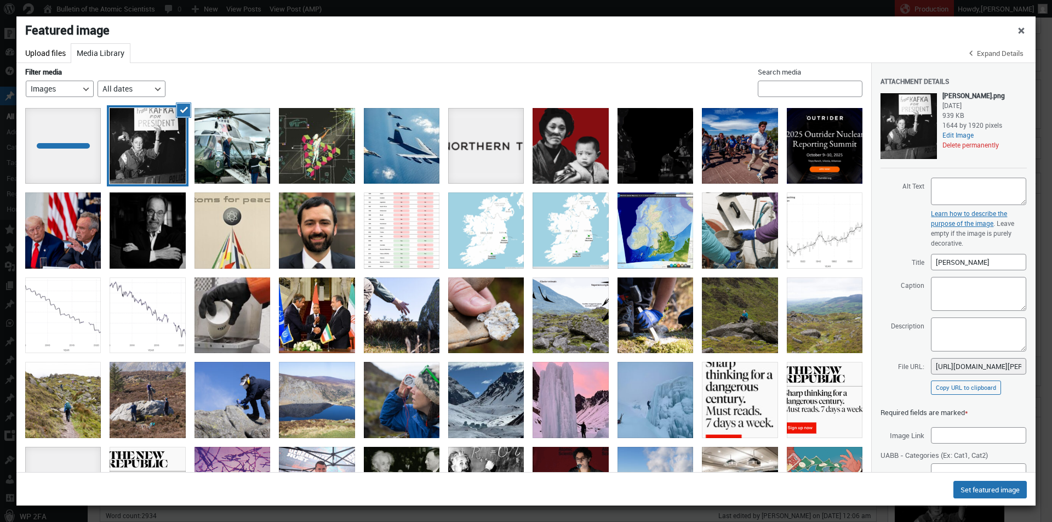
click at [995, 311] on div "Attachment Details Saved. kafka.png September 24, 2025 939 KB 1644 by 1920 pixe…" at bounding box center [953, 231] width 146 height 337
click at [990, 304] on textarea "Caption" at bounding box center [978, 294] width 95 height 34
paste textarea "A demonstration against Hubert Humphrey in New York City, October 9th, 1968. (P…"
type textarea "A demonstration against Hubert Humphrey in New York City, October 9th, 1968. (P…"
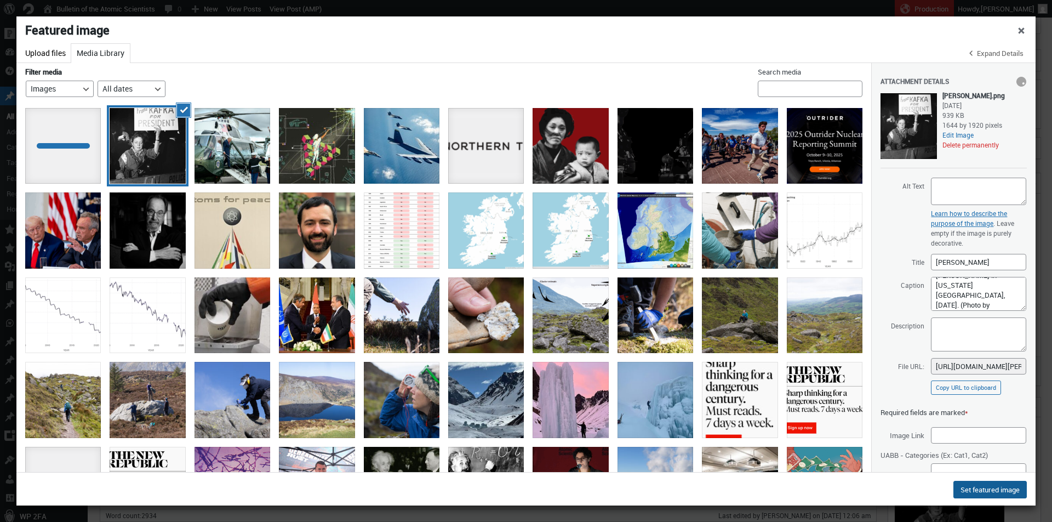
click at [982, 494] on button "Set featured image" at bounding box center [989, 490] width 73 height 18
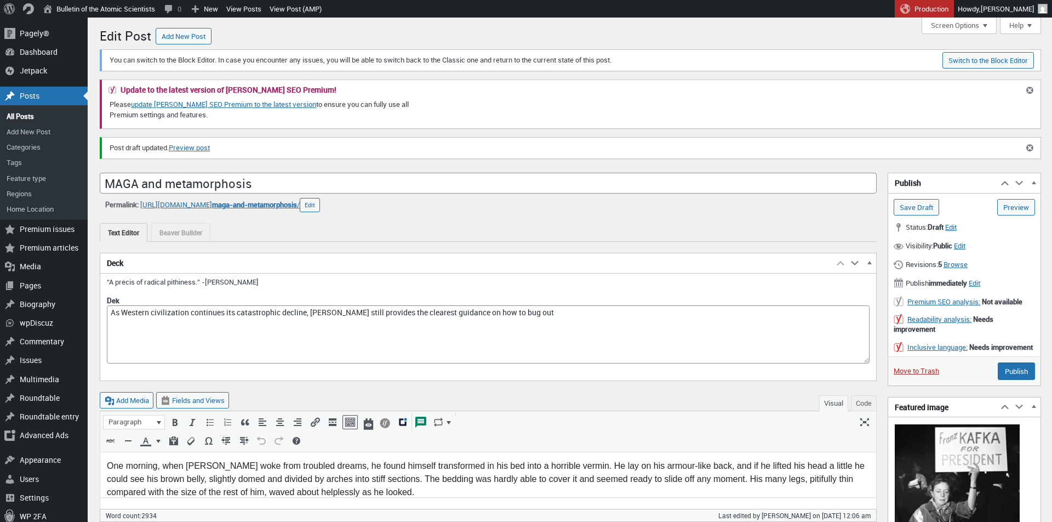
scroll to position [0, 0]
click at [925, 212] on input "Save Draft" at bounding box center [916, 207] width 45 height 16
click at [226, 297] on label "Dek" at bounding box center [488, 300] width 763 height 10
click at [226, 305] on textarea "As Western civilization continues its catastrophic decline, [PERSON_NAME] still…" at bounding box center [488, 334] width 763 height 58
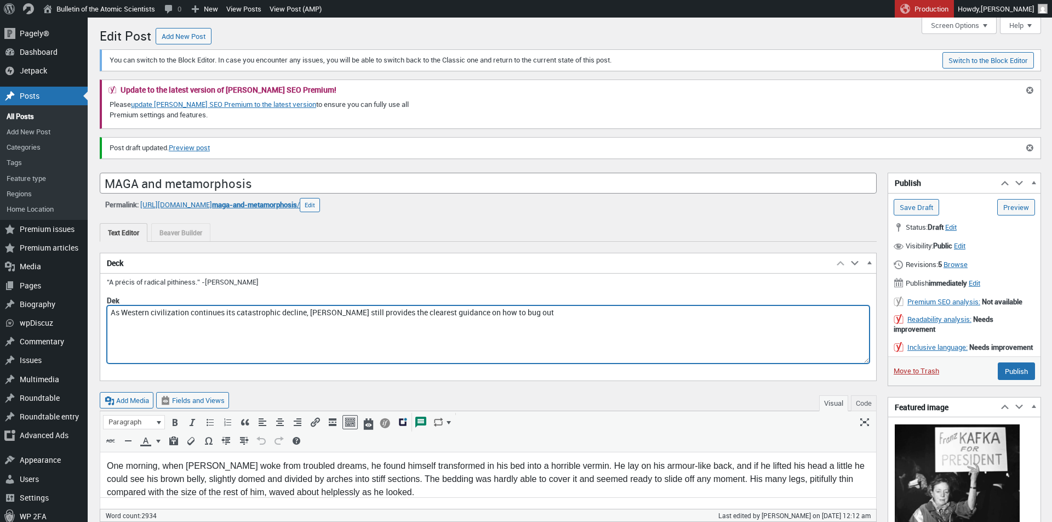
click at [227, 312] on textarea "As Western civilization continues its catastrophic decline, [PERSON_NAME] still…" at bounding box center [488, 334] width 763 height 58
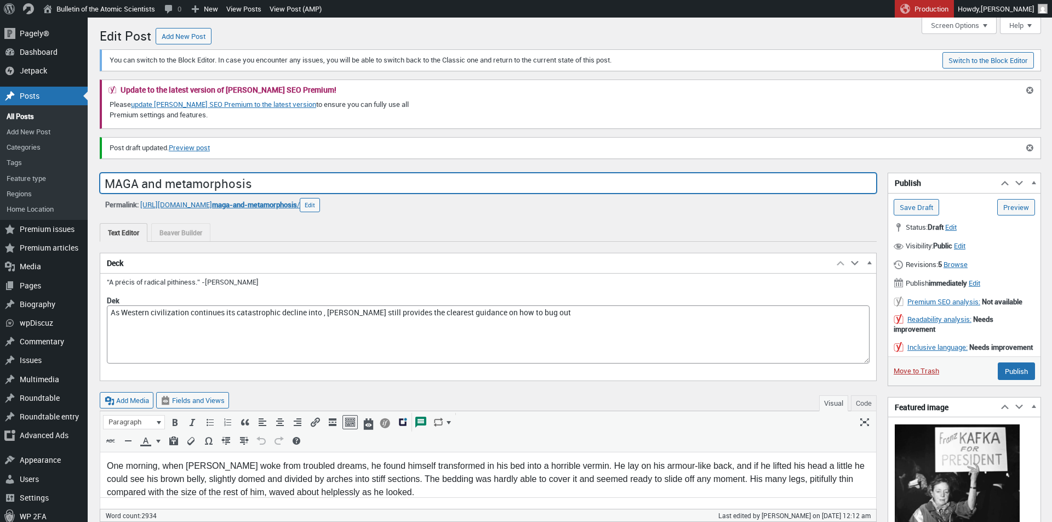
click at [138, 185] on input "MAGA and metamorphosis" at bounding box center [488, 183] width 777 height 21
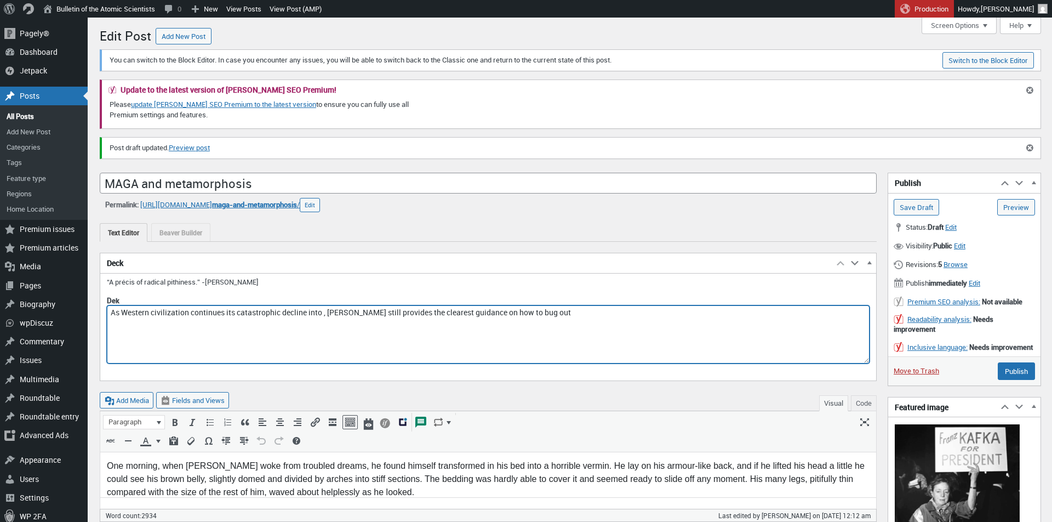
click at [252, 314] on textarea "As Western civilization continues its catastrophic decline, Franz Kafka still p…" at bounding box center [488, 334] width 763 height 58
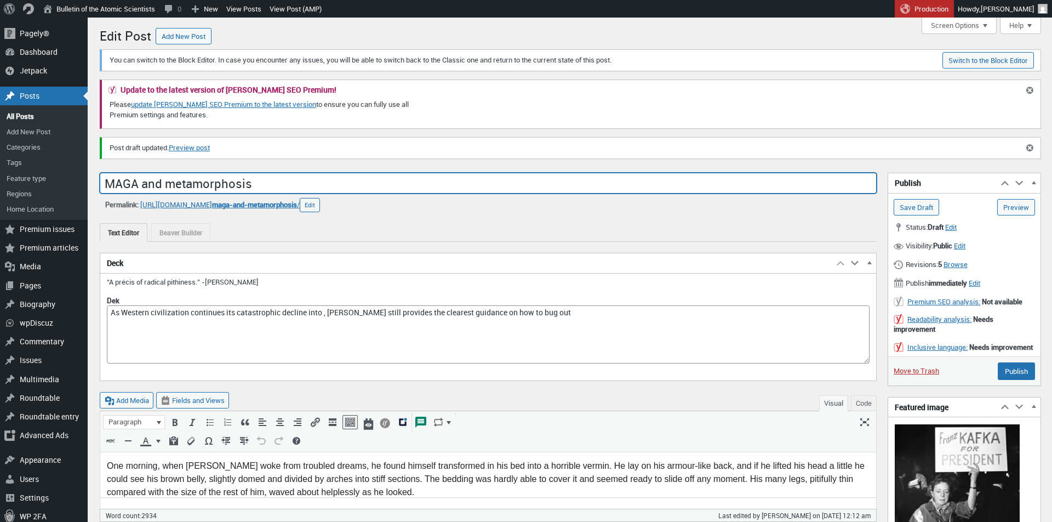
click at [255, 182] on input "MAGA and metamorphosis" at bounding box center [488, 183] width 777 height 21
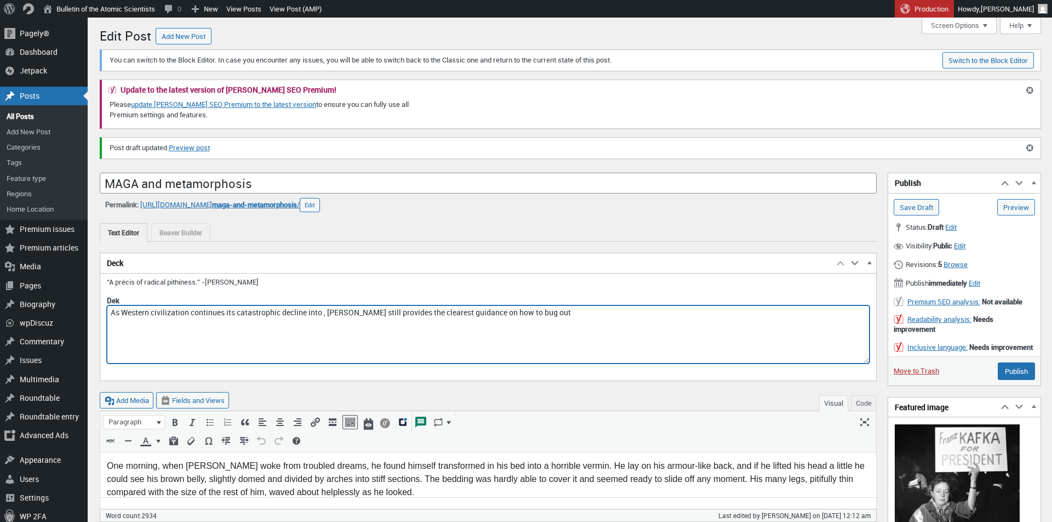
click at [218, 308] on textarea "As Western civilization continues its catastrophic decline, Franz Kafka still p…" at bounding box center [488, 334] width 763 height 58
type textarea "As Western civilization continues its catastrophic decline, Franz Kafka still p…"
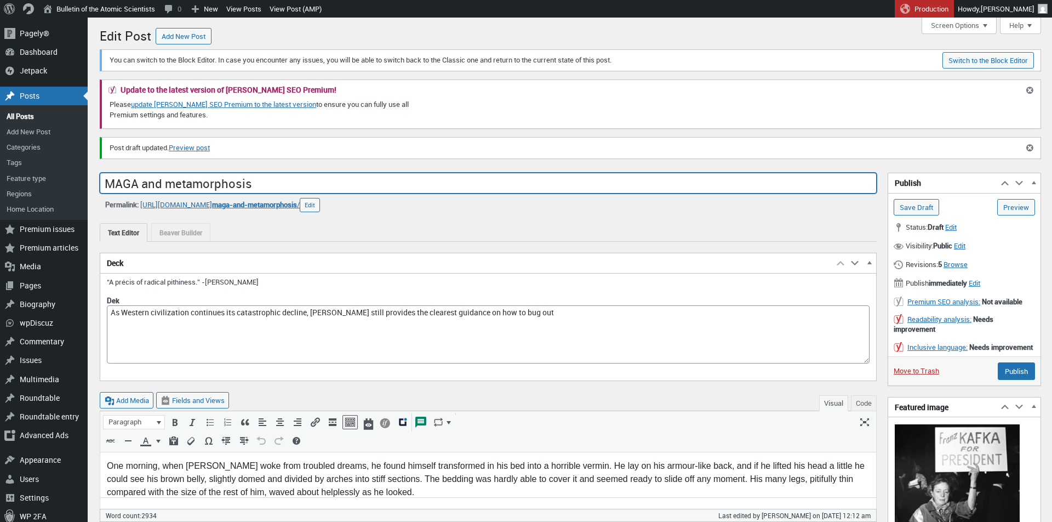
click at [118, 181] on input "MAGA and metamorphosis" at bounding box center [488, 183] width 777 height 21
type input "Make Amerika Great Again: Kafka and metamorphosis"
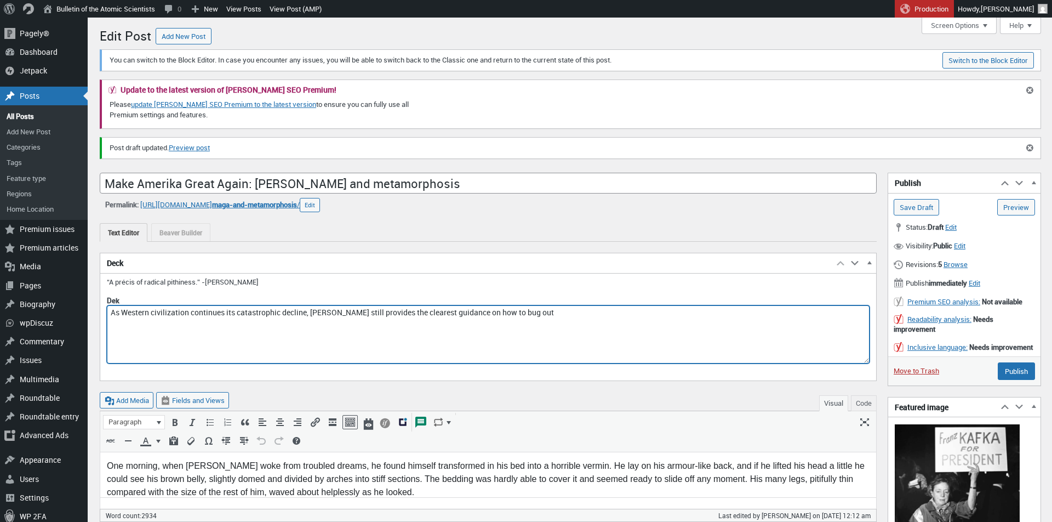
click at [330, 312] on textarea "As Western civilization continues its catastrophic decline, Franz Kafka still p…" at bounding box center [488, 334] width 763 height 58
click at [325, 312] on textarea "As Western civilization continues its catastrophic decline, Franz Kafka still p…" at bounding box center [488, 334] width 763 height 58
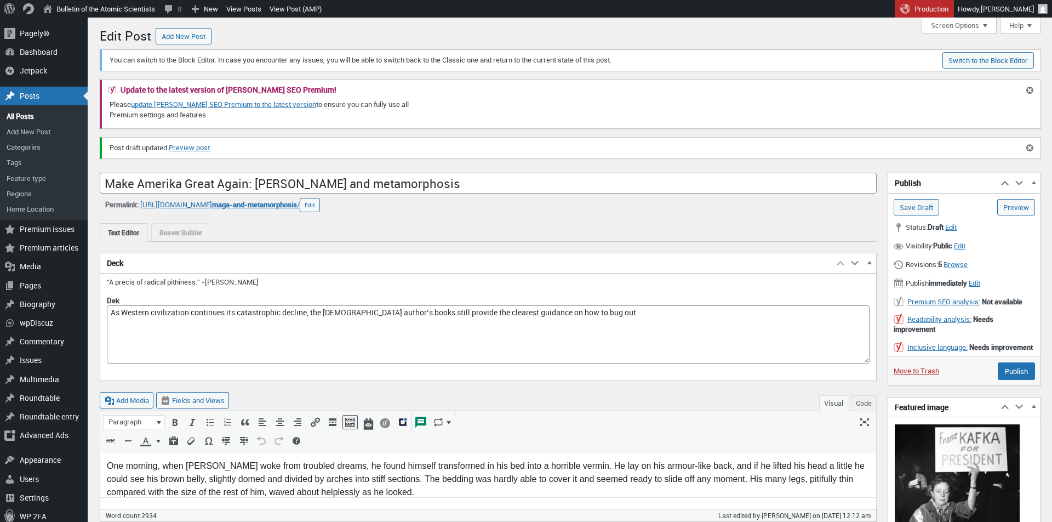
click at [391, 302] on label "Dek" at bounding box center [488, 300] width 763 height 10
click at [391, 305] on textarea "As Western civilization continues its catastrophic decline, Franz Kafka still p…" at bounding box center [488, 334] width 763 height 58
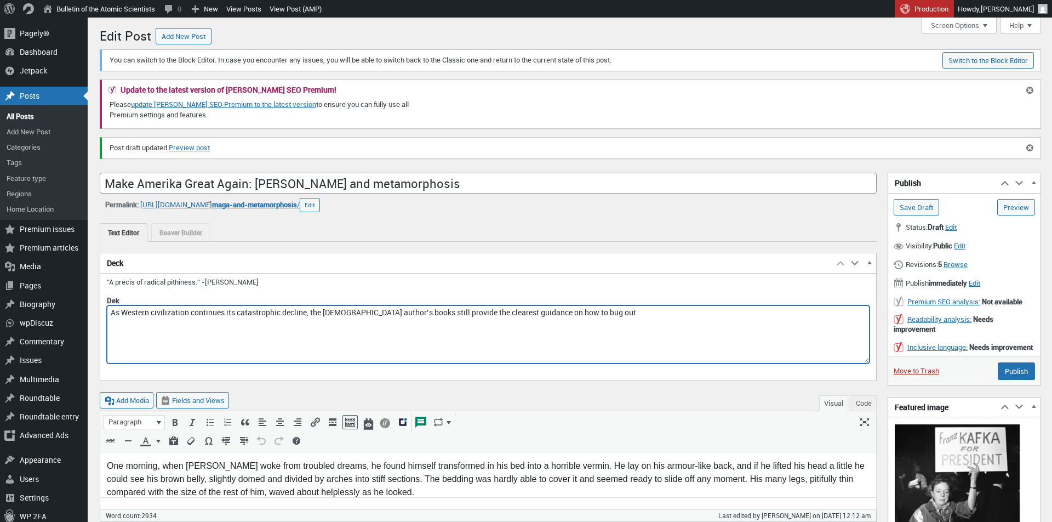
click at [391, 307] on textarea "As Western civilization continues its catastrophic decline, Franz Kafka still p…" at bounding box center [488, 334] width 763 height 58
click at [417, 313] on textarea "As Western civilization continues its catastrophic decline, Franz Kafka still p…" at bounding box center [488, 334] width 763 height 58
click at [327, 308] on textarea "As Western civilization continues its catastrophic decline, Franz Kafka still p…" at bounding box center [488, 334] width 763 height 58
type textarea "As Western civilization continues its catastrophic decline, the Czech author st…"
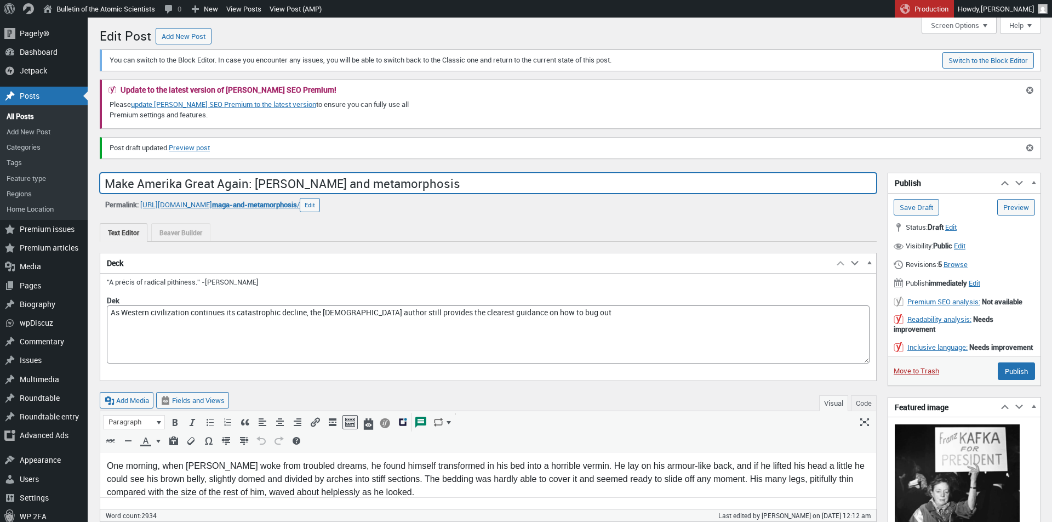
click at [261, 184] on input "Make Amerika Great Again: Kafka and metamorphosis" at bounding box center [488, 183] width 777 height 21
click at [252, 184] on input "Make Amerika Great Again: Kafka and metamorphosis" at bounding box center [488, 183] width 777 height 21
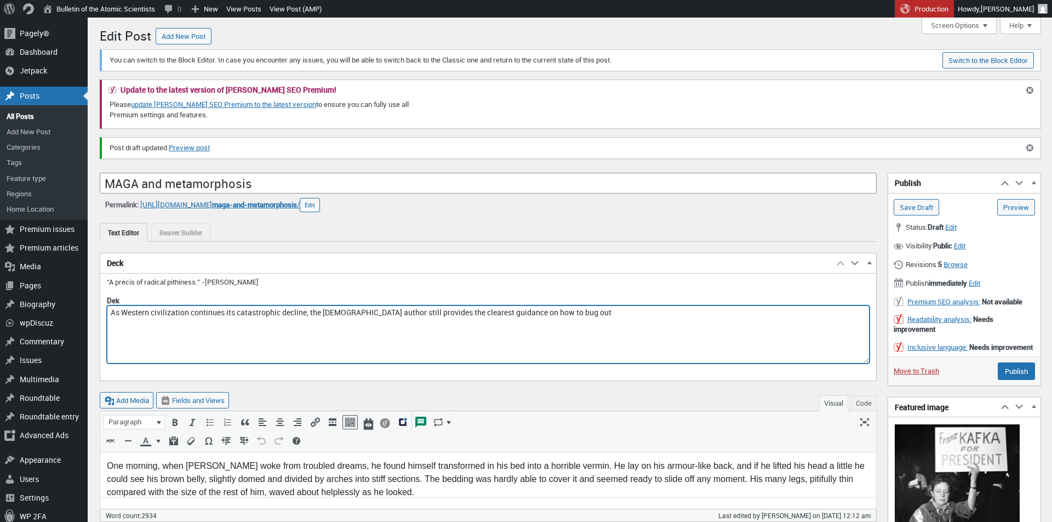
click at [277, 311] on textarea "As Western civilization continues its catastrophic decline, Franz Kafka still p…" at bounding box center [488, 334] width 763 height 58
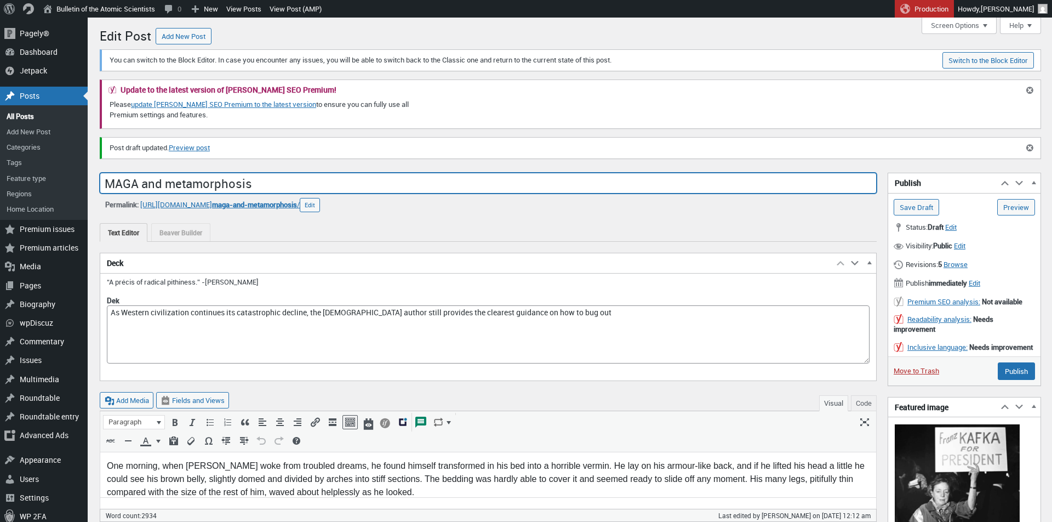
click at [208, 176] on input "MAGA and metamorphosis" at bounding box center [488, 183] width 777 height 21
type input "Make Amerika Great Again: Kafka and metamorphosis"
click at [211, 179] on input "Make Amerika Great Again: Kafka and metamorphosis" at bounding box center [488, 183] width 777 height 21
click at [211, 178] on input "Make Amerika Great Again: Kafka and metamorphosis" at bounding box center [488, 183] width 777 height 21
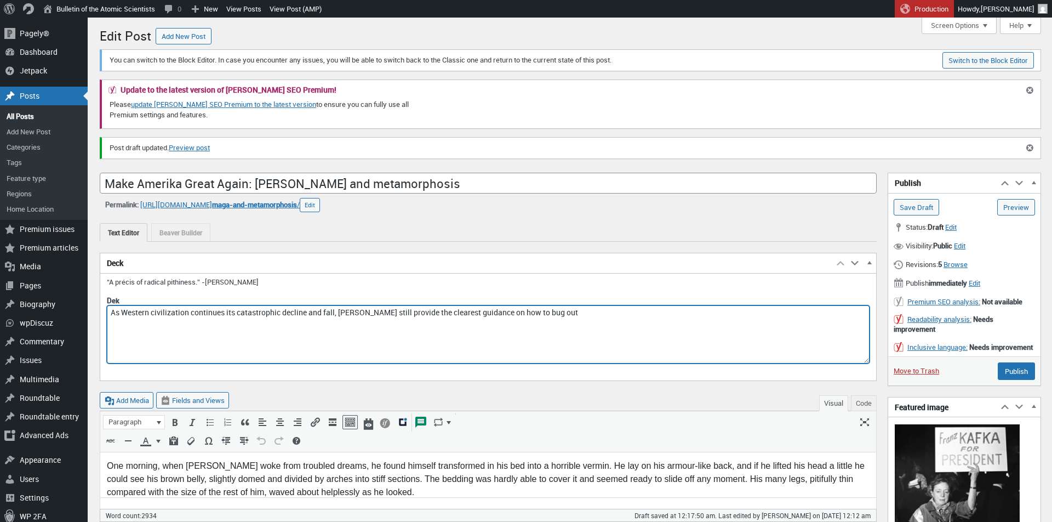
click at [272, 315] on textarea "As Western civilization continues its catastrophic decline, Franz Kafka still p…" at bounding box center [488, 334] width 763 height 58
type textarea "As Western civilization continues its catastrophic decline, Franz Kafka still p…"
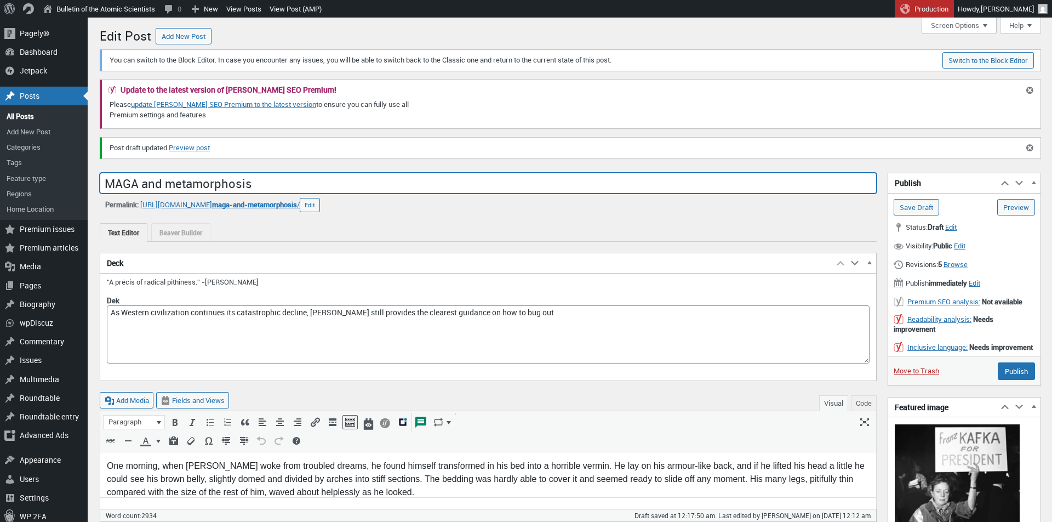
type input "MAGA and metamorphosis"
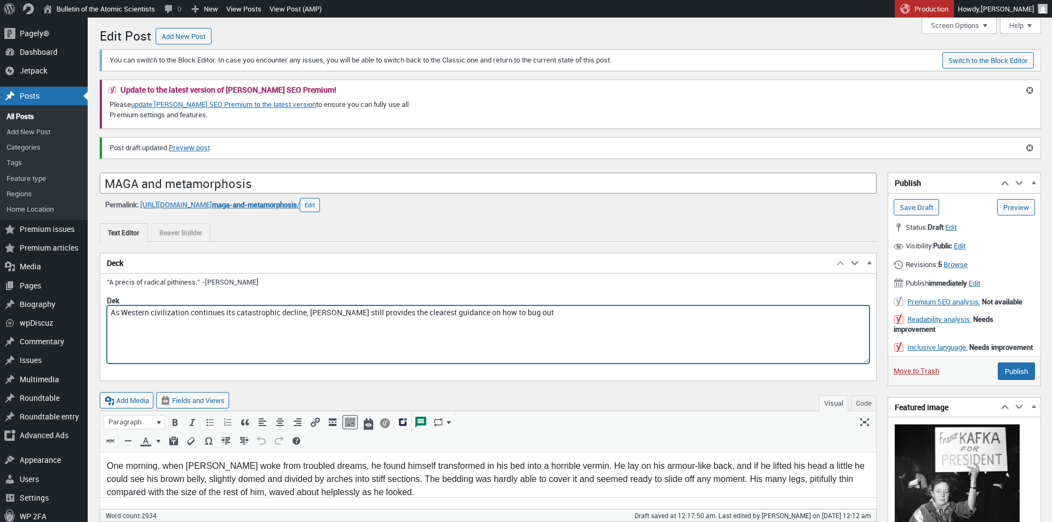
click at [275, 321] on textarea "As Western civilization continues its catastrophic decline, Franz Kafka still p…" at bounding box center [488, 334] width 763 height 58
paste textarea "and fall, Franz Kafka still provide"
type textarea "As Western civilization continues its catastrophic decline and fall, Franz Kafk…"
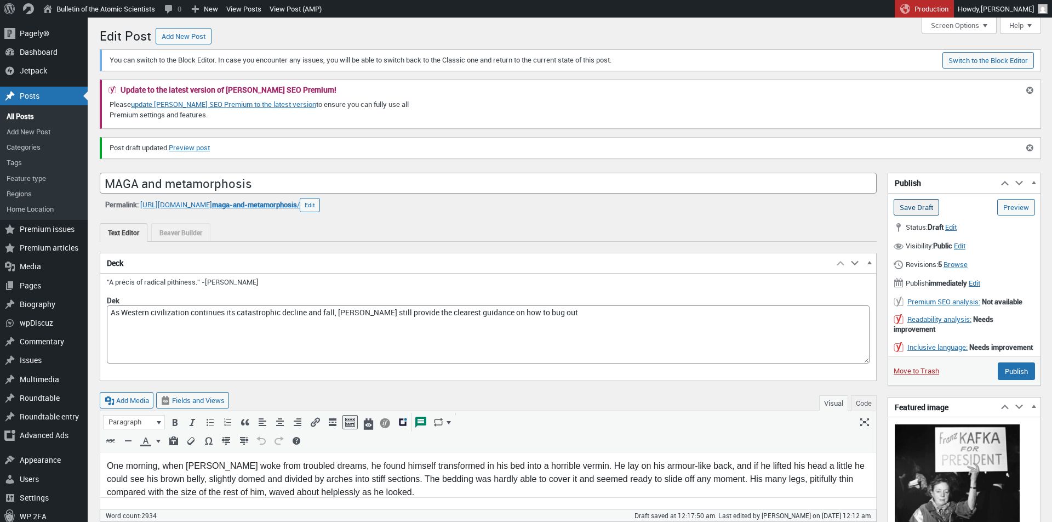
click at [928, 200] on input "Save Draft" at bounding box center [916, 207] width 45 height 16
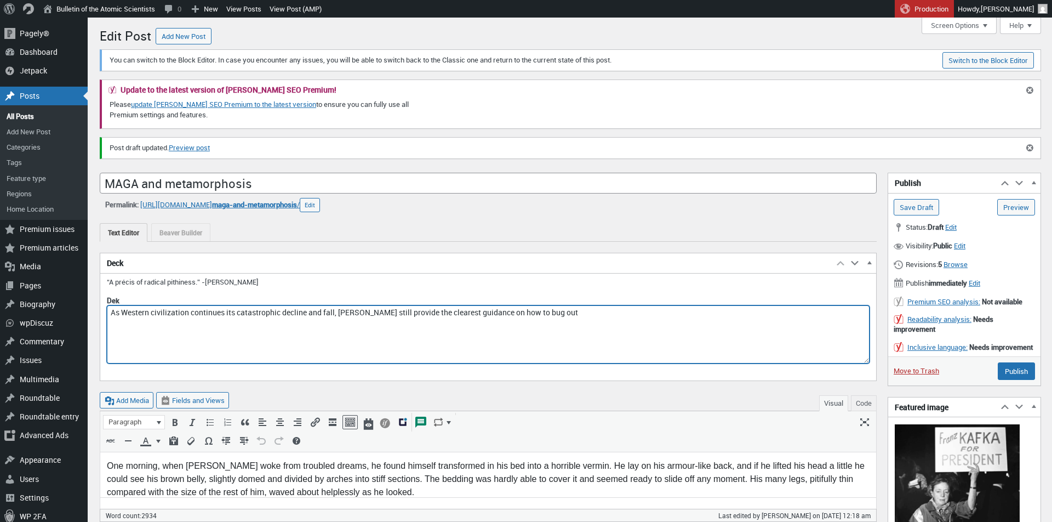
click at [411, 308] on textarea "As Western civilization continues its catastrophic decline and fall, [PERSON_NA…" at bounding box center [488, 334] width 763 height 58
type textarea "As Western civilization continues its catastrophic decline and fall, [PERSON_NA…"
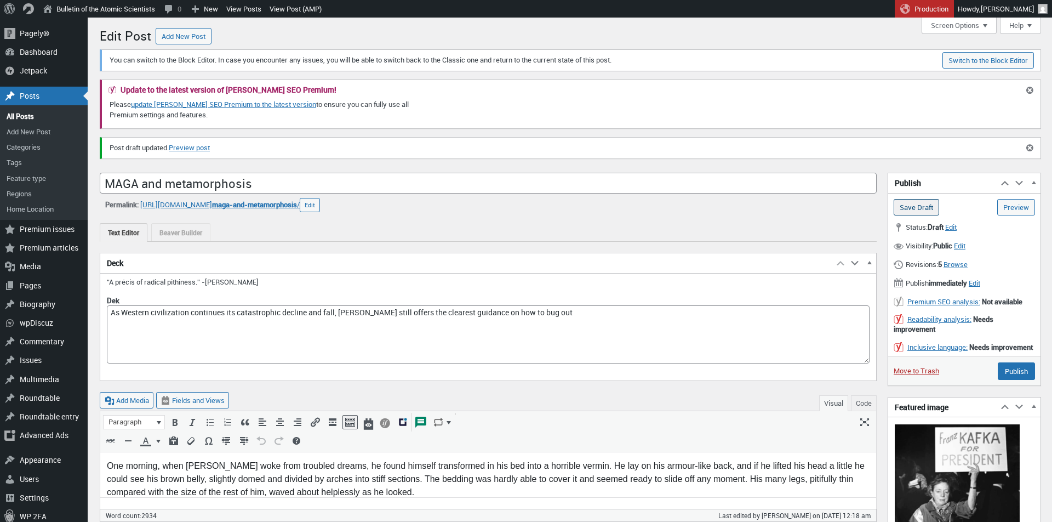
click at [923, 203] on input "Save Draft" at bounding box center [916, 207] width 45 height 16
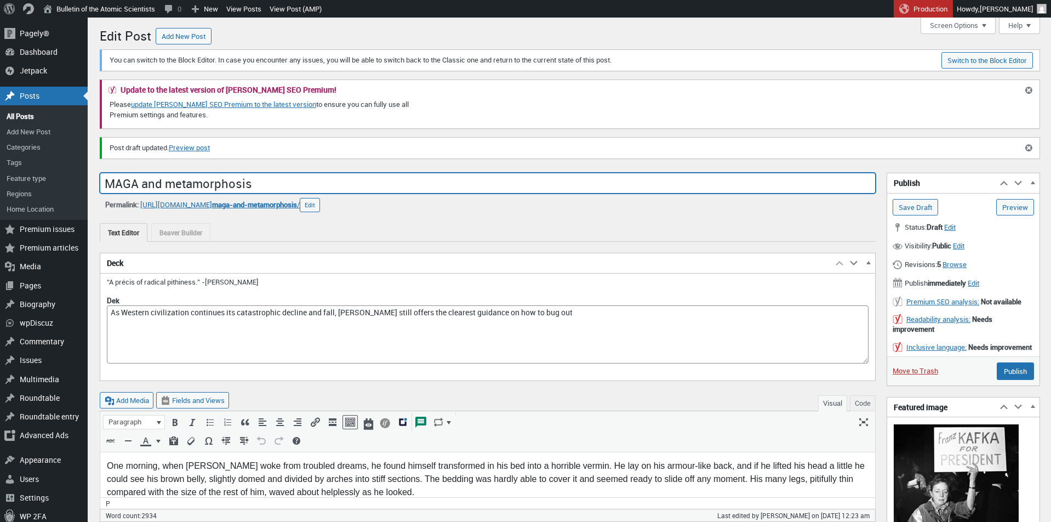
click at [501, 180] on input "MAGA and metamorphosis" at bounding box center [488, 183] width 776 height 21
type input "MAGA and metamorphosis"
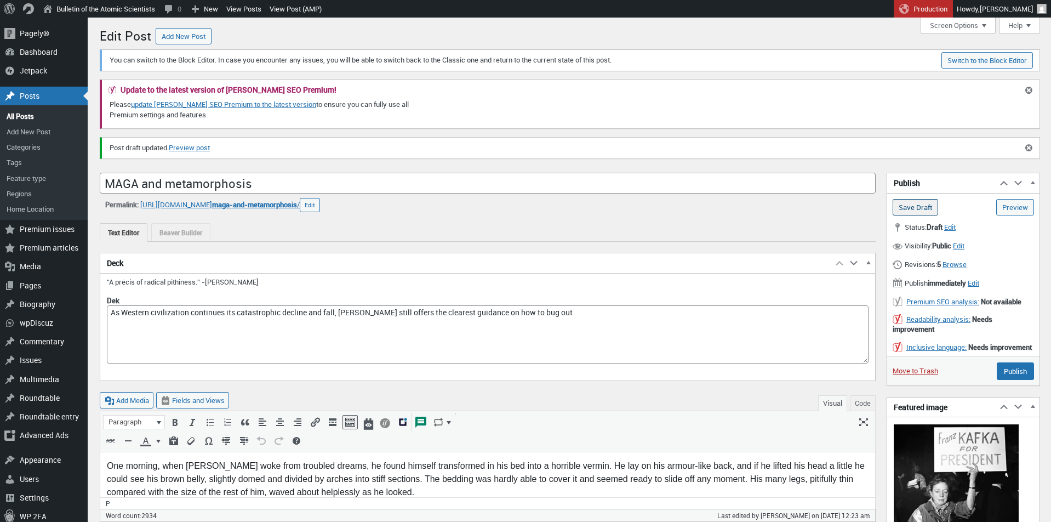
click at [915, 200] on input "Save Draft" at bounding box center [915, 207] width 45 height 16
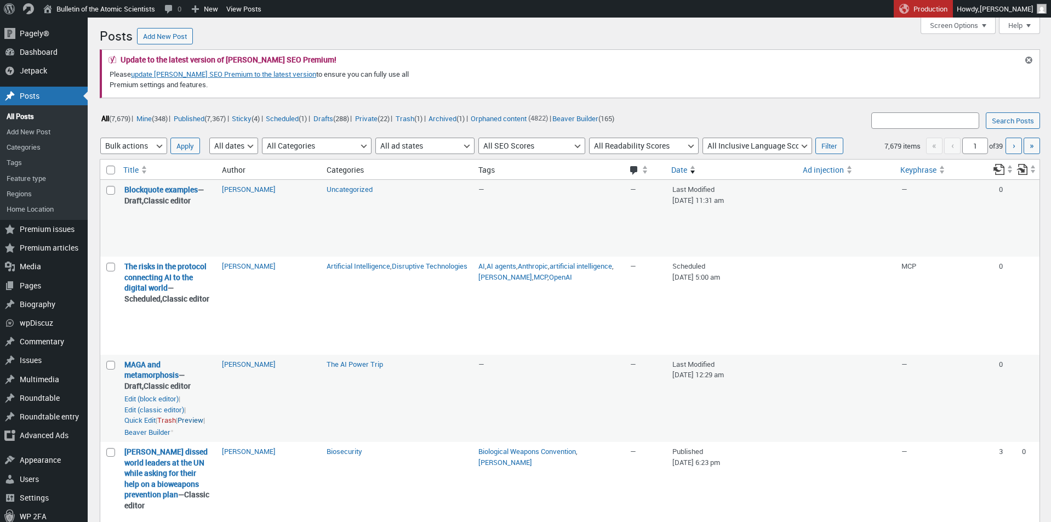
click at [192, 426] on link "Preview" at bounding box center [191, 420] width 26 height 11
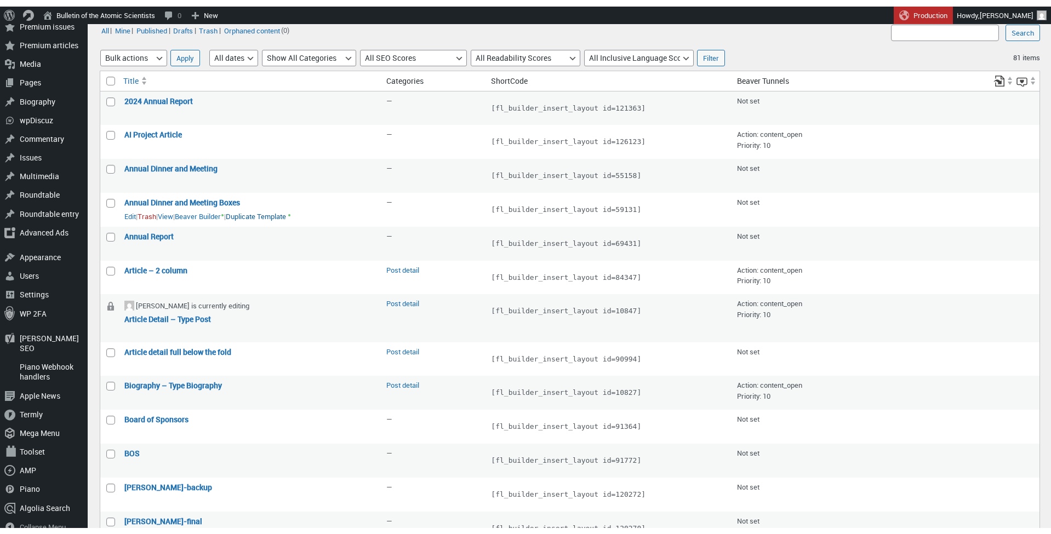
scroll to position [95, 0]
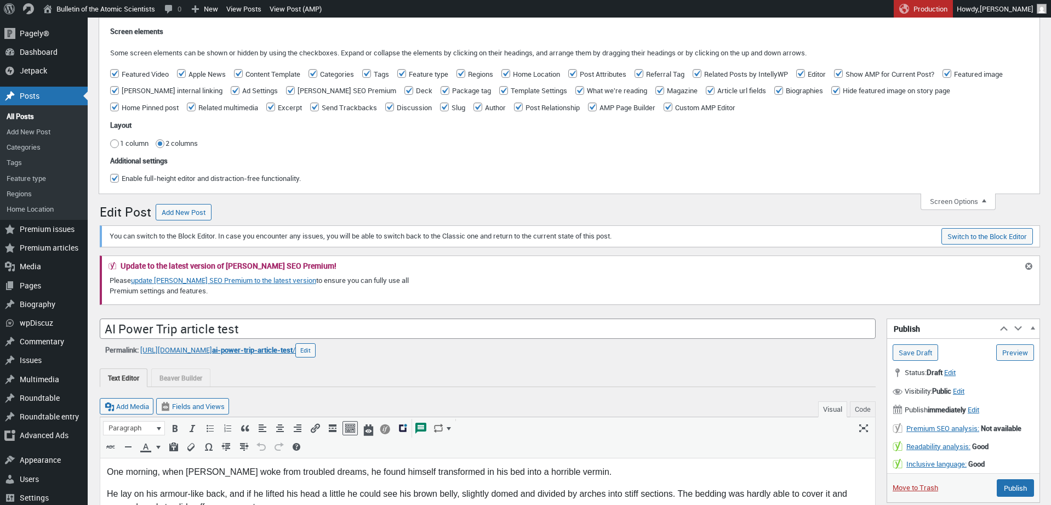
scroll to position [8, 0]
